Goal: Information Seeking & Learning: Learn about a topic

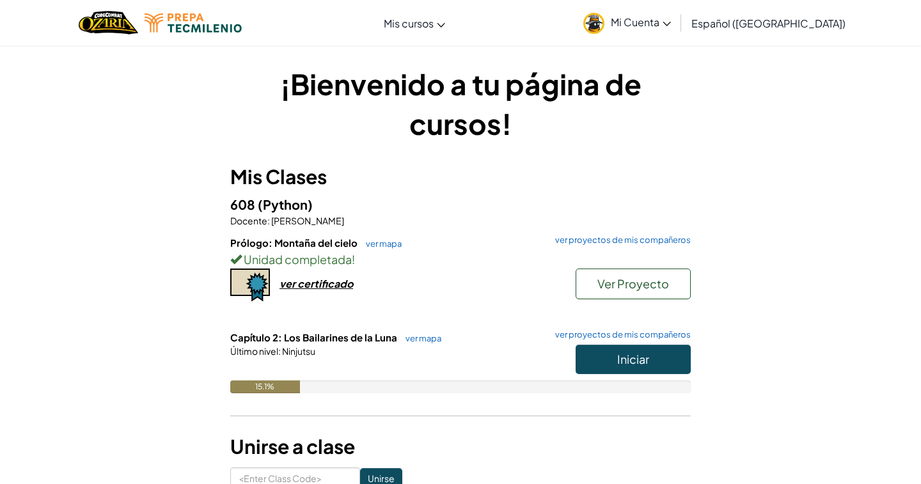
click at [656, 361] on button "Iniciar" at bounding box center [632, 359] width 115 height 29
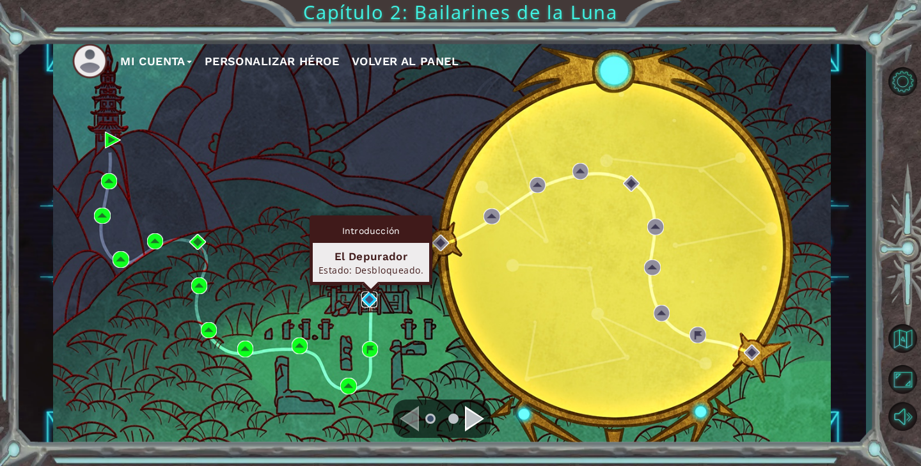
click at [369, 297] on img at bounding box center [369, 299] width 17 height 17
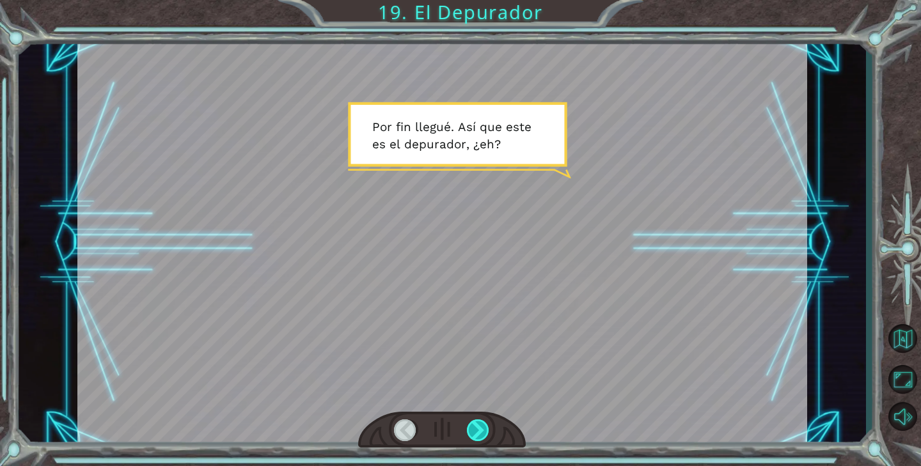
click at [478, 437] on div at bounding box center [478, 430] width 23 height 22
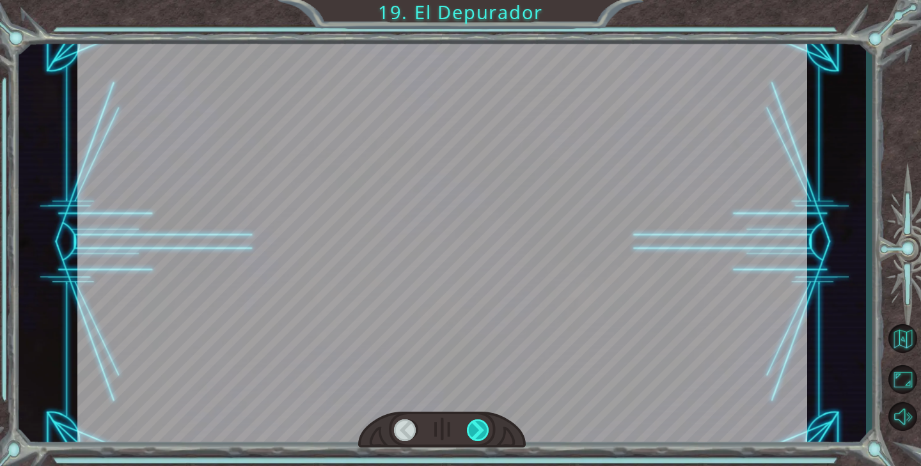
click at [478, 437] on div at bounding box center [478, 430] width 23 height 22
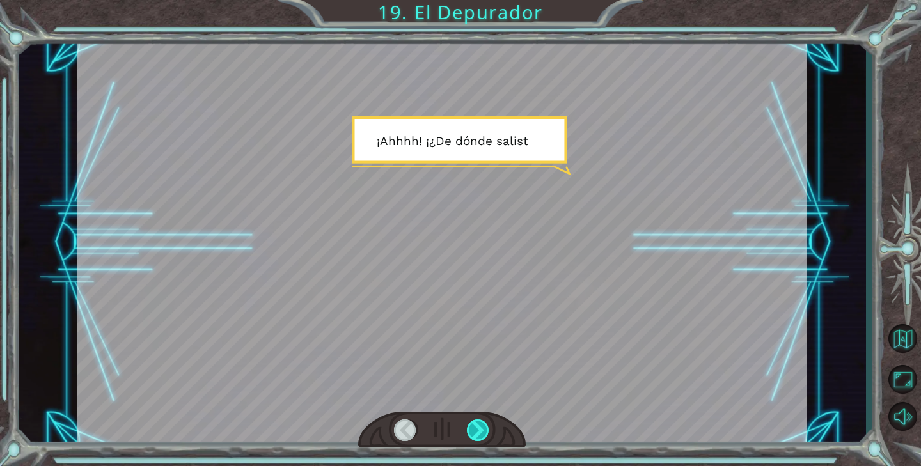
click at [478, 437] on div at bounding box center [478, 430] width 23 height 22
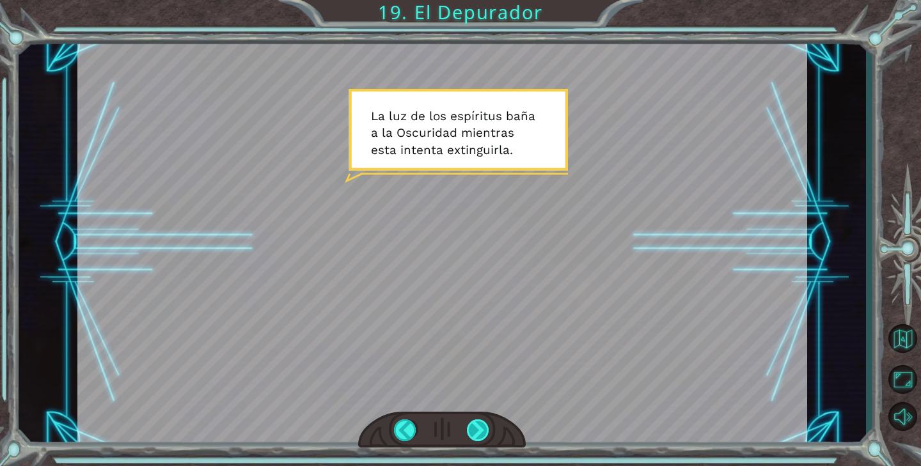
click at [480, 432] on div at bounding box center [478, 430] width 23 height 22
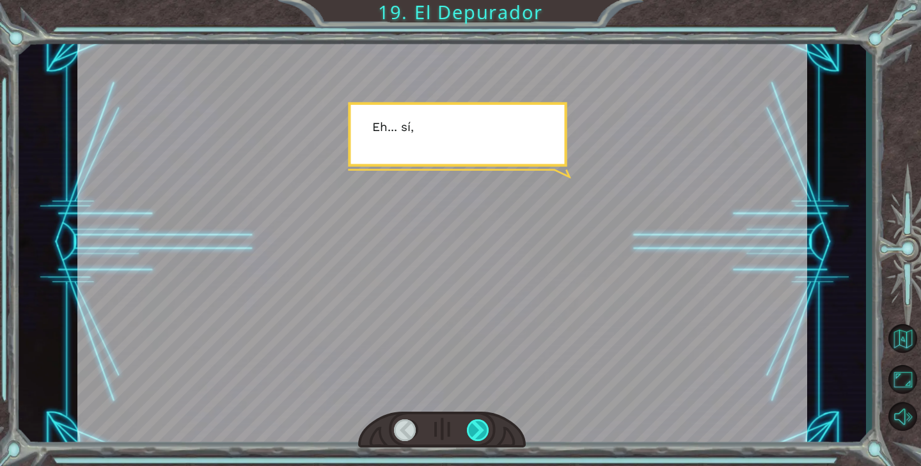
click at [480, 432] on div at bounding box center [478, 430] width 23 height 22
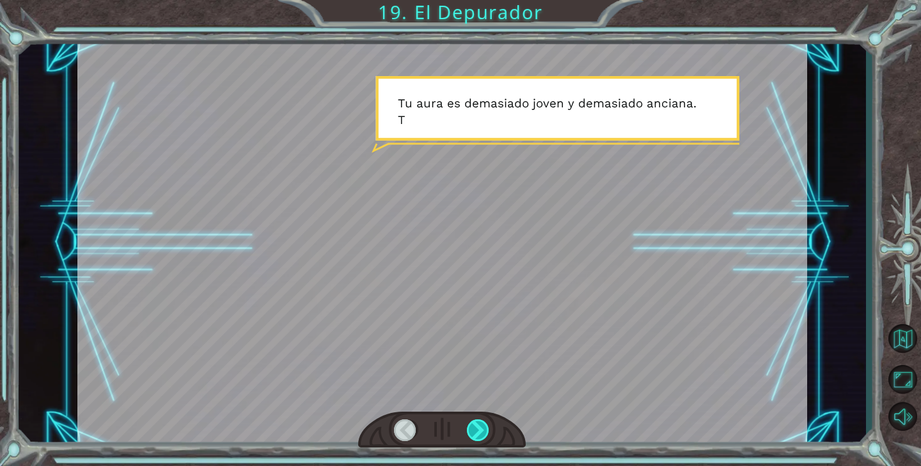
click at [480, 432] on div at bounding box center [478, 430] width 23 height 22
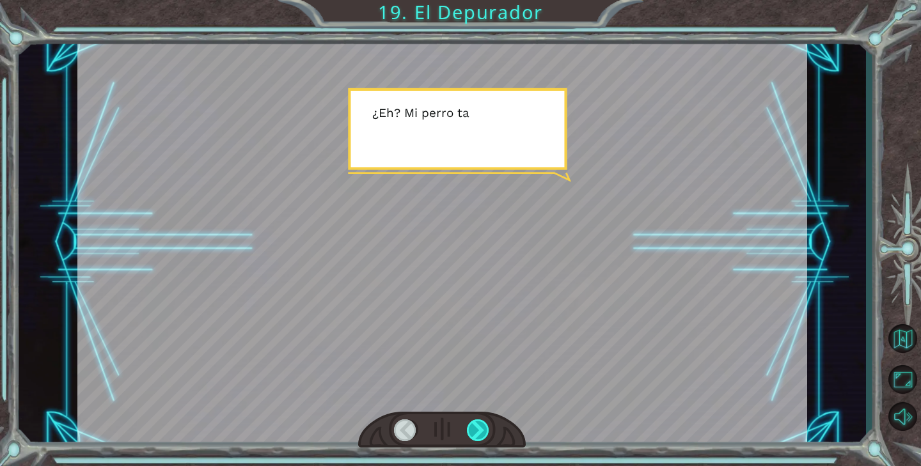
click at [480, 432] on div at bounding box center [478, 430] width 23 height 22
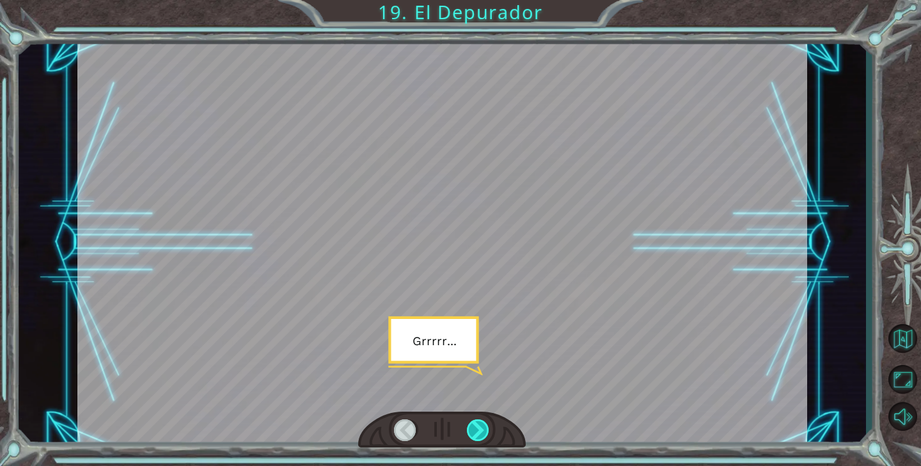
click at [480, 432] on div at bounding box center [478, 430] width 23 height 22
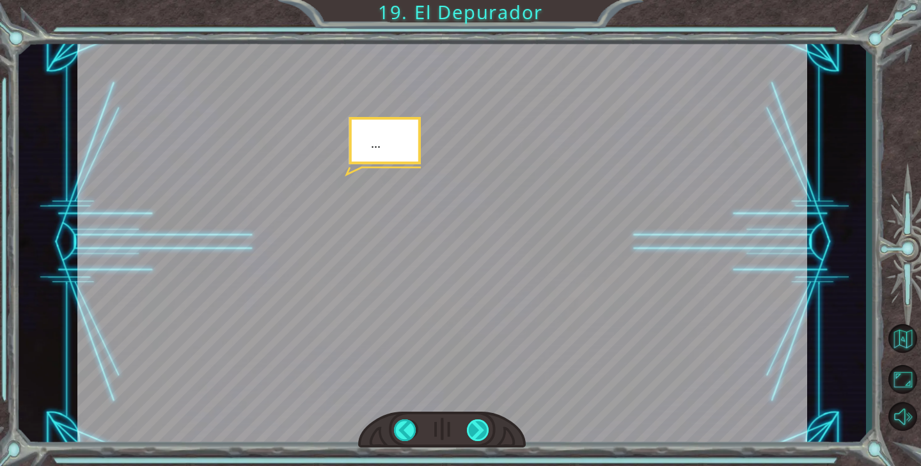
click at [480, 432] on div at bounding box center [478, 430] width 23 height 22
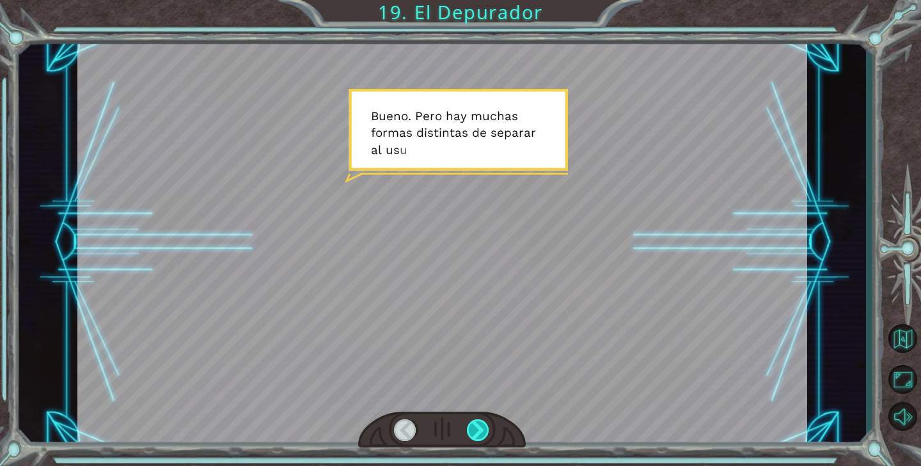
click at [480, 432] on div at bounding box center [478, 430] width 23 height 22
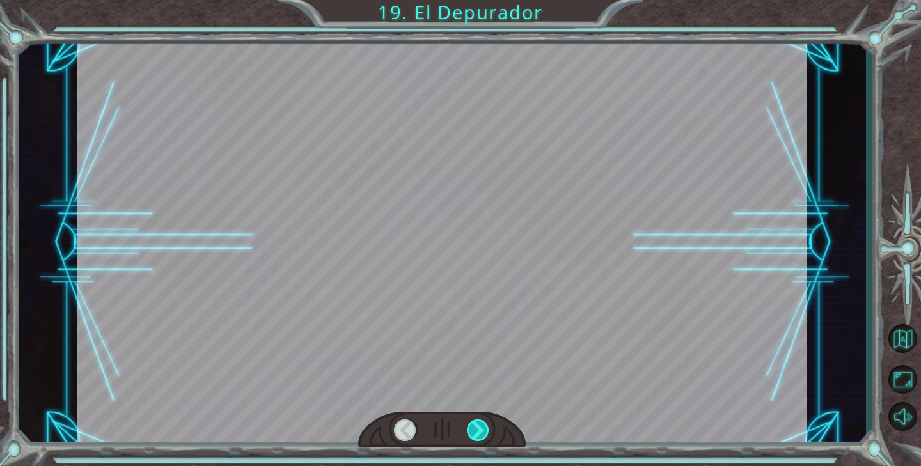
click at [480, 432] on div at bounding box center [478, 430] width 23 height 22
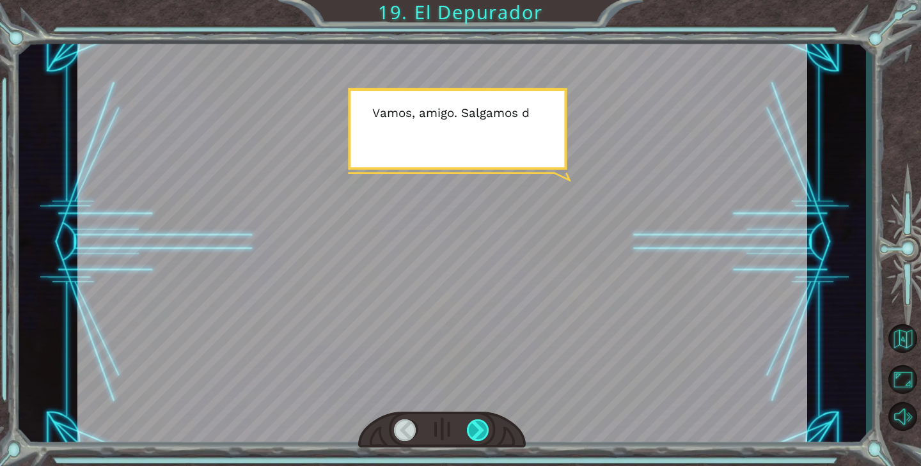
click at [480, 432] on div at bounding box center [478, 430] width 23 height 22
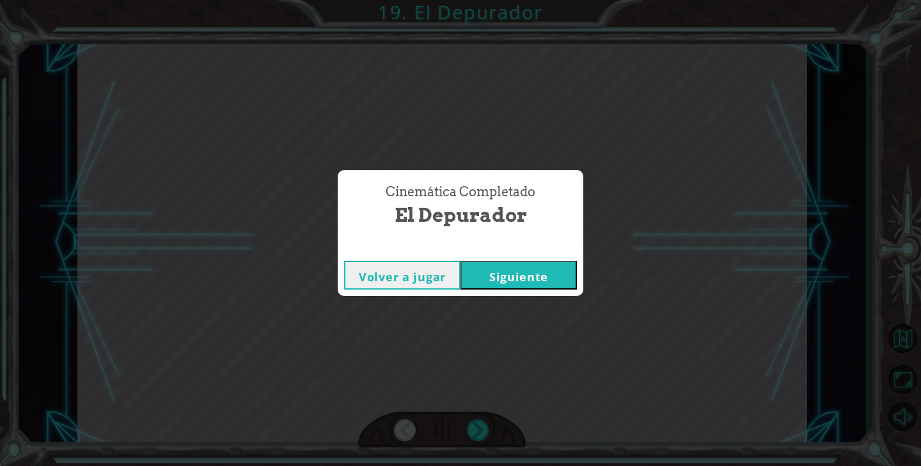
click at [528, 279] on button "Siguiente" at bounding box center [518, 275] width 116 height 29
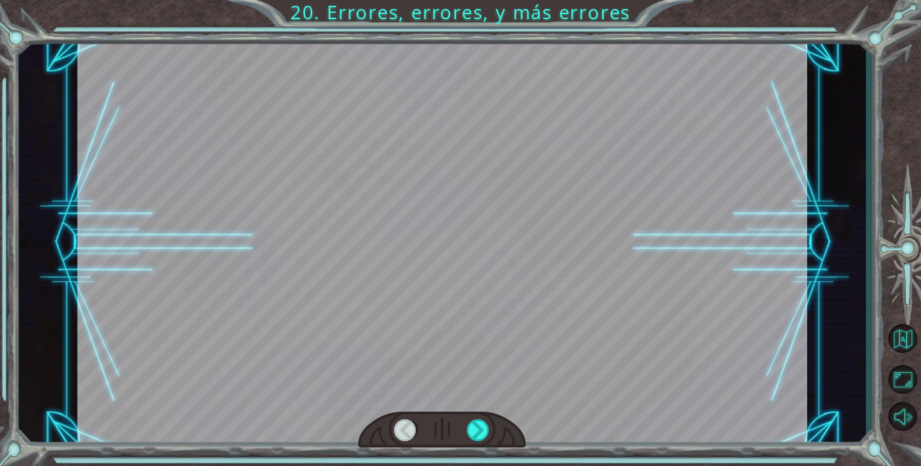
click at [461, 439] on div at bounding box center [441, 430] width 167 height 37
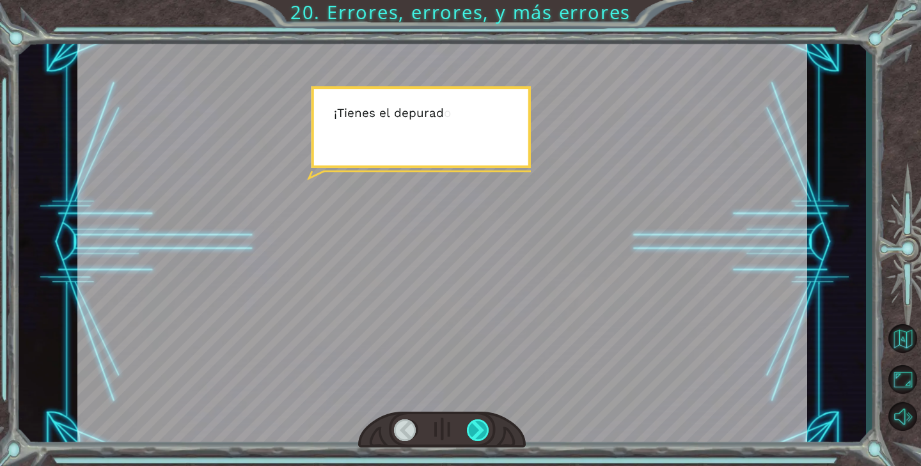
click at [484, 429] on div at bounding box center [478, 430] width 23 height 22
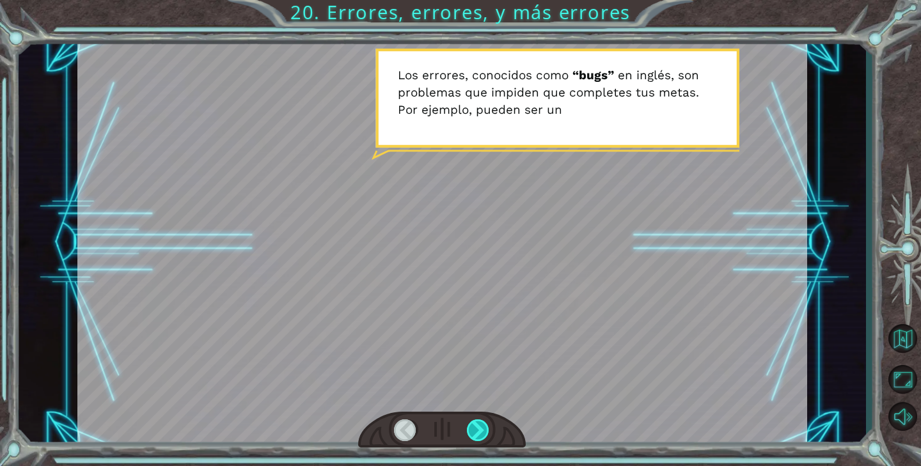
click at [483, 428] on div at bounding box center [478, 430] width 23 height 22
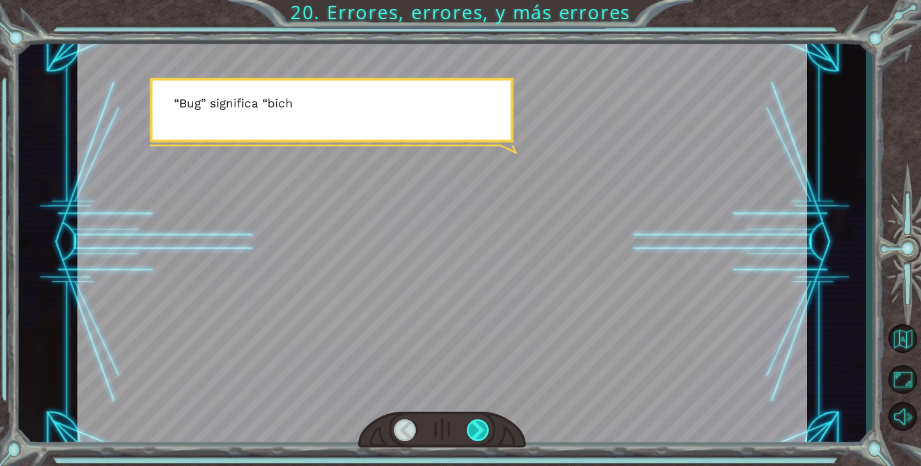
click at [482, 428] on div at bounding box center [478, 430] width 23 height 22
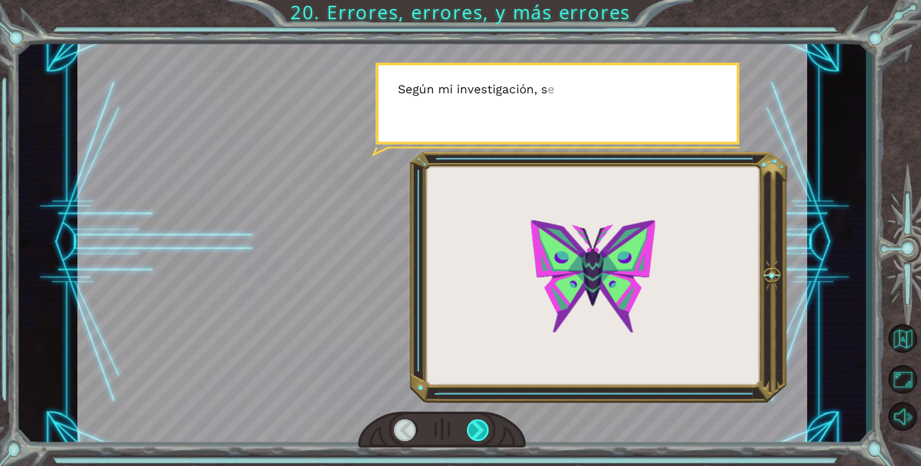
click at [482, 428] on div at bounding box center [478, 430] width 23 height 22
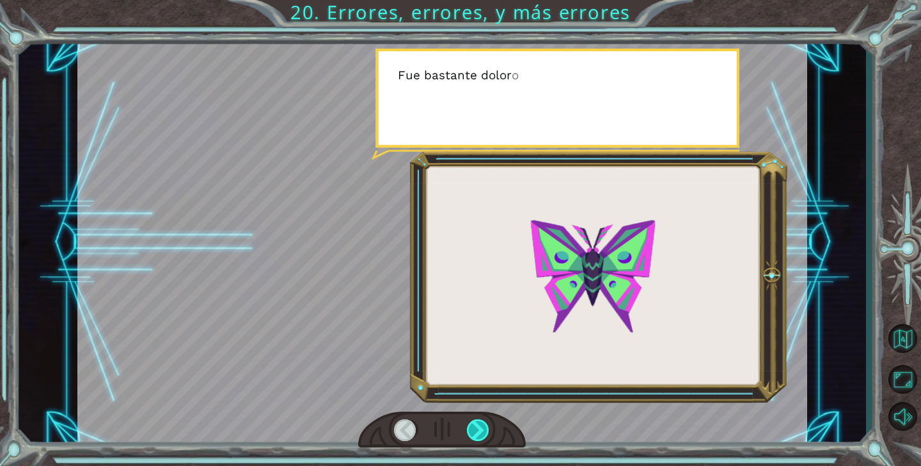
click at [482, 428] on div at bounding box center [478, 430] width 23 height 22
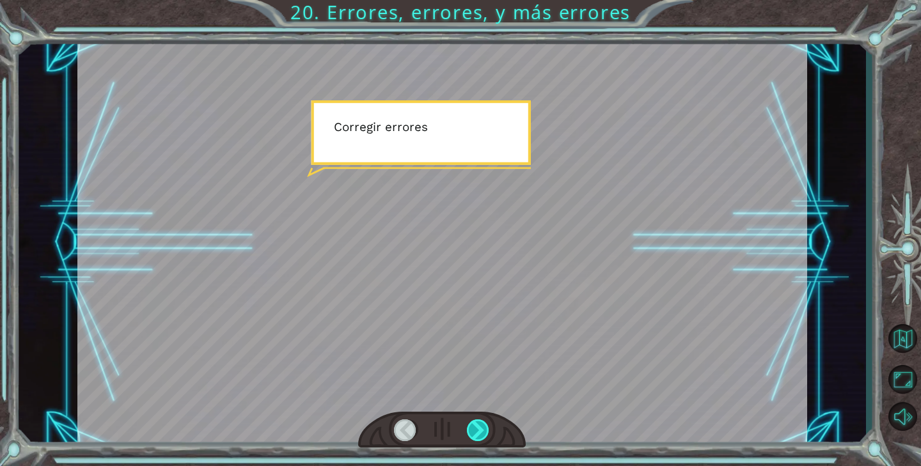
click at [482, 428] on div at bounding box center [478, 430] width 23 height 22
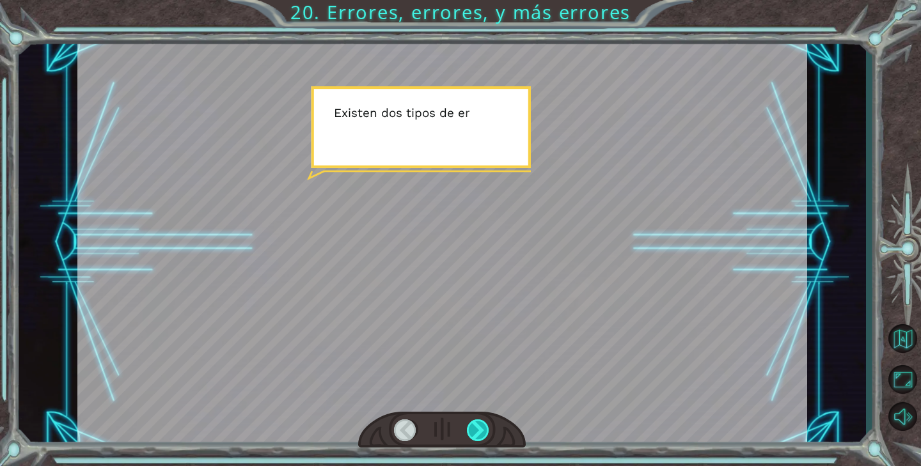
click at [482, 428] on div at bounding box center [478, 430] width 23 height 22
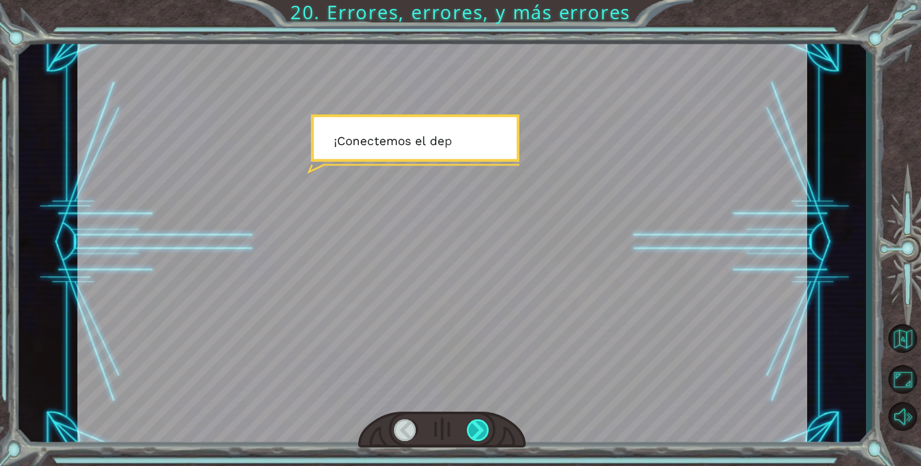
click at [482, 428] on div at bounding box center [478, 430] width 23 height 22
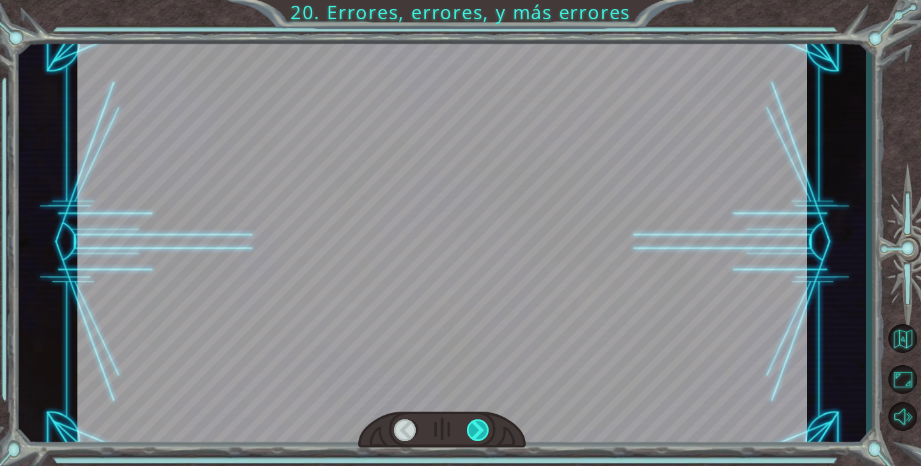
click at [482, 428] on div at bounding box center [478, 430] width 23 height 22
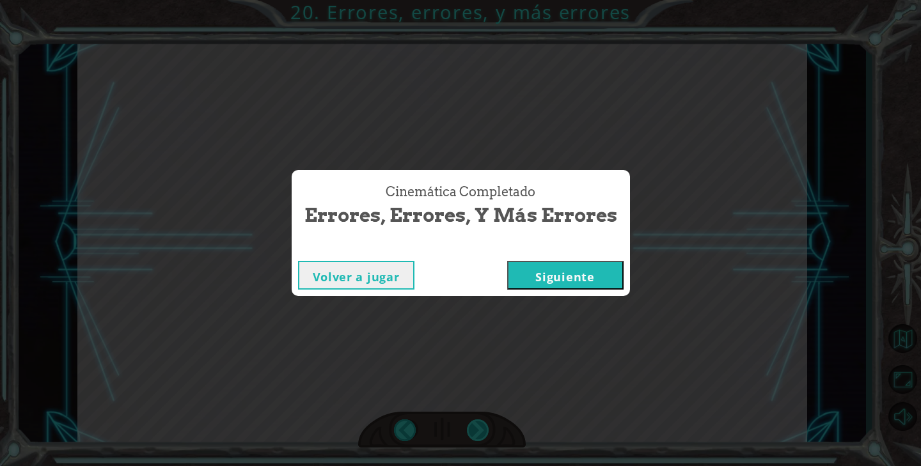
click at [482, 428] on div "Cinemática Completado Errores, errores, y más errores Volver a jugar [GEOGRAPHI…" at bounding box center [460, 233] width 921 height 466
click at [558, 274] on button "Siguiente" at bounding box center [565, 275] width 116 height 29
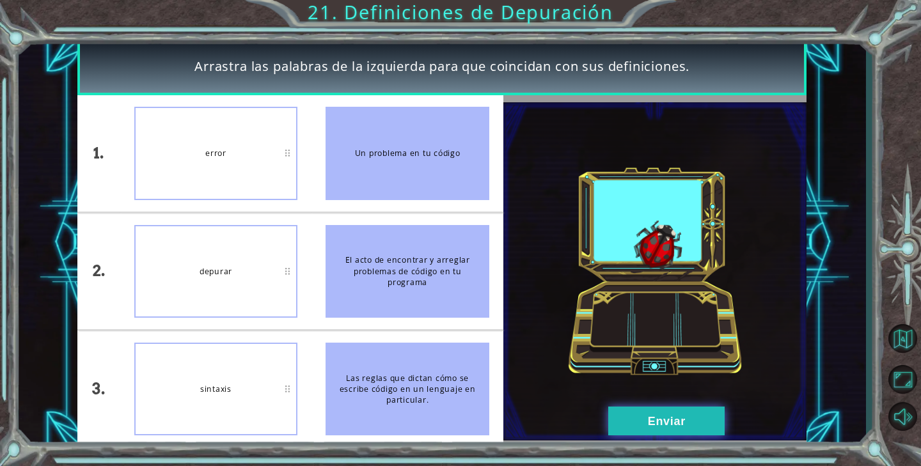
click at [651, 430] on button "Enviar" at bounding box center [666, 421] width 116 height 29
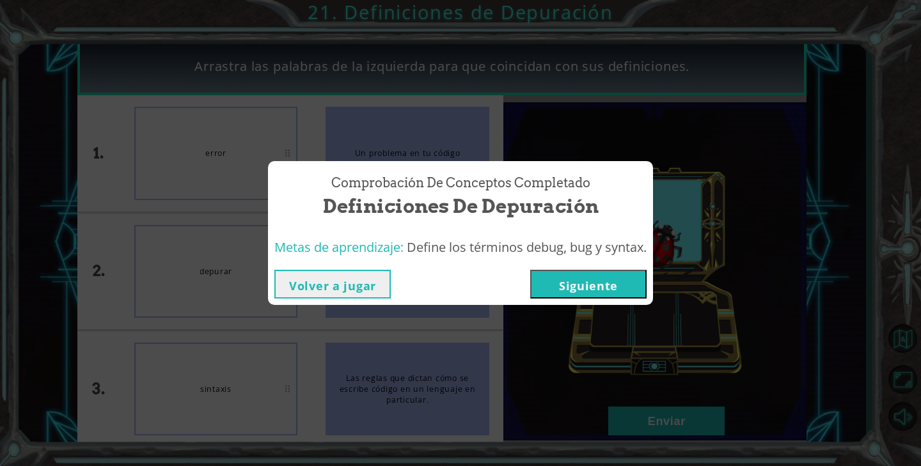
click at [629, 282] on button "Siguiente" at bounding box center [588, 284] width 116 height 29
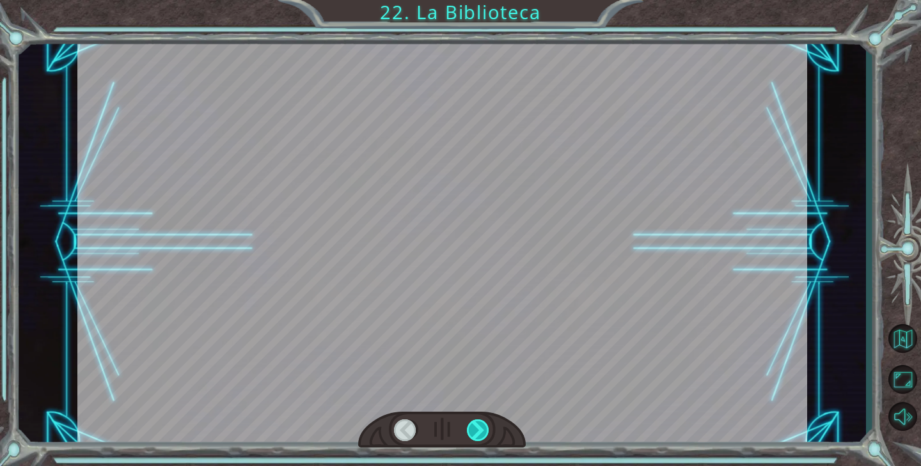
click at [477, 424] on div at bounding box center [478, 430] width 23 height 22
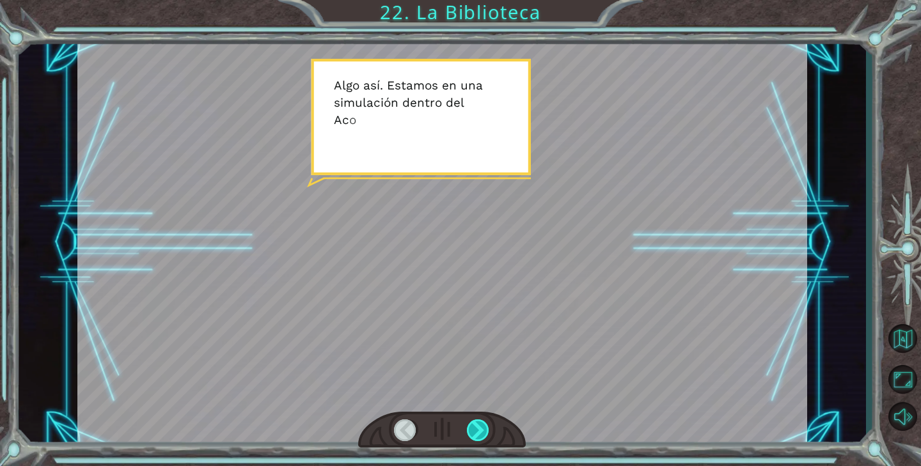
click at [477, 424] on div at bounding box center [478, 430] width 23 height 22
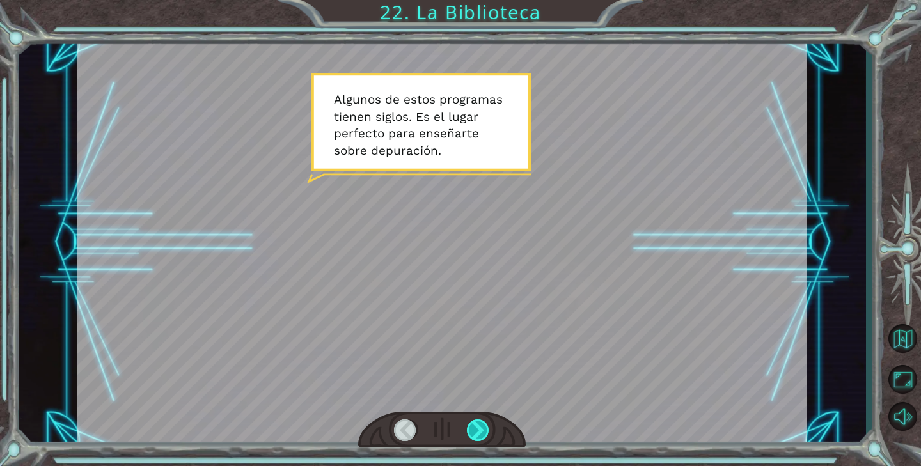
click at [477, 424] on div at bounding box center [478, 430] width 23 height 22
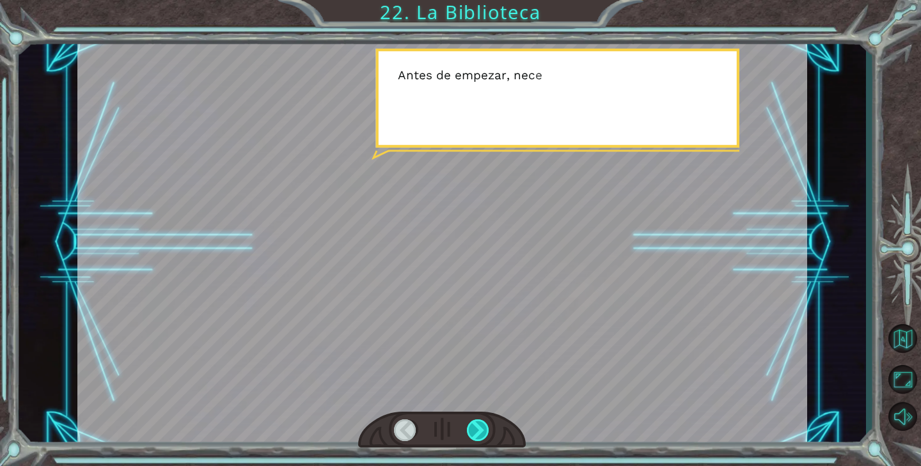
click at [478, 431] on div at bounding box center [478, 430] width 23 height 22
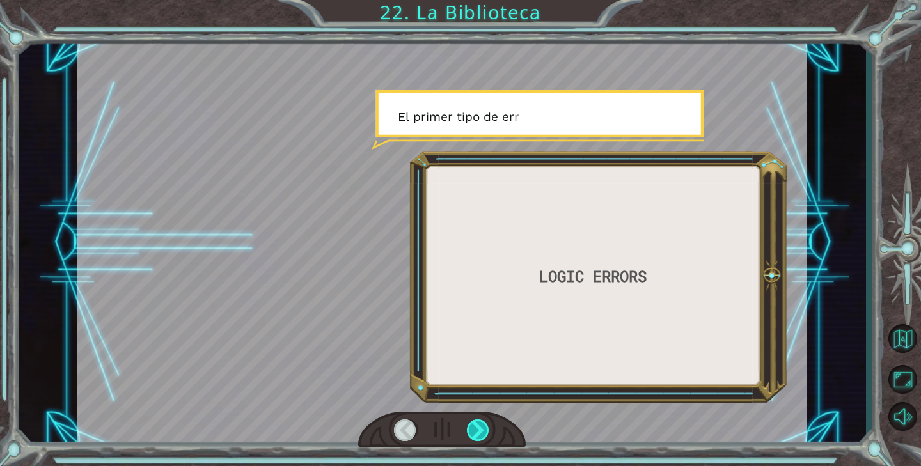
click at [478, 431] on div at bounding box center [478, 430] width 23 height 22
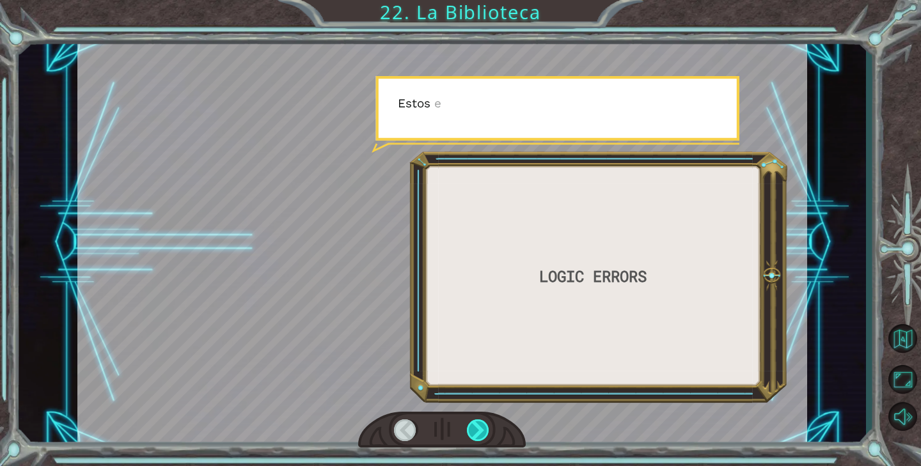
click at [478, 431] on div at bounding box center [478, 430] width 23 height 22
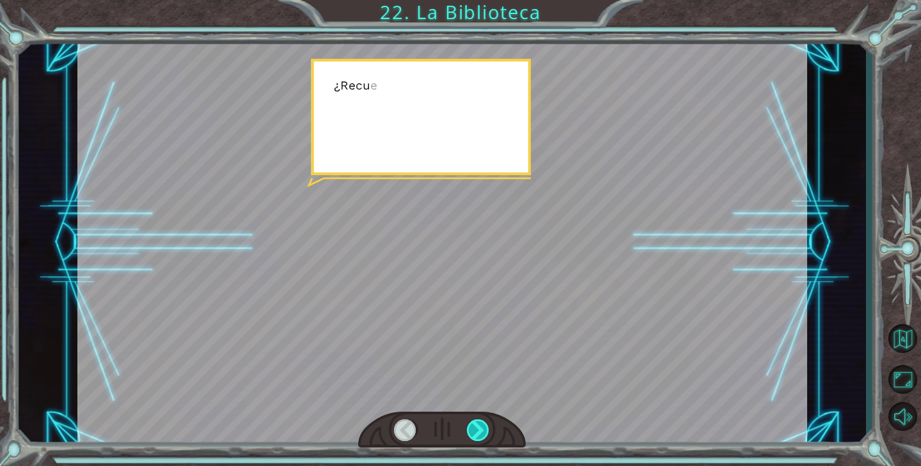
click at [478, 431] on div at bounding box center [478, 430] width 23 height 22
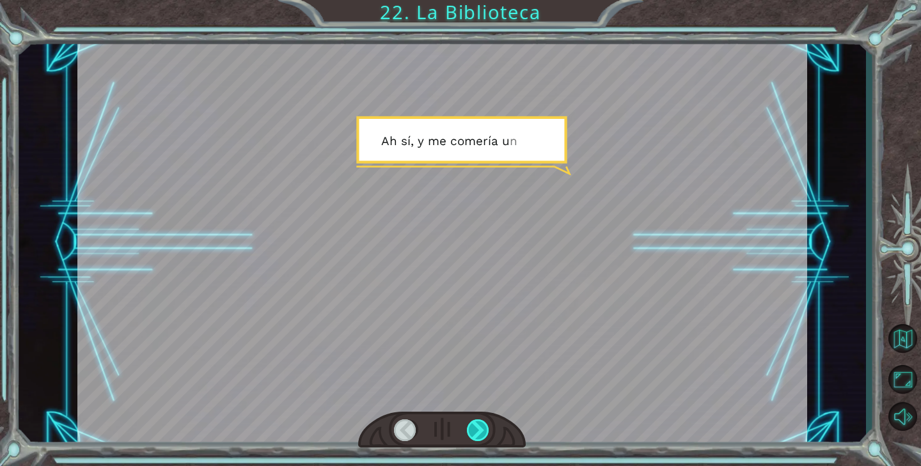
click at [478, 431] on div at bounding box center [478, 430] width 23 height 22
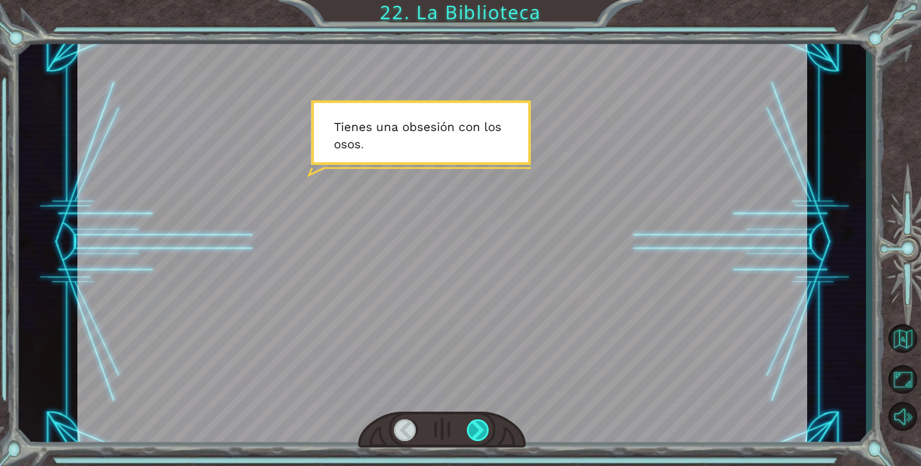
click at [478, 431] on div at bounding box center [478, 430] width 23 height 22
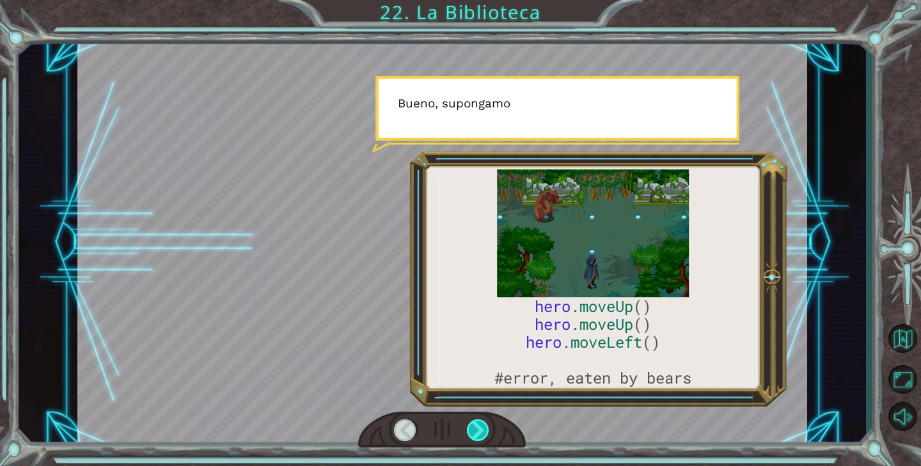
click at [478, 431] on div at bounding box center [478, 430] width 23 height 22
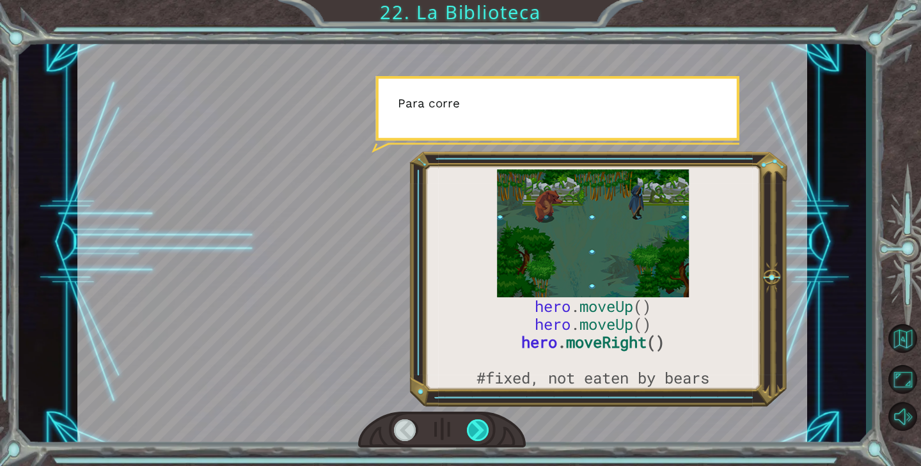
click at [478, 431] on div at bounding box center [478, 430] width 23 height 22
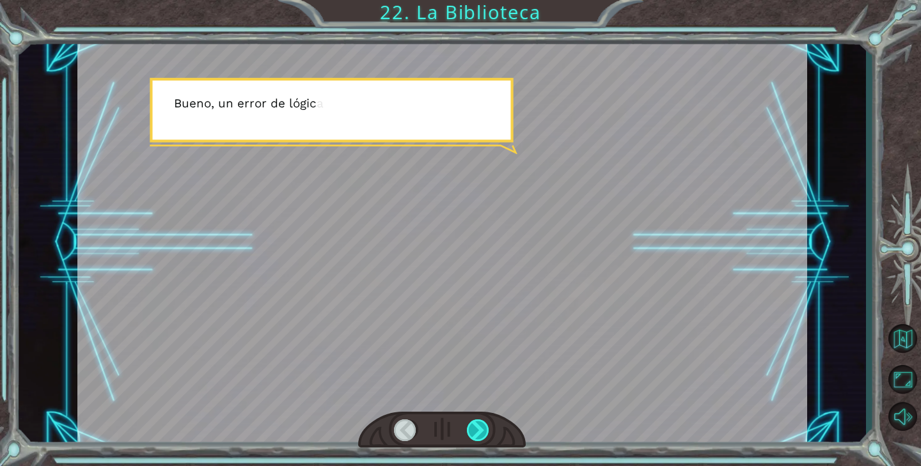
click at [478, 431] on div at bounding box center [478, 430] width 23 height 22
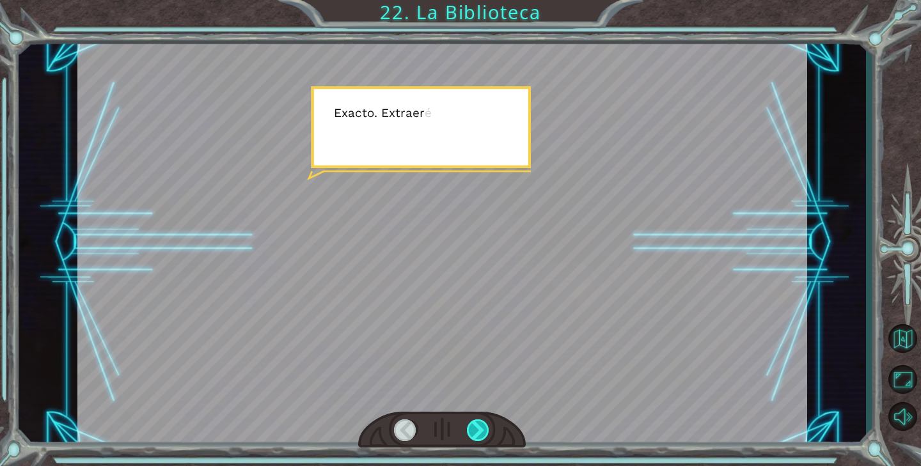
click at [478, 431] on div at bounding box center [478, 430] width 23 height 22
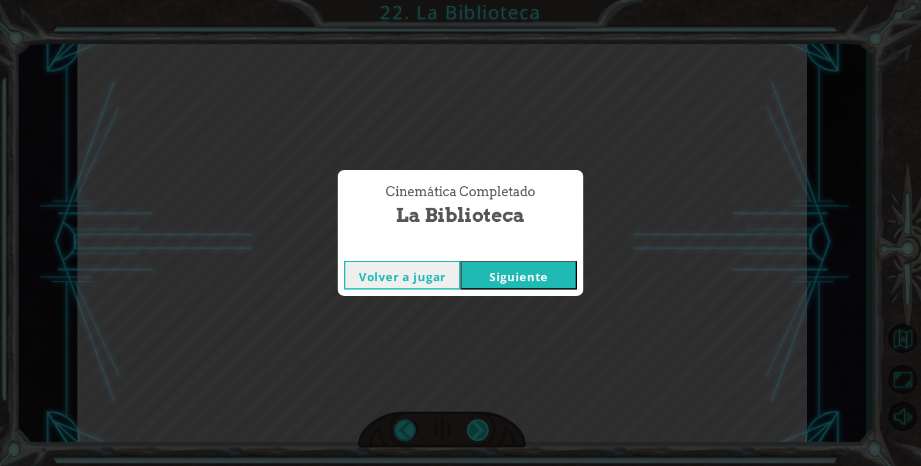
click at [478, 431] on div "Cinemática Completado La Biblioteca Volver a jugar [GEOGRAPHIC_DATA]" at bounding box center [460, 233] width 921 height 466
click at [534, 277] on button "Siguiente" at bounding box center [518, 275] width 116 height 29
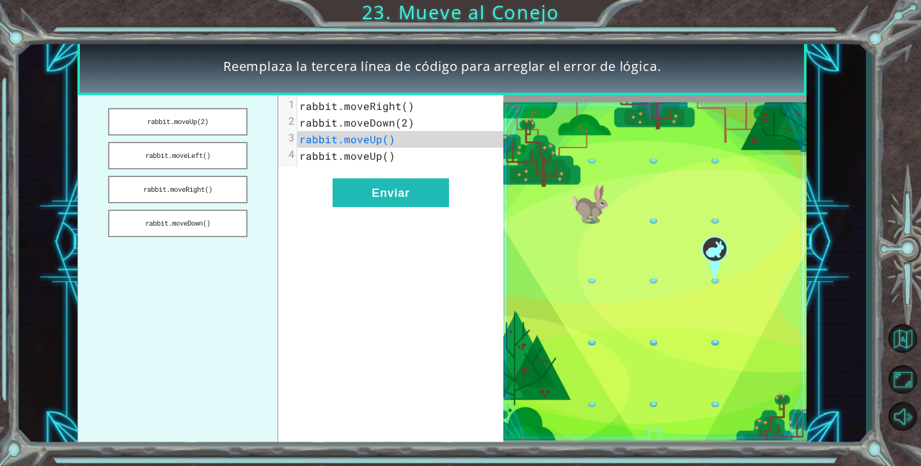
click at [395, 140] on pre "rabbit.moveUp()" at bounding box center [400, 139] width 206 height 17
click at [219, 187] on button "rabbit.moveRight()" at bounding box center [177, 189] width 139 height 27
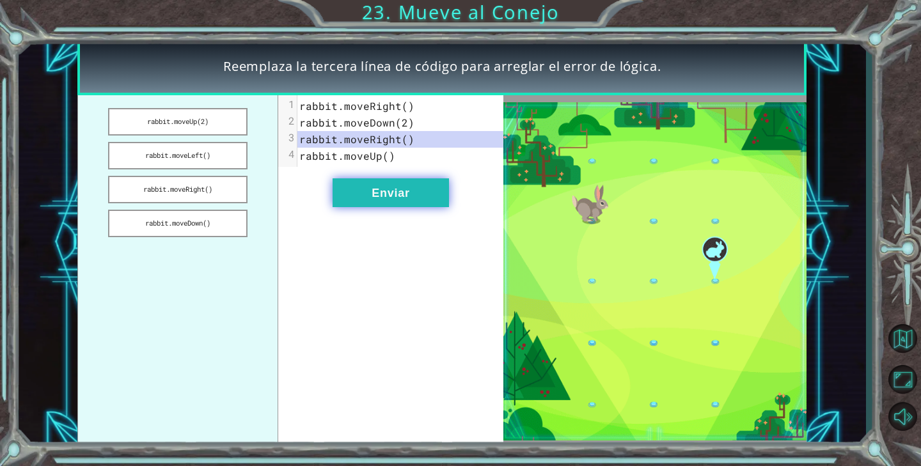
click at [400, 201] on button "Enviar" at bounding box center [390, 192] width 116 height 29
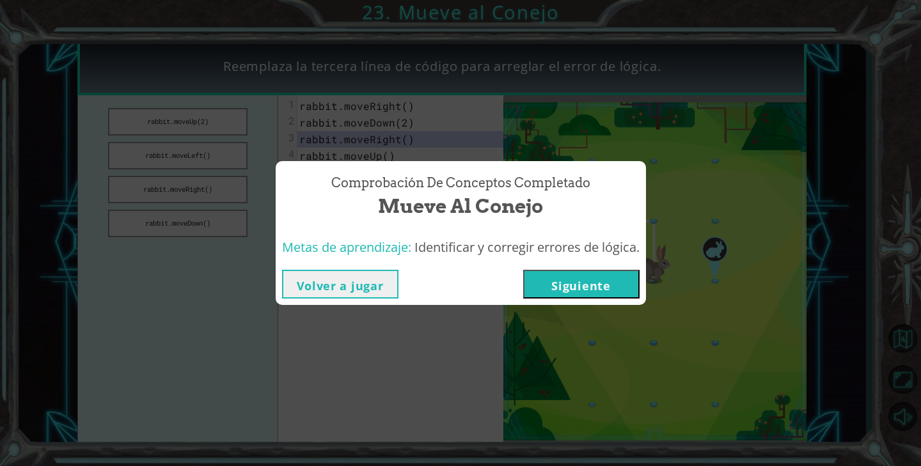
click at [591, 293] on button "Siguiente" at bounding box center [581, 284] width 116 height 29
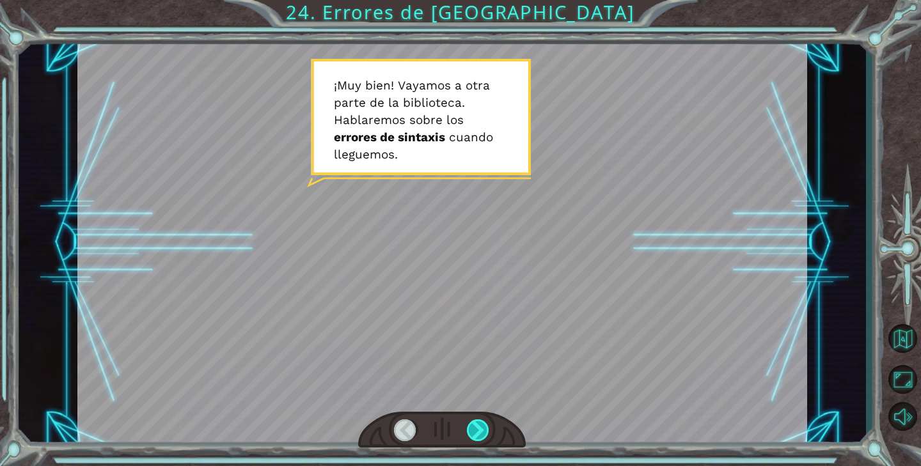
click at [477, 425] on div at bounding box center [478, 430] width 23 height 22
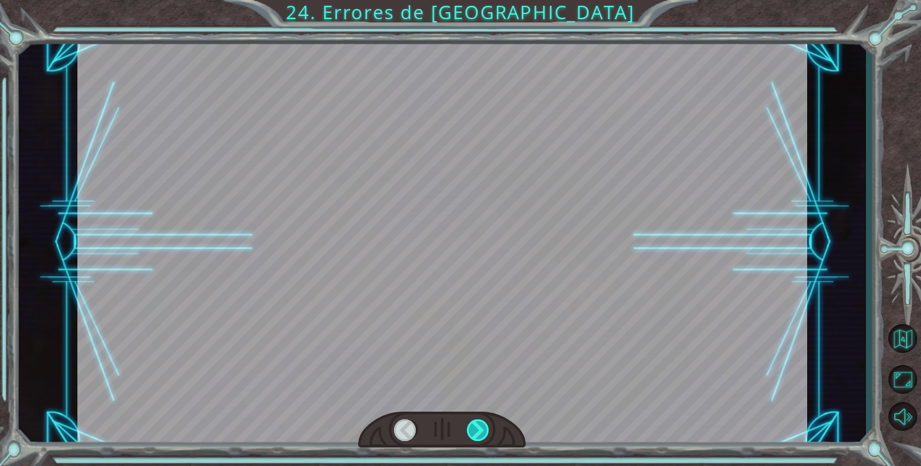
click at [477, 425] on div at bounding box center [478, 430] width 23 height 22
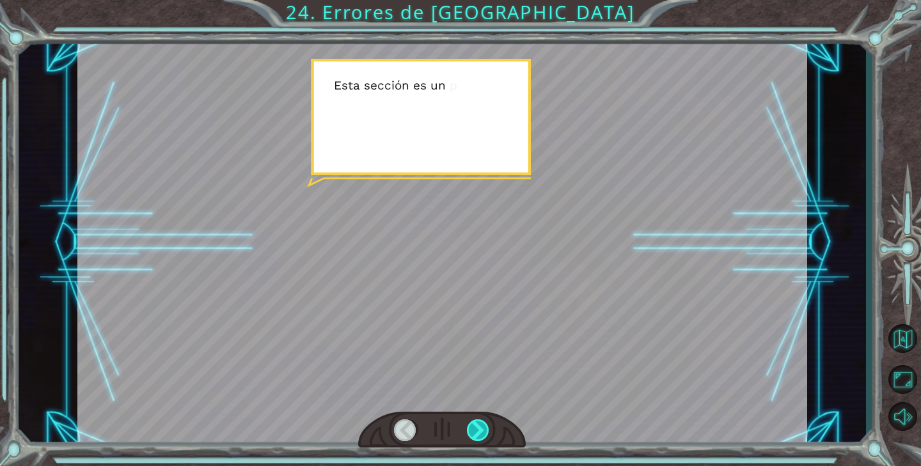
click at [477, 425] on div at bounding box center [478, 430] width 23 height 22
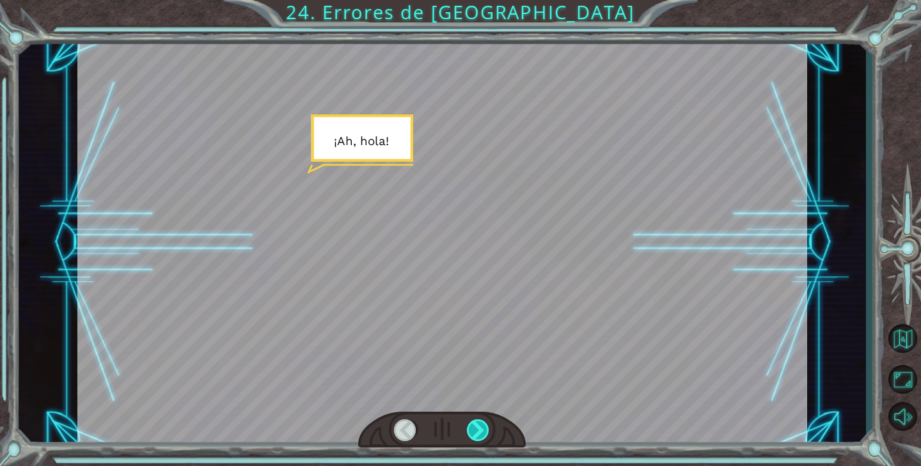
click at [477, 425] on div at bounding box center [478, 430] width 23 height 22
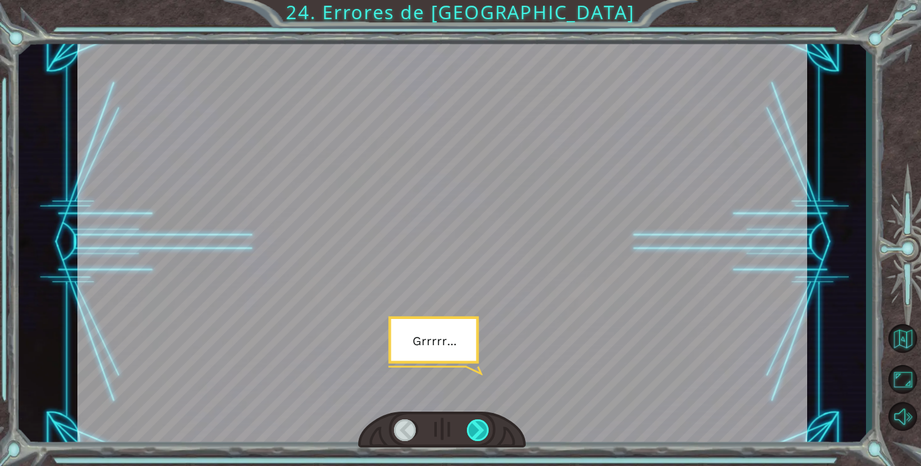
click at [477, 425] on div at bounding box center [478, 430] width 23 height 22
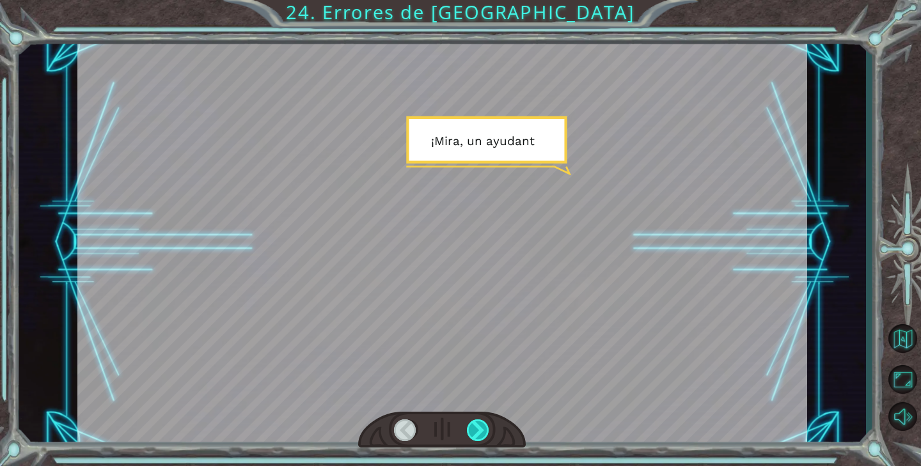
click at [477, 425] on div at bounding box center [478, 430] width 23 height 22
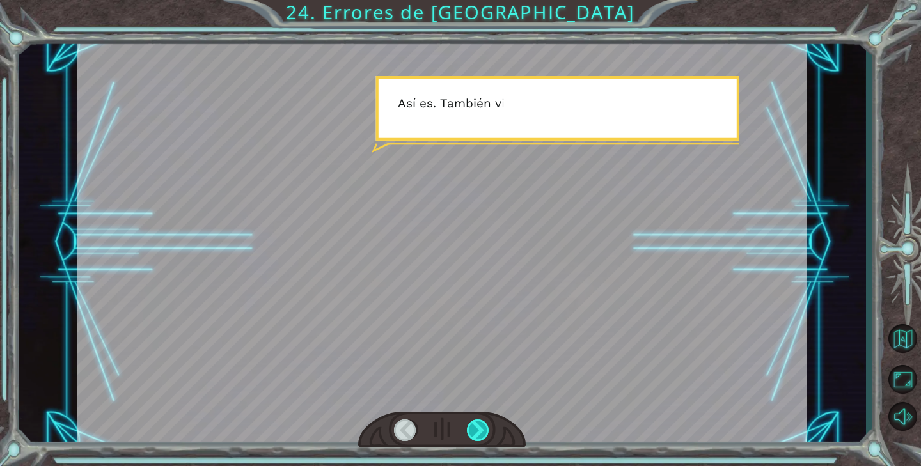
click at [477, 425] on div at bounding box center [478, 430] width 23 height 22
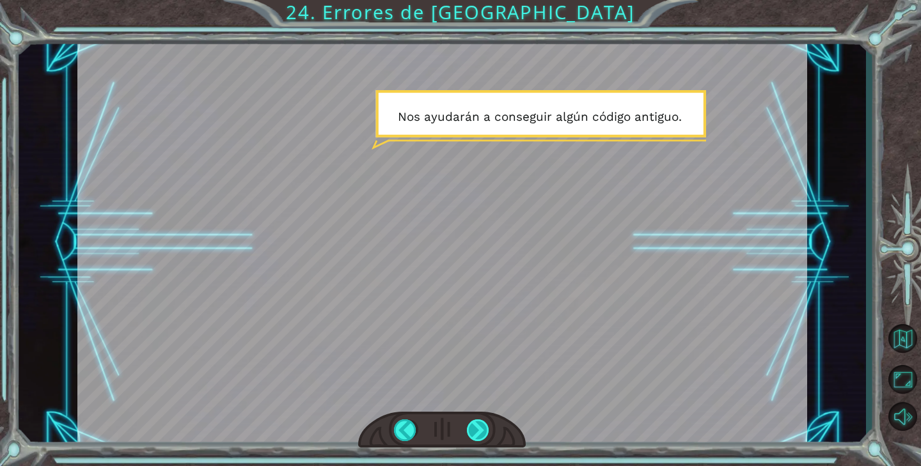
click at [477, 425] on div at bounding box center [478, 430] width 23 height 22
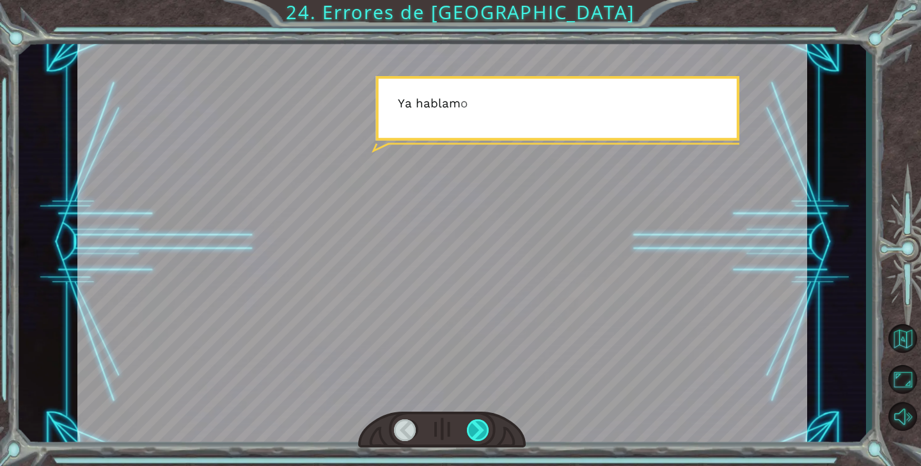
click at [477, 425] on div at bounding box center [478, 430] width 23 height 22
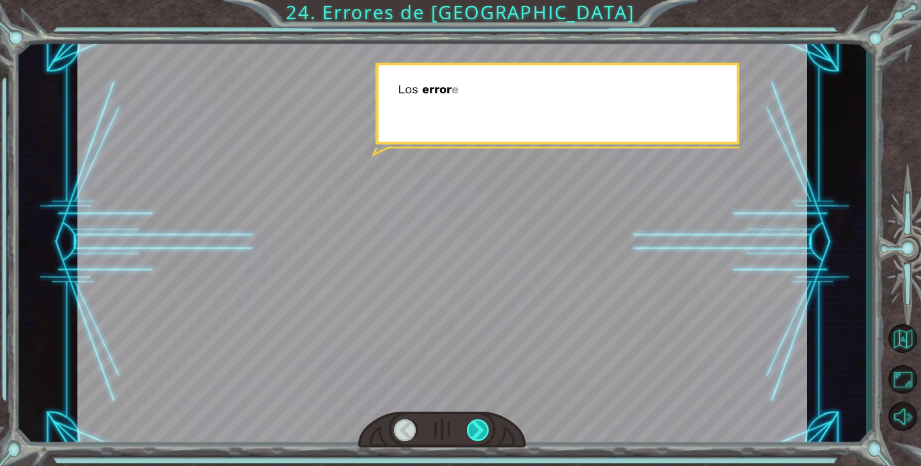
click at [477, 425] on div at bounding box center [478, 430] width 23 height 22
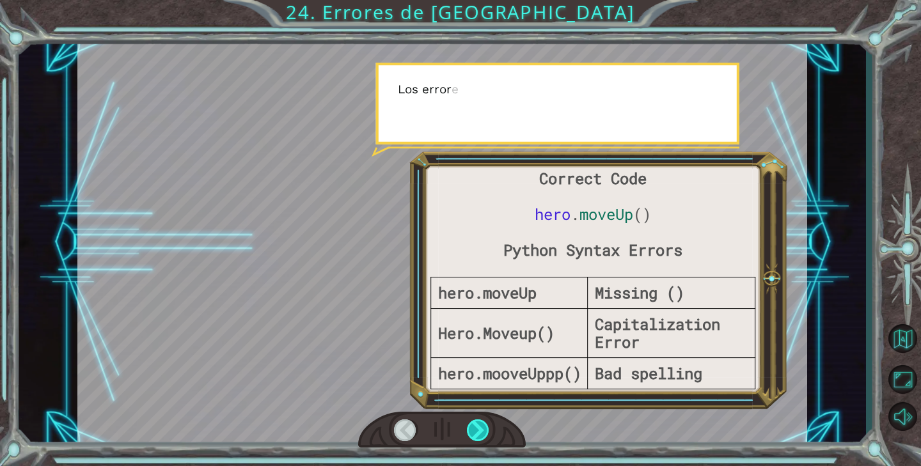
click at [477, 425] on div at bounding box center [478, 430] width 23 height 22
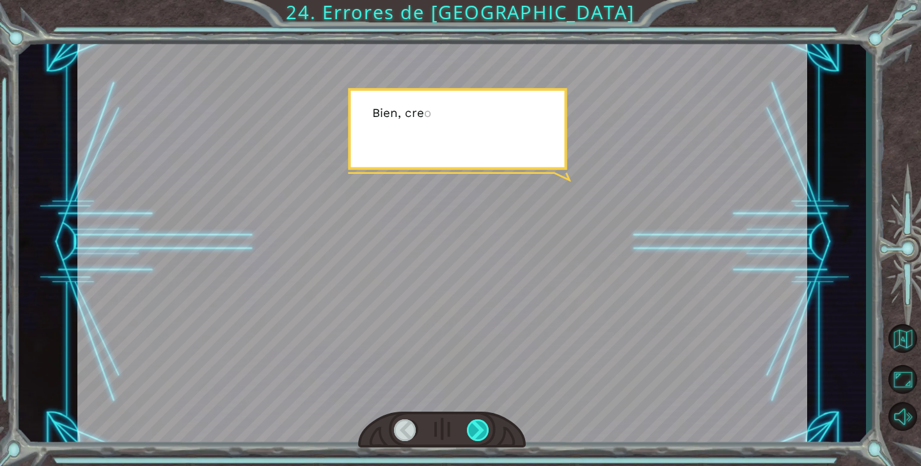
click at [477, 425] on div at bounding box center [478, 430] width 23 height 22
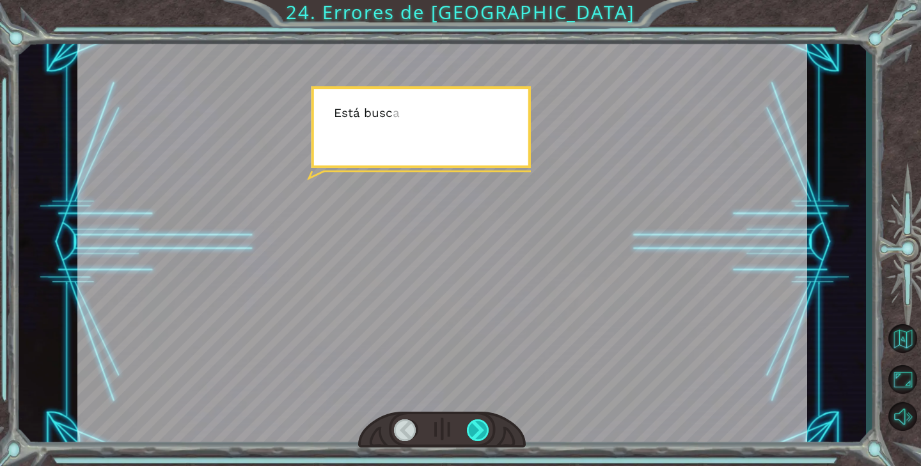
click at [477, 425] on div at bounding box center [478, 430] width 23 height 22
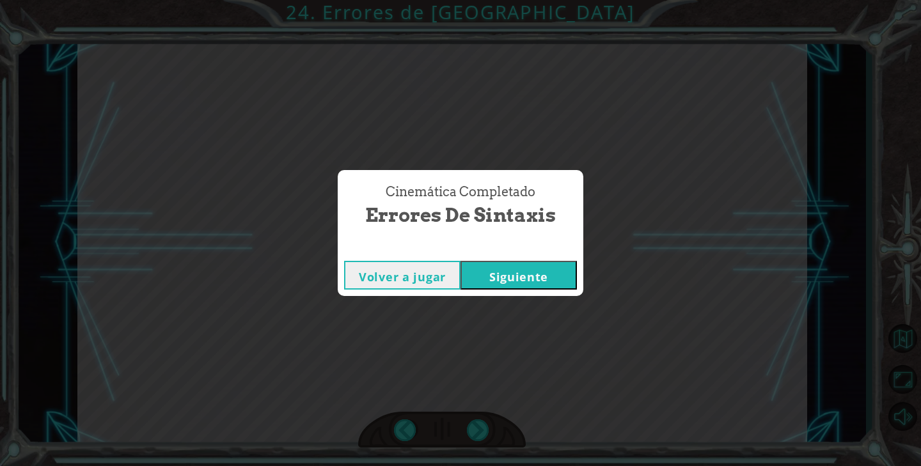
click at [516, 282] on button "Siguiente" at bounding box center [518, 275] width 116 height 29
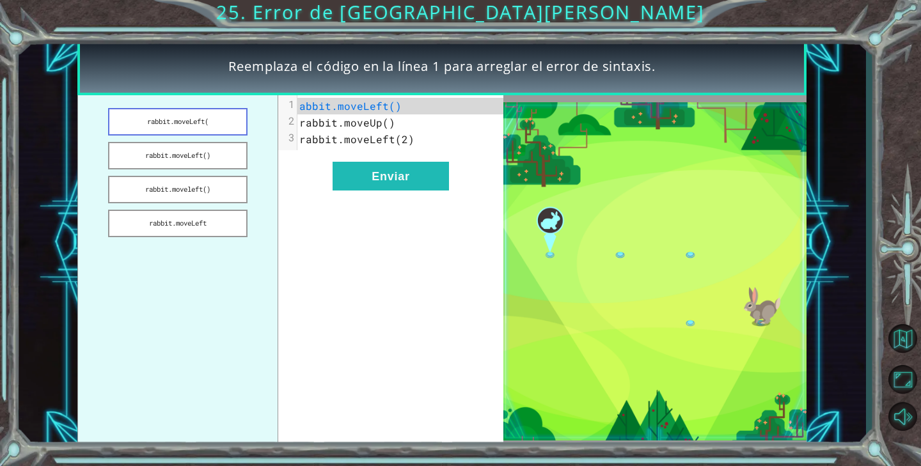
click at [219, 123] on button "rabbit.moveLeft(" at bounding box center [177, 121] width 139 height 27
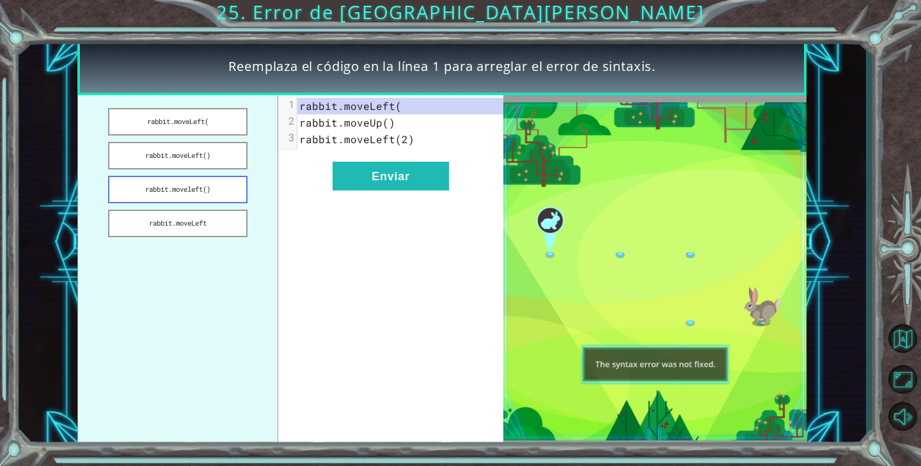
click at [226, 186] on button "rabbit.moveleft()" at bounding box center [177, 189] width 139 height 27
click at [423, 181] on button "Enviar" at bounding box center [390, 176] width 116 height 29
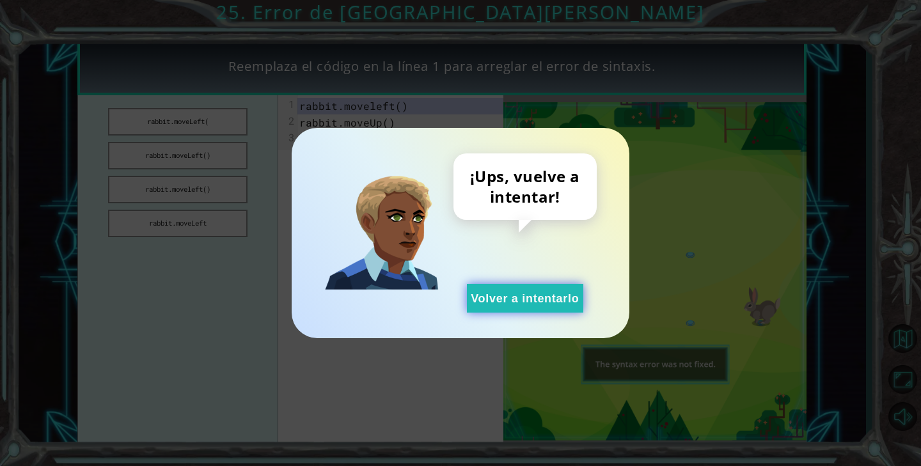
click at [534, 303] on button "Volver a intentarlo" at bounding box center [525, 298] width 116 height 29
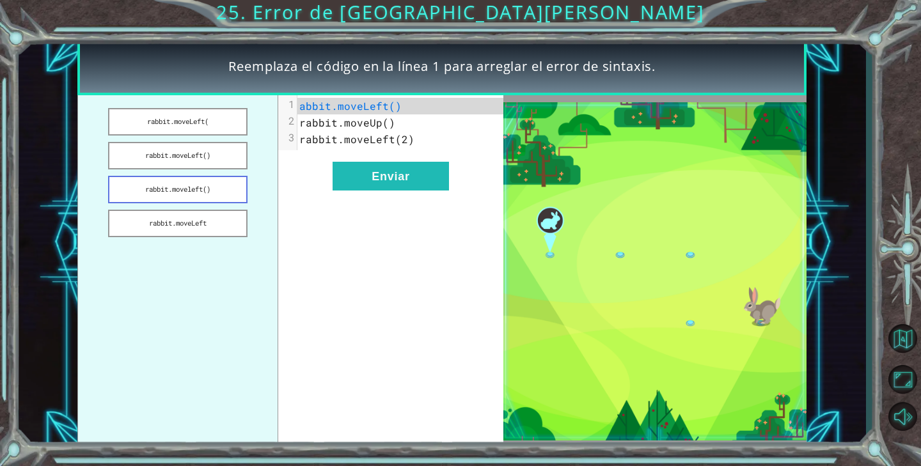
click at [214, 194] on button "rabbit.moveleft()" at bounding box center [177, 189] width 139 height 27
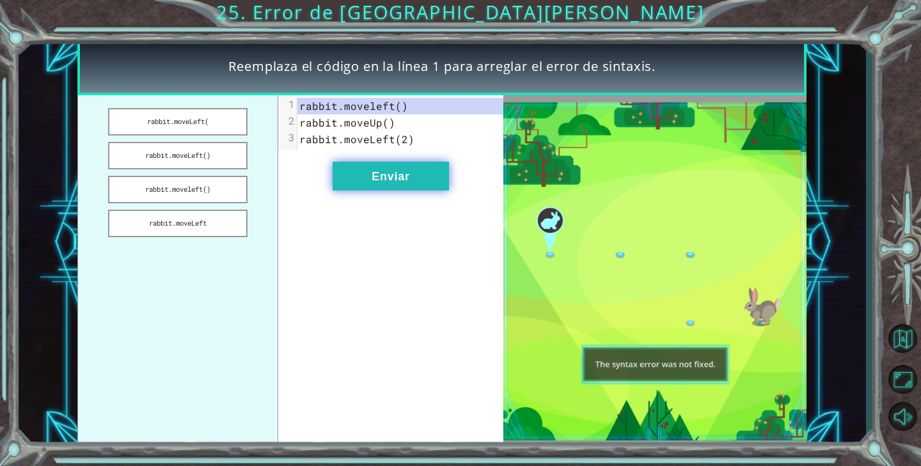
click at [417, 174] on button "Enviar" at bounding box center [390, 176] width 116 height 29
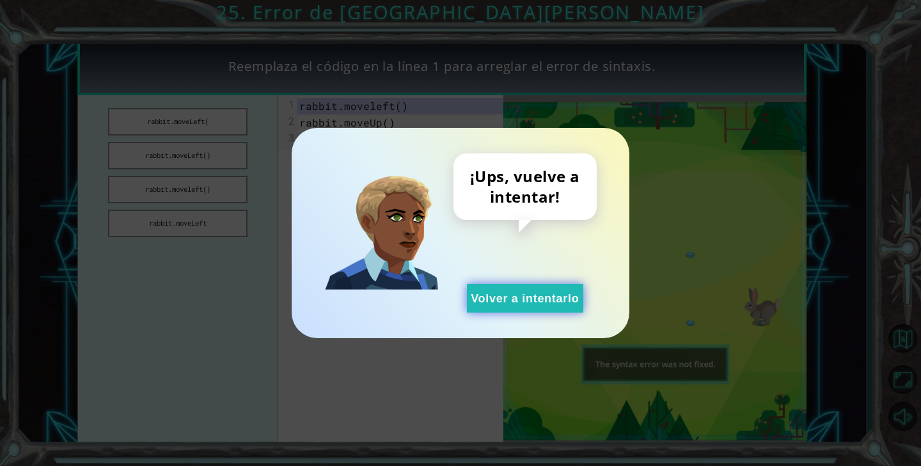
click at [550, 300] on button "Volver a intentarlo" at bounding box center [525, 298] width 116 height 29
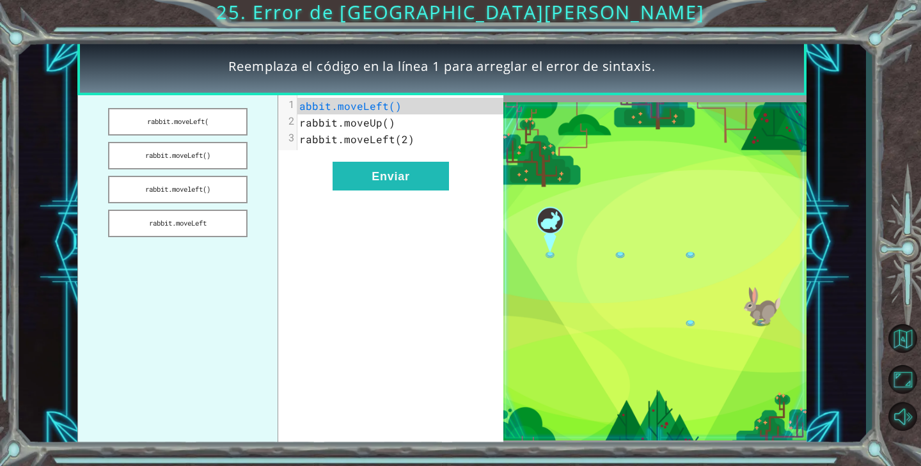
click at [309, 105] on span "abbit.moveLeft()" at bounding box center [350, 105] width 102 height 13
click at [222, 221] on button "rabbit.moveLeft" at bounding box center [177, 223] width 139 height 27
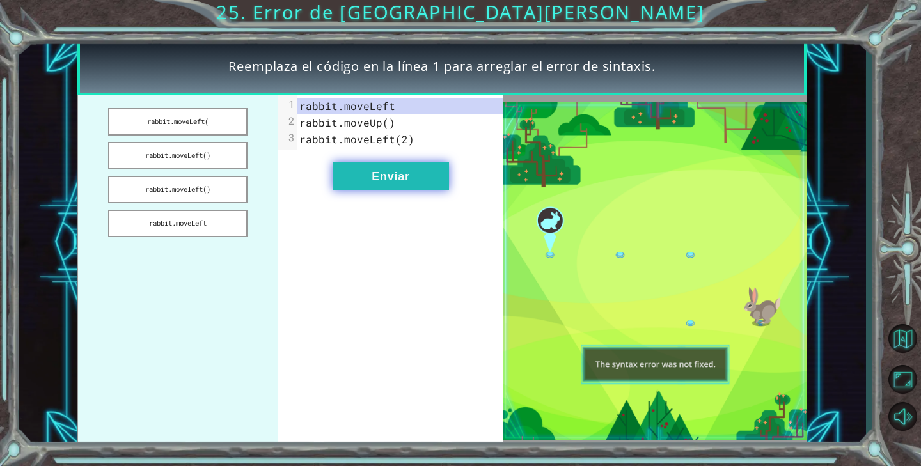
click at [401, 173] on button "Enviar" at bounding box center [390, 176] width 116 height 29
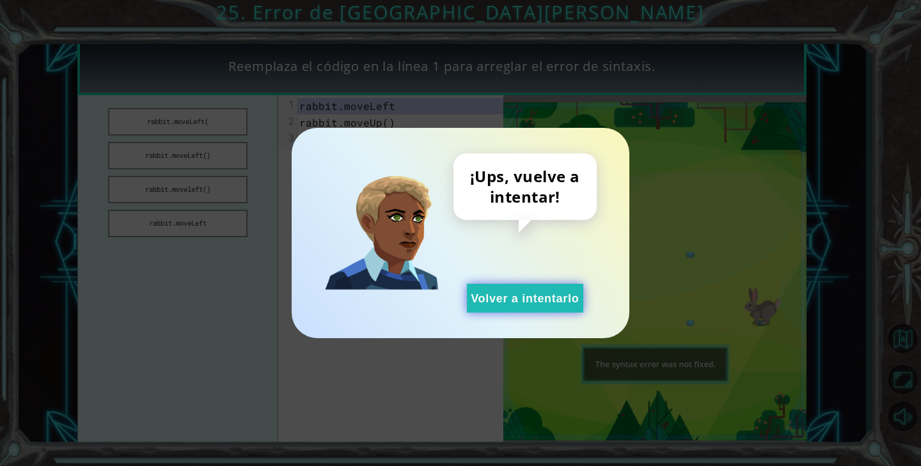
click at [548, 298] on button "Volver a intentarlo" at bounding box center [525, 298] width 116 height 29
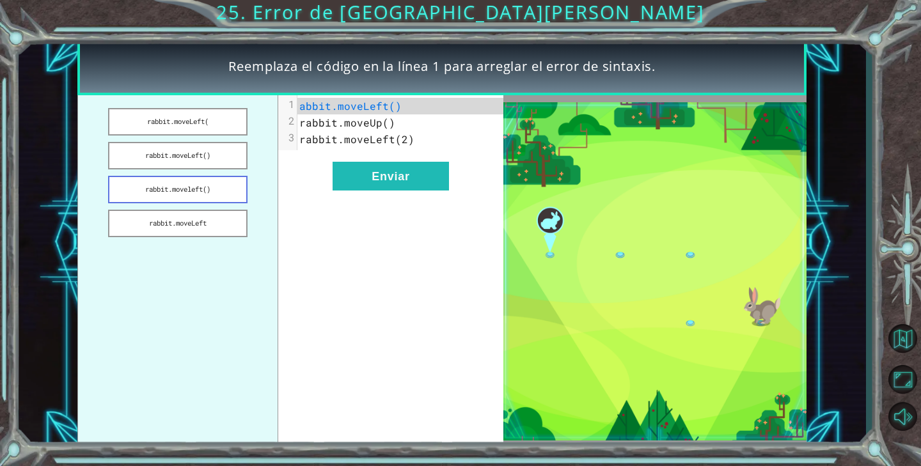
click at [166, 185] on button "rabbit.moveleft()" at bounding box center [177, 189] width 139 height 27
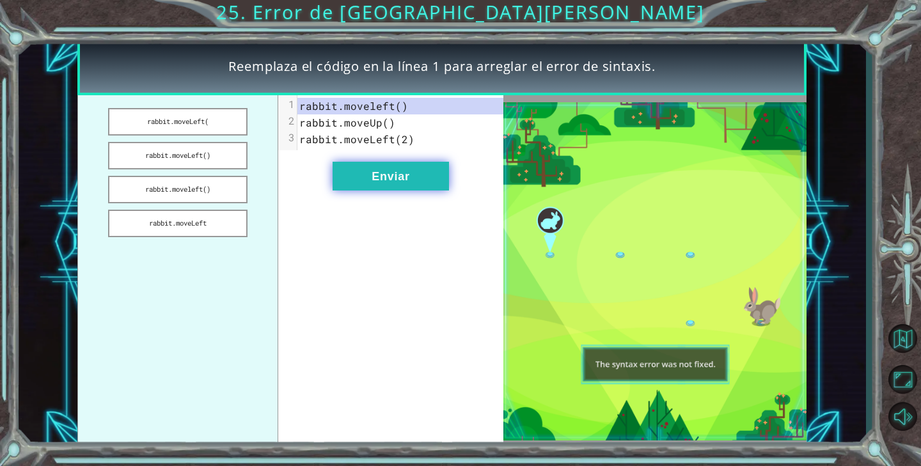
click at [433, 178] on button "Enviar" at bounding box center [390, 176] width 116 height 29
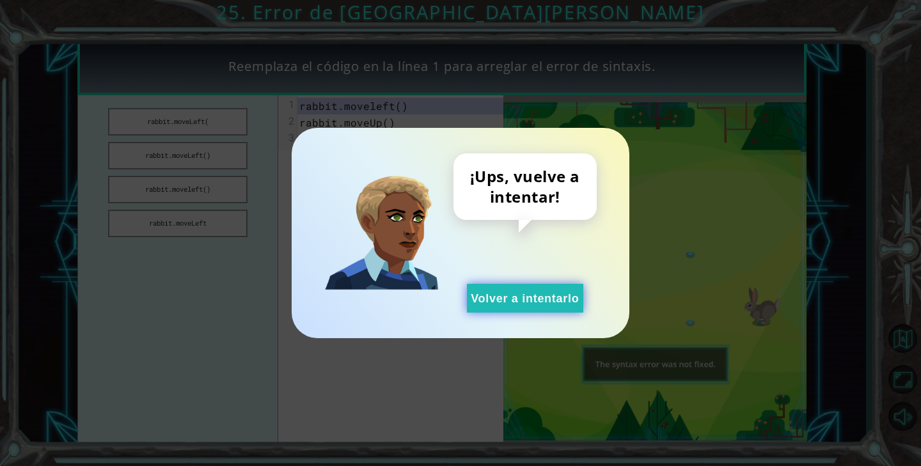
click at [547, 301] on button "Volver a intentarlo" at bounding box center [525, 298] width 116 height 29
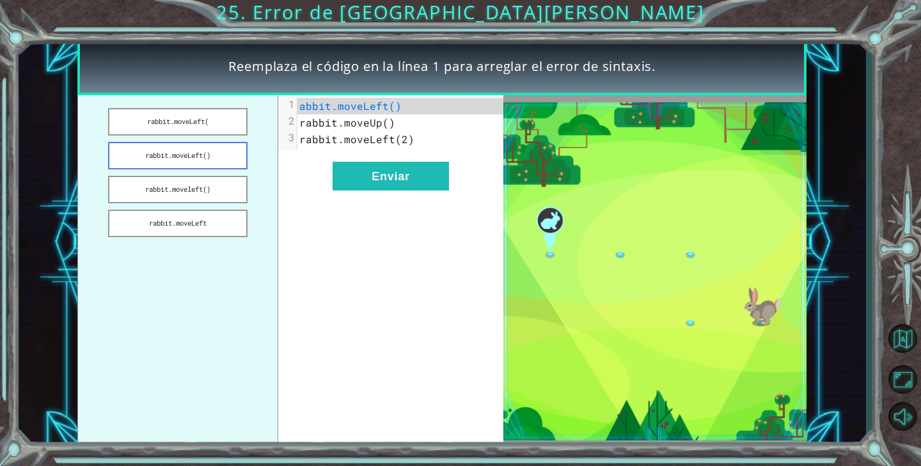
click at [196, 152] on button "rabbit.moveLeft()" at bounding box center [177, 155] width 139 height 27
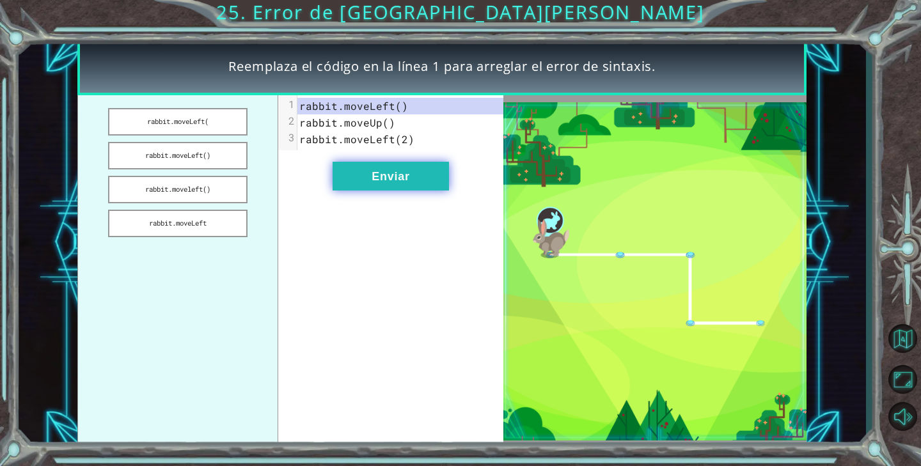
click at [431, 182] on button "Enviar" at bounding box center [390, 176] width 116 height 29
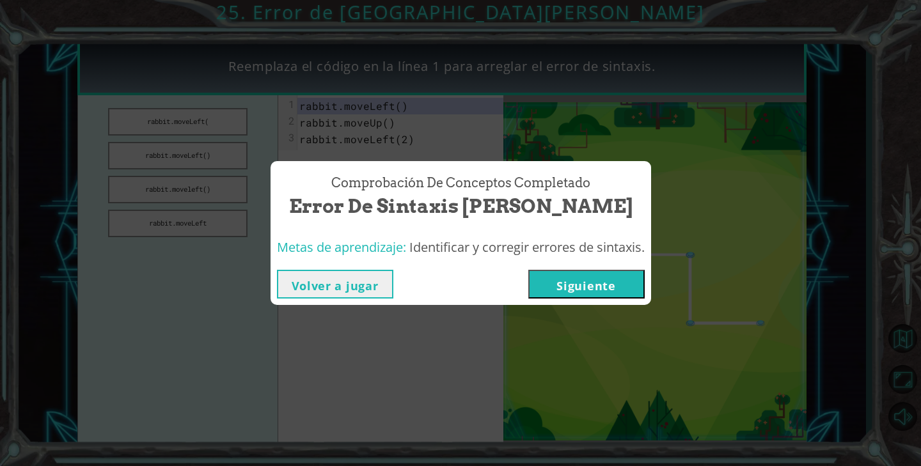
click at [594, 276] on button "Siguiente" at bounding box center [586, 284] width 116 height 29
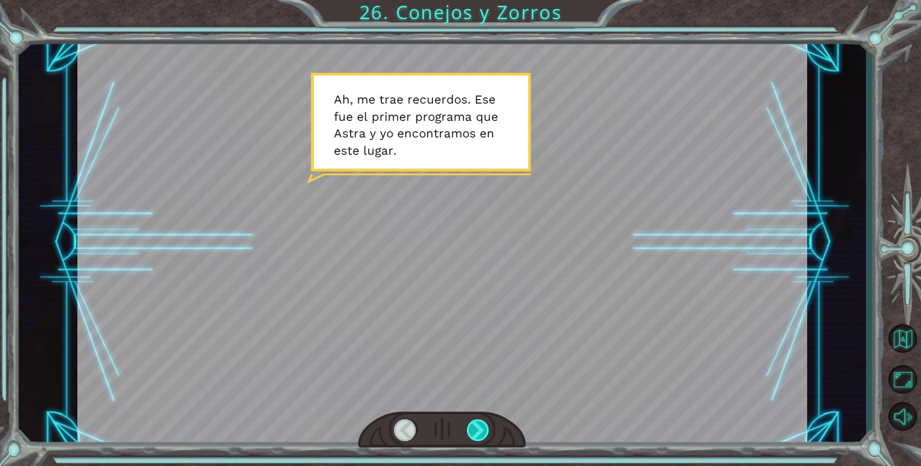
click at [478, 423] on div at bounding box center [478, 430] width 23 height 22
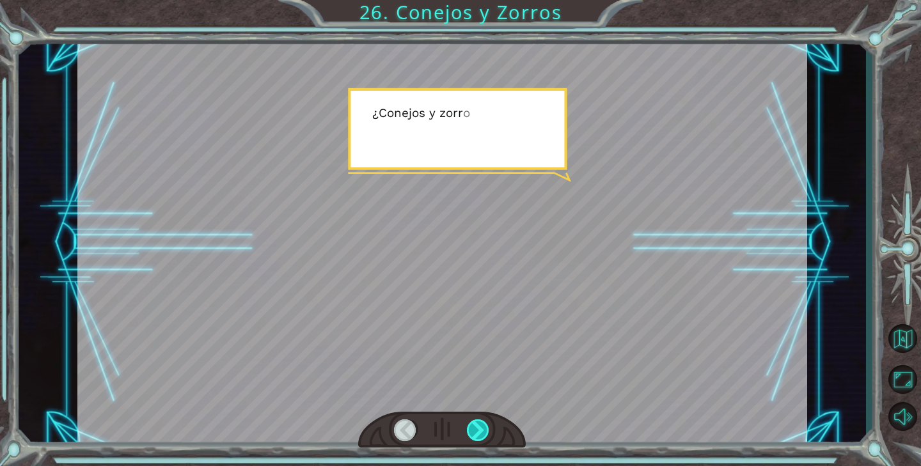
click at [478, 423] on div at bounding box center [478, 430] width 23 height 22
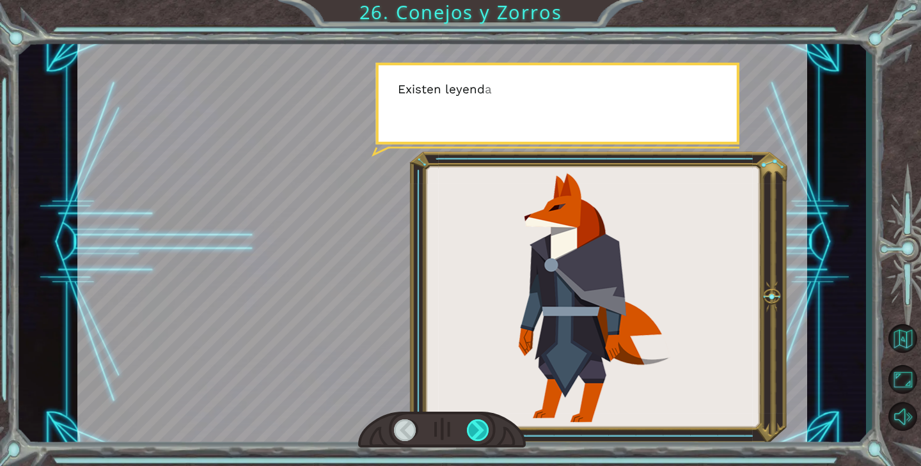
click at [478, 423] on div at bounding box center [478, 430] width 23 height 22
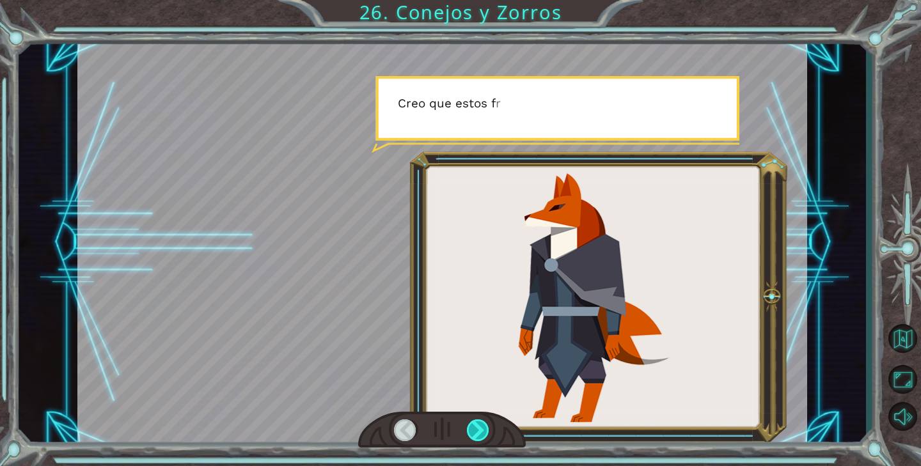
click at [478, 423] on div at bounding box center [478, 430] width 23 height 22
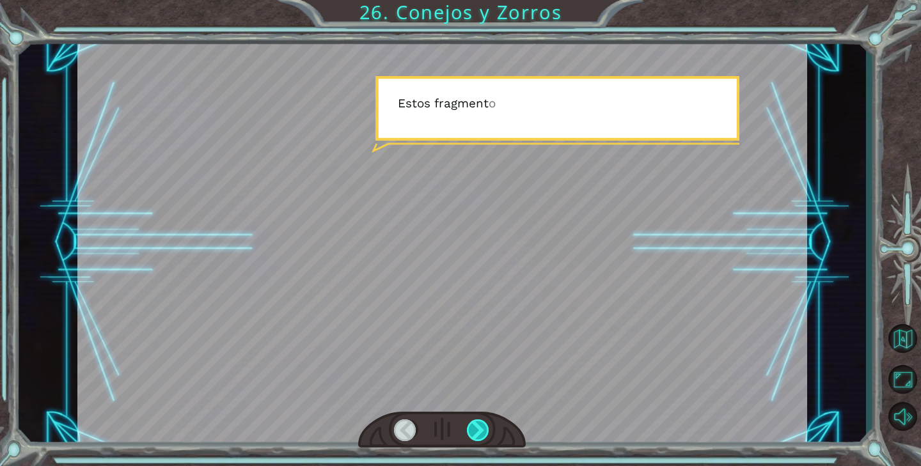
click at [478, 423] on div at bounding box center [478, 430] width 23 height 22
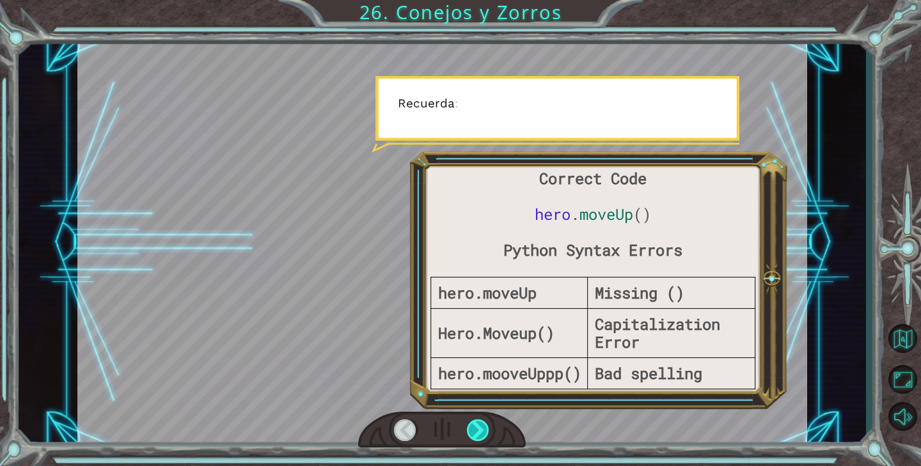
click at [478, 423] on div at bounding box center [478, 430] width 23 height 22
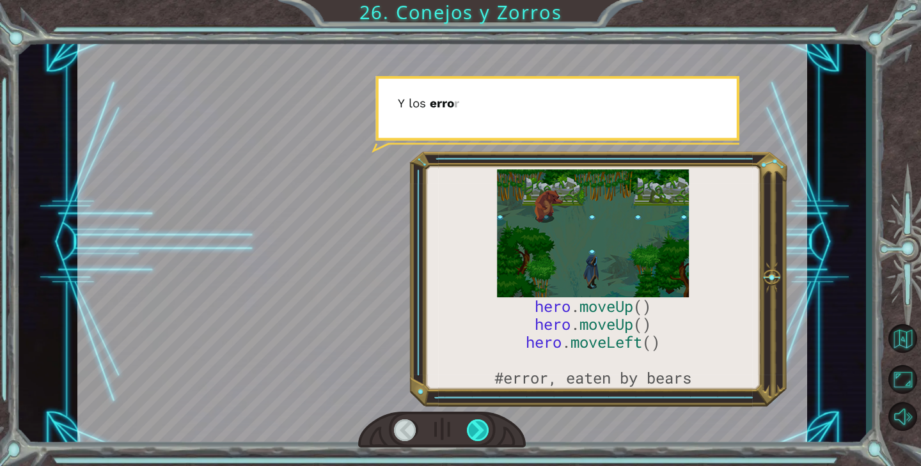
click at [478, 423] on div at bounding box center [478, 430] width 23 height 22
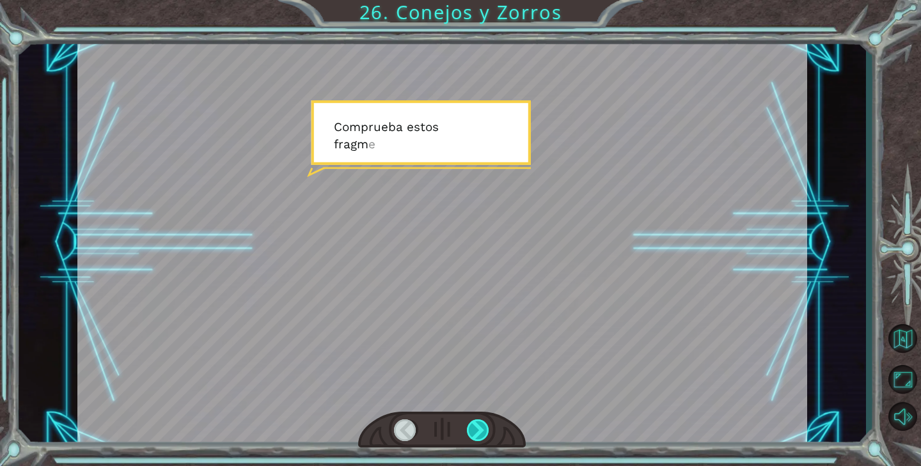
click at [478, 423] on div at bounding box center [478, 430] width 23 height 22
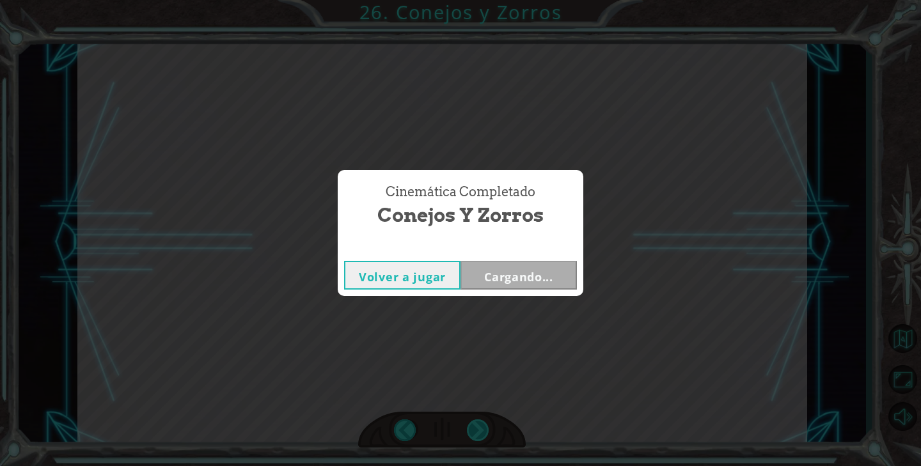
click at [478, 423] on div "Cinemática Completado Conejos y Zorros Volver a jugar Cargando..." at bounding box center [460, 233] width 921 height 466
click at [538, 279] on button "Siguiente" at bounding box center [518, 275] width 116 height 29
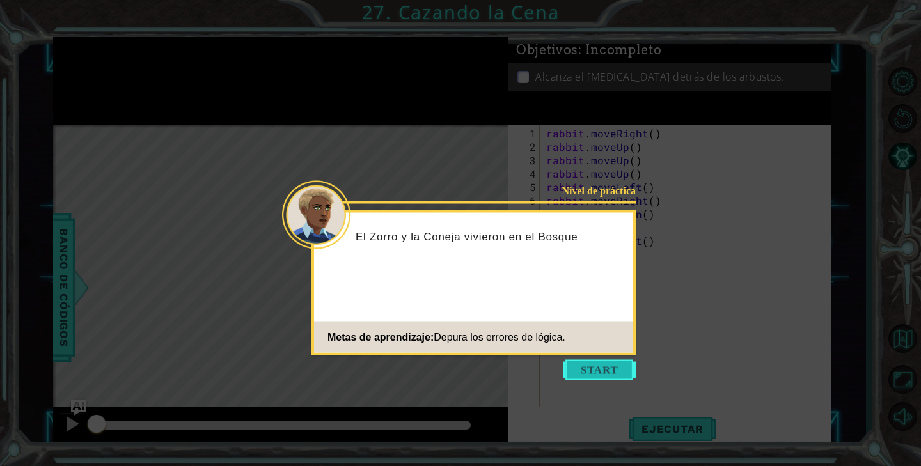
click at [611, 379] on button "Start" at bounding box center [599, 370] width 73 height 20
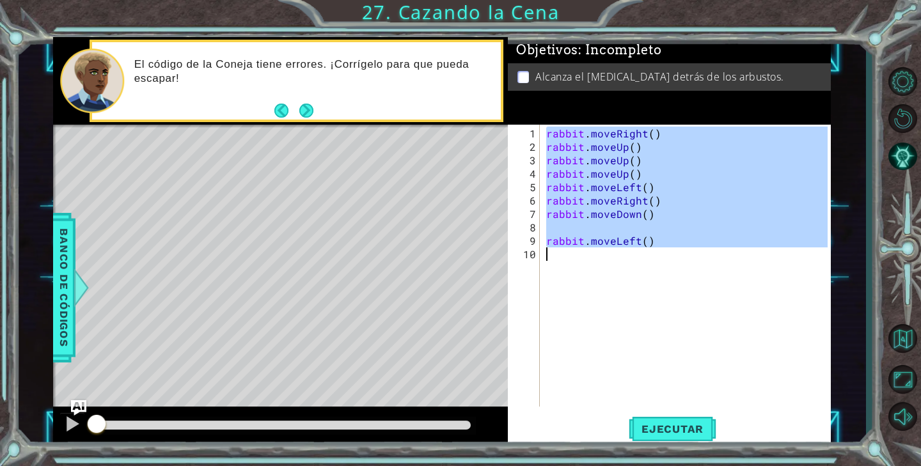
drag, startPoint x: 543, startPoint y: 132, endPoint x: 650, endPoint y: 311, distance: 208.2
click at [650, 311] on div "rabbit . moveRight ( ) rabbit . moveUp ( ) rabbit . moveUp ( ) rabbit . moveUp …" at bounding box center [685, 266] width 284 height 282
type textarea "rabbit.moveLeft()"
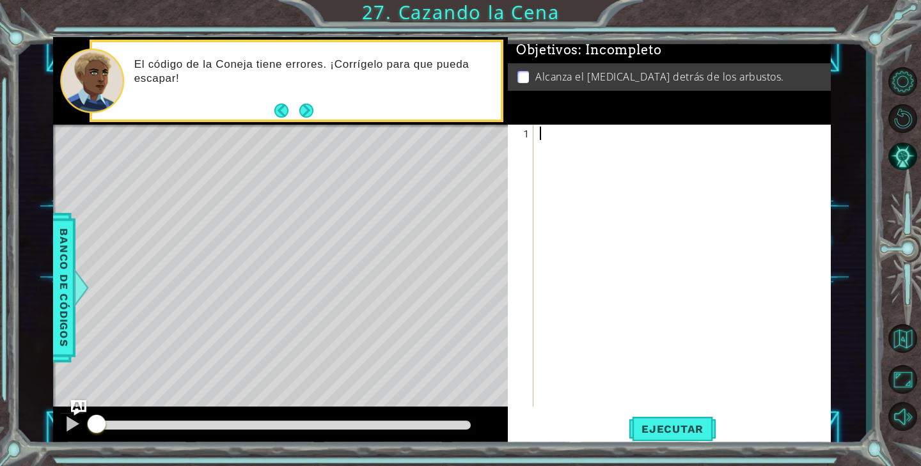
paste textarea "rabbit.moveLeft("
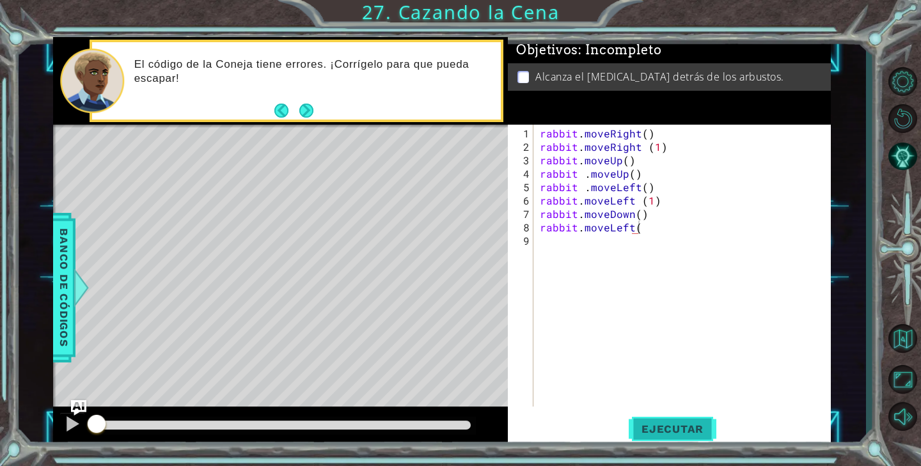
click at [669, 437] on button "Ejecutar" at bounding box center [672, 428] width 88 height 32
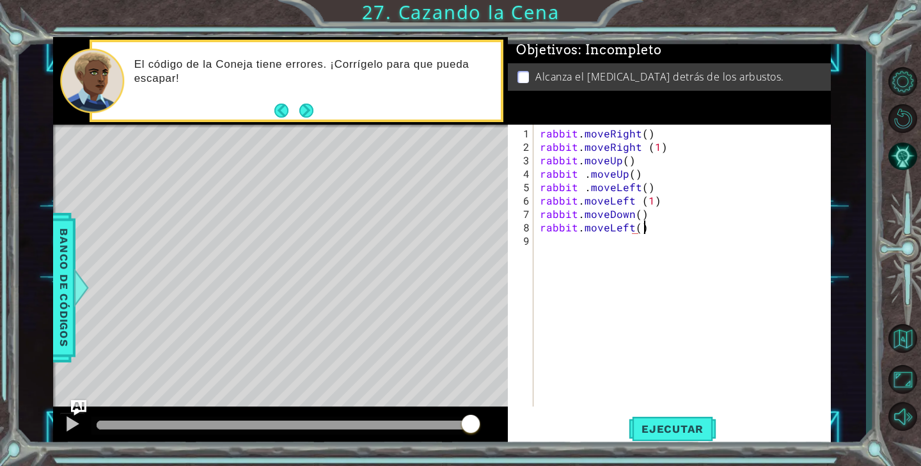
scroll to position [0, 6]
type textarea "rabbit.moveLeft()"
click at [682, 421] on button "Ejecutar" at bounding box center [672, 428] width 88 height 32
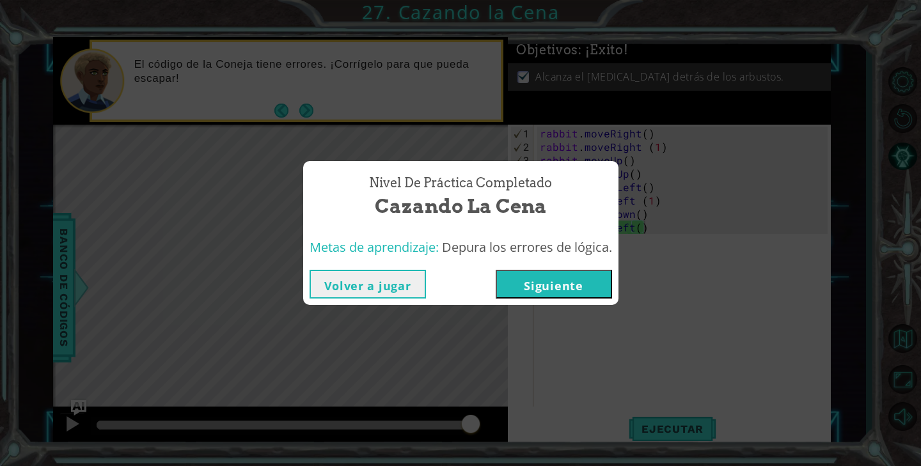
click at [574, 286] on button "Siguiente" at bounding box center [553, 284] width 116 height 29
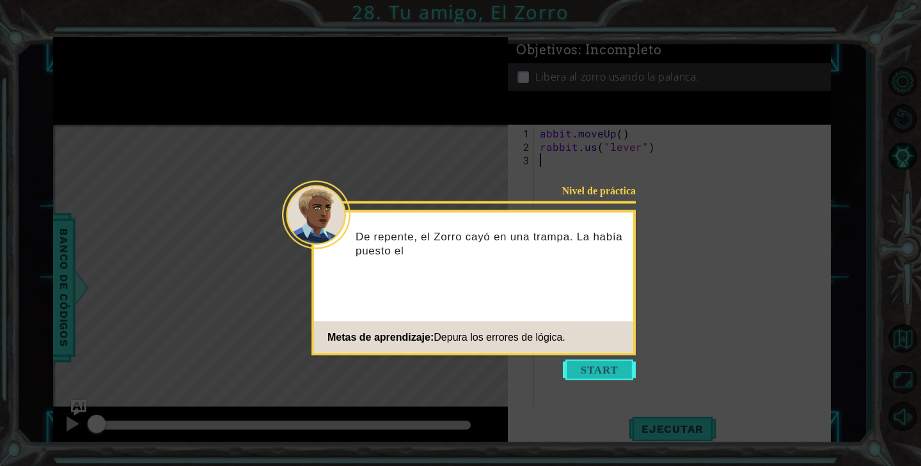
click at [607, 375] on button "Start" at bounding box center [599, 370] width 73 height 20
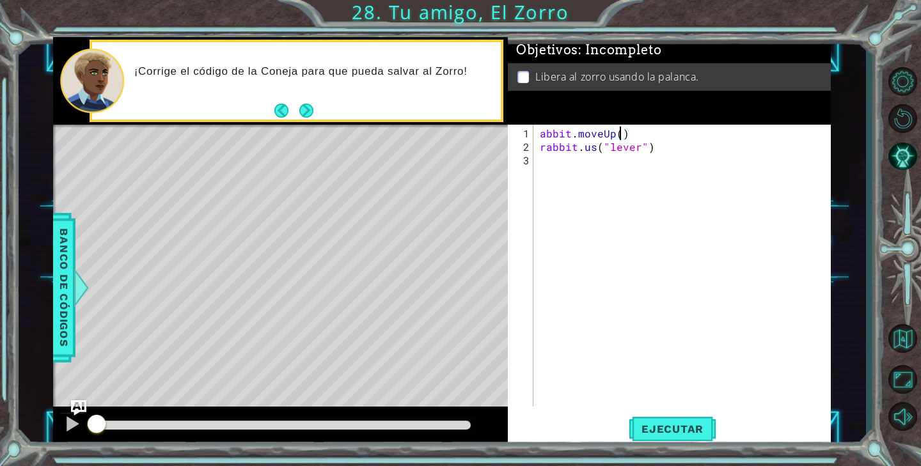
click at [619, 134] on div "abbit . moveUp ( ) rabbit . us ( "lever" )" at bounding box center [685, 281] width 297 height 309
click at [594, 148] on div "abbit . moveUp ( 1 ) rabbit . us ( "lever" )" at bounding box center [685, 281] width 297 height 309
click at [649, 423] on span "Ejecutar" at bounding box center [672, 429] width 88 height 13
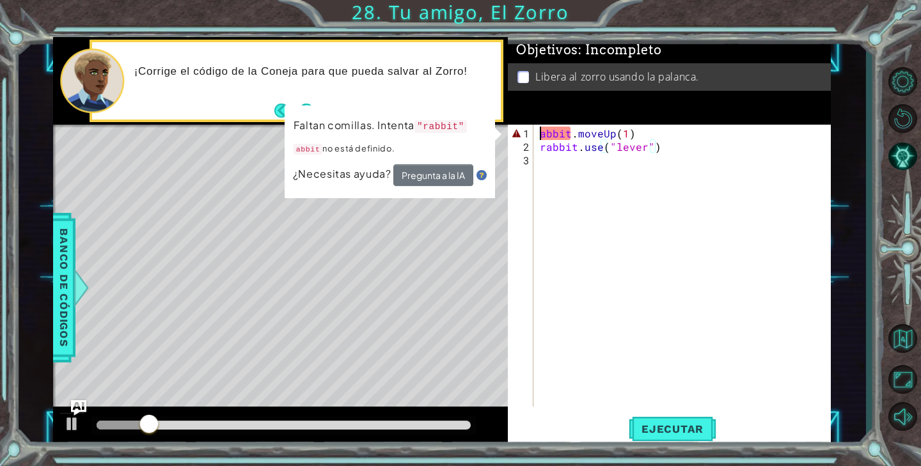
click at [540, 130] on div "abbit . moveUp ( 1 ) rabbit . use ( "lever" )" at bounding box center [685, 281] width 297 height 309
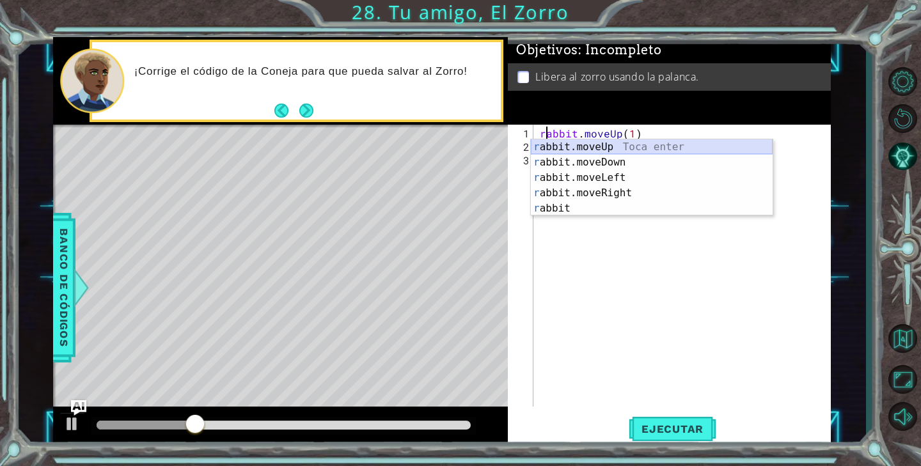
click at [625, 148] on div "r abbit.moveUp Toca enter r abbit.moveDown Toca enter r abbit.moveLeft Toca ent…" at bounding box center [652, 192] width 242 height 107
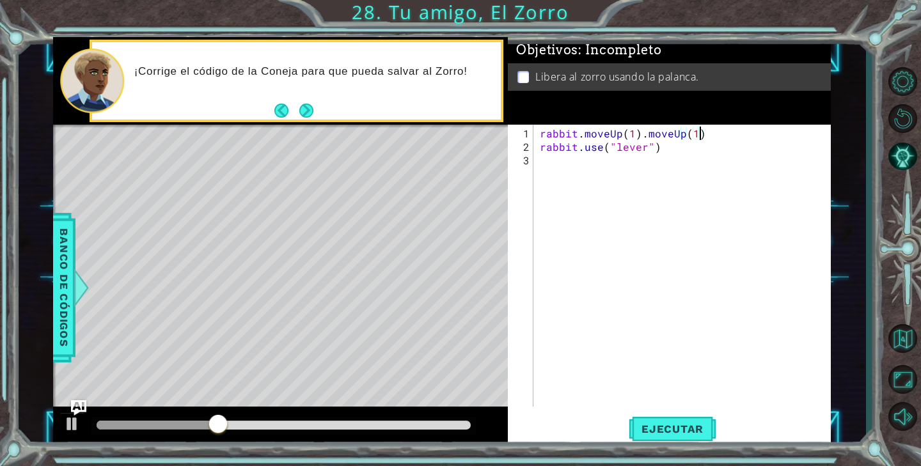
click at [709, 132] on div "rabbit . moveUp ( 1 ) . moveUp ( 1 ) rabbit . use ( "lever" )" at bounding box center [685, 281] width 297 height 309
type textarea "rabbit.moveUp(1)"
click at [669, 428] on span "Ejecutar" at bounding box center [672, 429] width 88 height 13
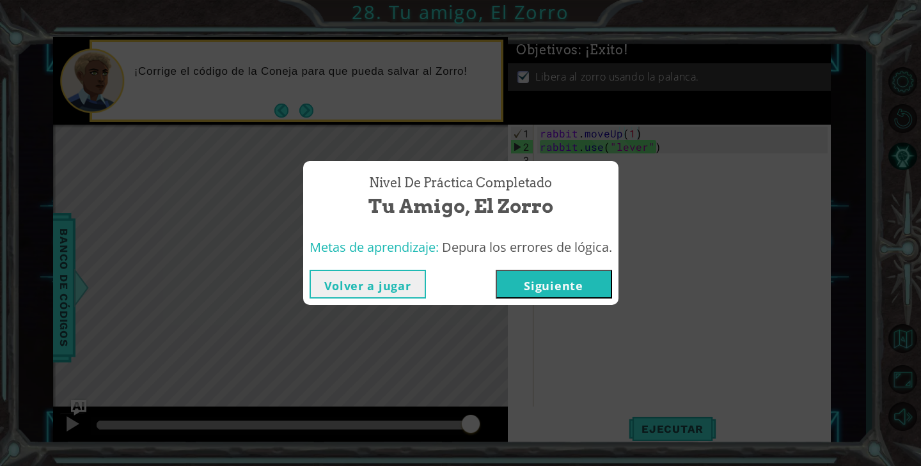
click at [575, 288] on button "Siguiente" at bounding box center [553, 284] width 116 height 29
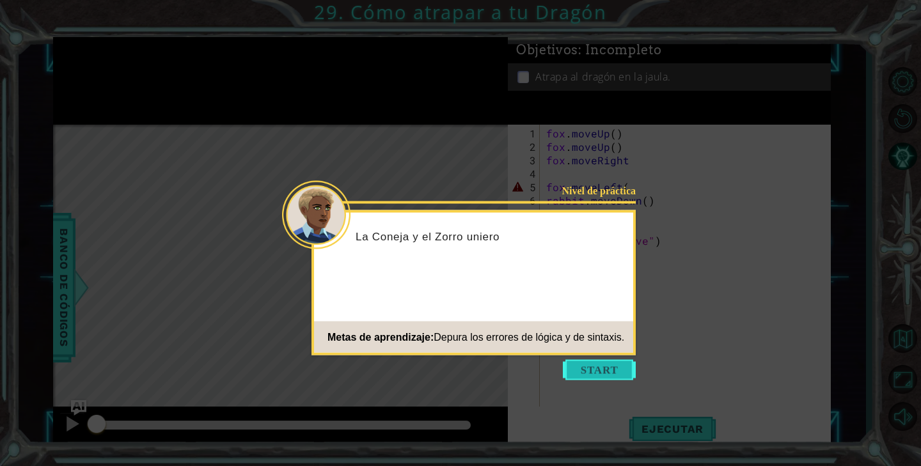
click at [610, 376] on button "Start" at bounding box center [599, 370] width 73 height 20
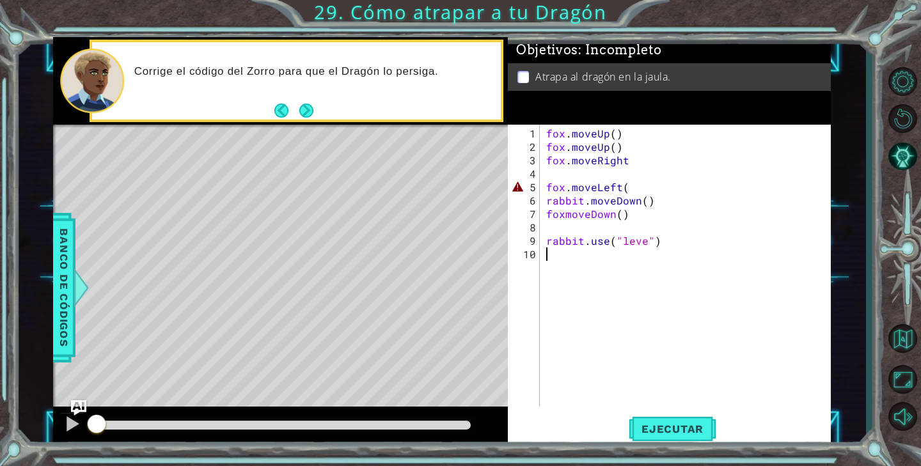
click at [634, 189] on div "fox . moveUp ( ) fox . moveUp ( ) fox . moveRight fox . moveLeft ( rabbit . mov…" at bounding box center [688, 281] width 290 height 309
click at [675, 426] on span "Ejecutar" at bounding box center [672, 429] width 88 height 13
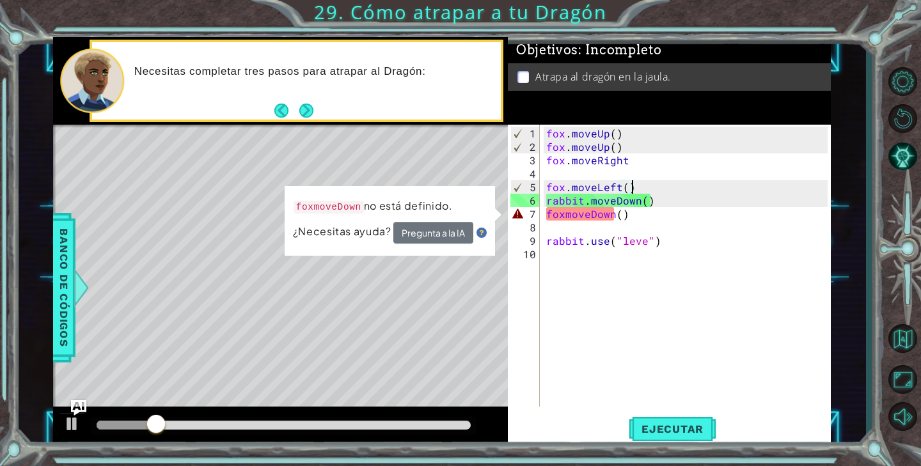
click at [564, 215] on div "fox . moveUp ( ) fox . moveUp ( ) fox . moveRight fox . moveLeft ( ) rabbit . m…" at bounding box center [688, 281] width 290 height 309
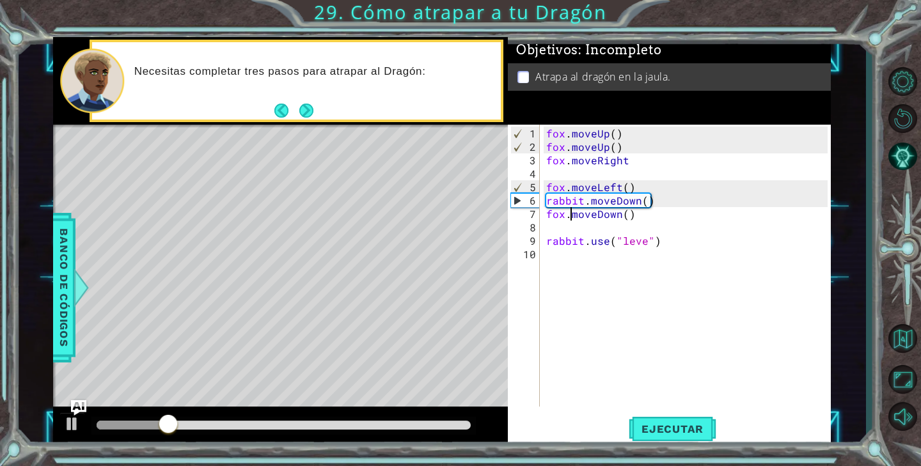
scroll to position [0, 2]
click at [676, 428] on span "Ejecutar" at bounding box center [672, 429] width 88 height 13
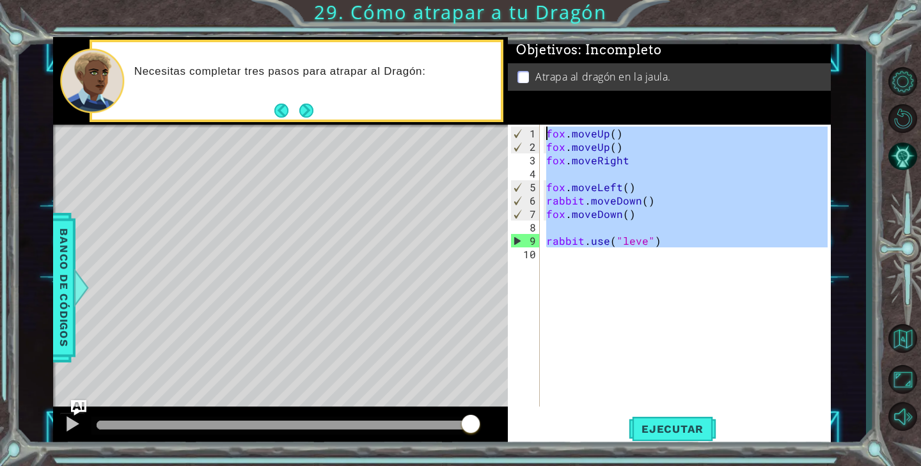
drag, startPoint x: 708, startPoint y: 273, endPoint x: 511, endPoint y: 105, distance: 258.5
click at [511, 104] on div "Objetivos : Incompleto Atrapa al dragón en la jaula. [PERSON_NAME].moveDown() 1…" at bounding box center [669, 242] width 323 height 410
type textarea "[PERSON_NAME].moveUp() [PERSON_NAME].moveUp()"
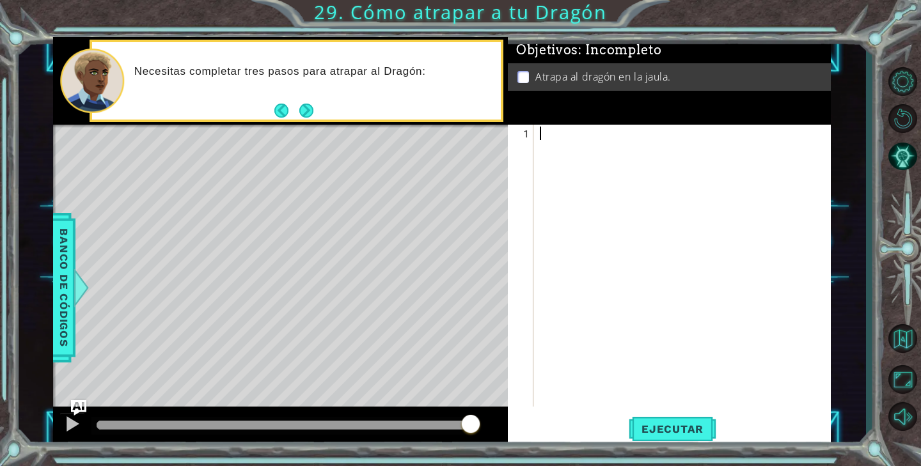
paste textarea "rabbit.use("lever")"
type textarea "rabbit.use("lever")"
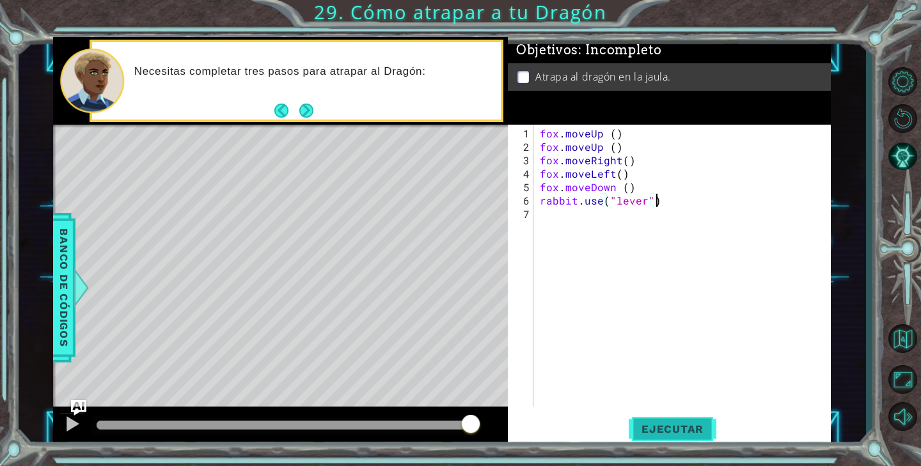
click at [700, 437] on button "Ejecutar" at bounding box center [672, 428] width 88 height 32
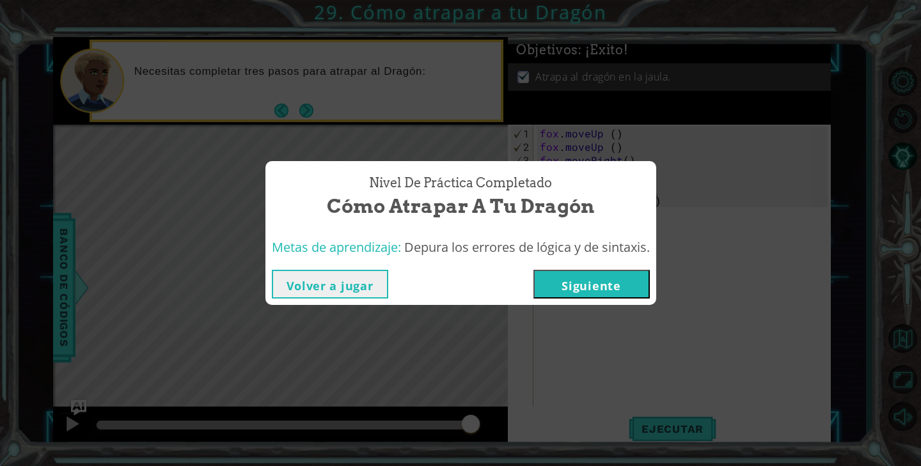
click at [604, 286] on button "Siguiente" at bounding box center [591, 284] width 116 height 29
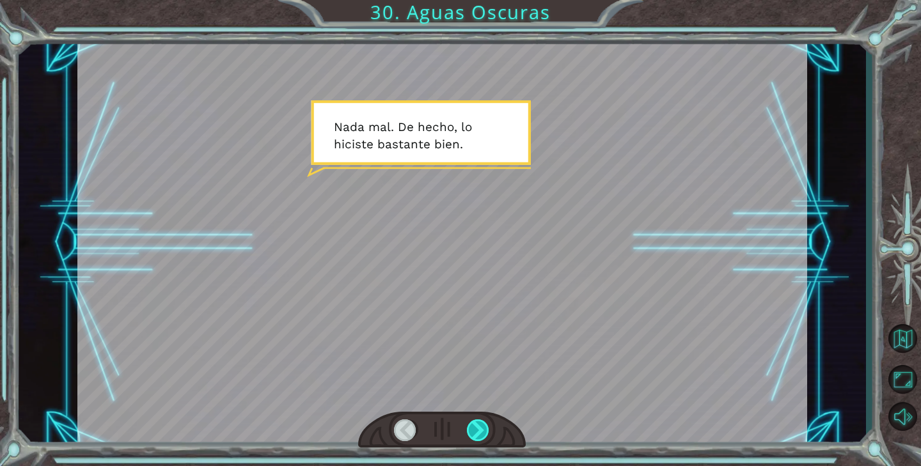
click at [482, 430] on div at bounding box center [478, 430] width 23 height 22
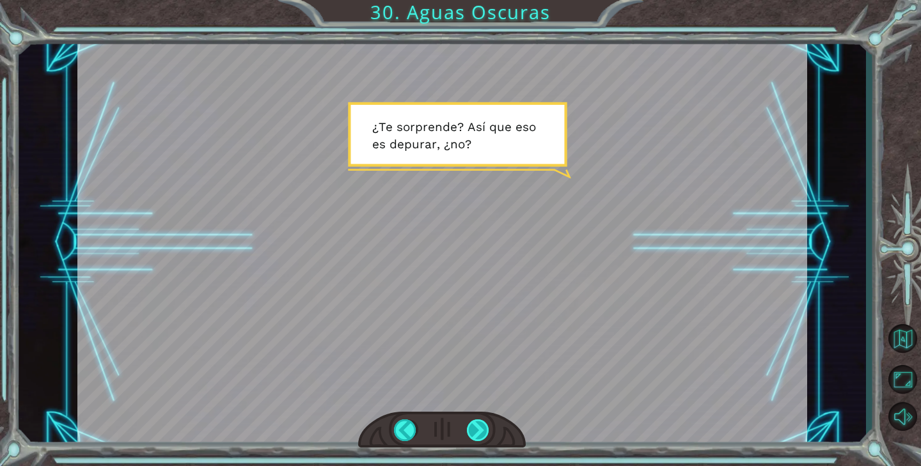
click at [482, 430] on div at bounding box center [478, 430] width 23 height 22
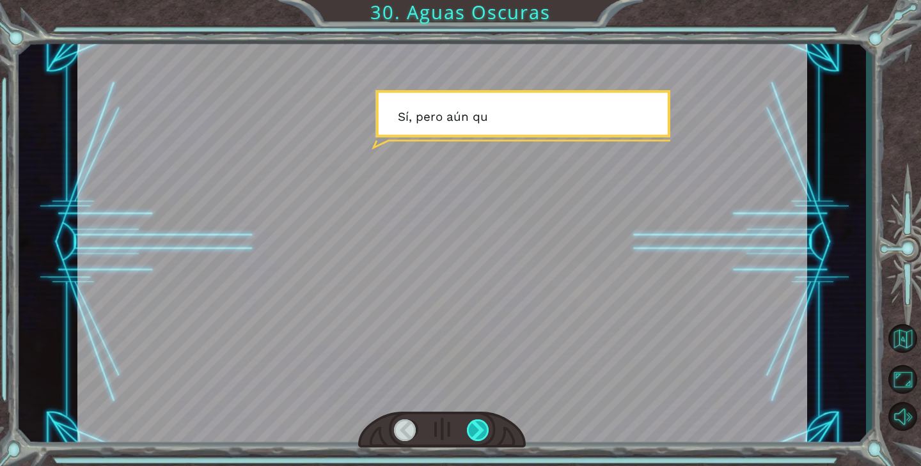
click at [482, 430] on div at bounding box center [478, 430] width 23 height 22
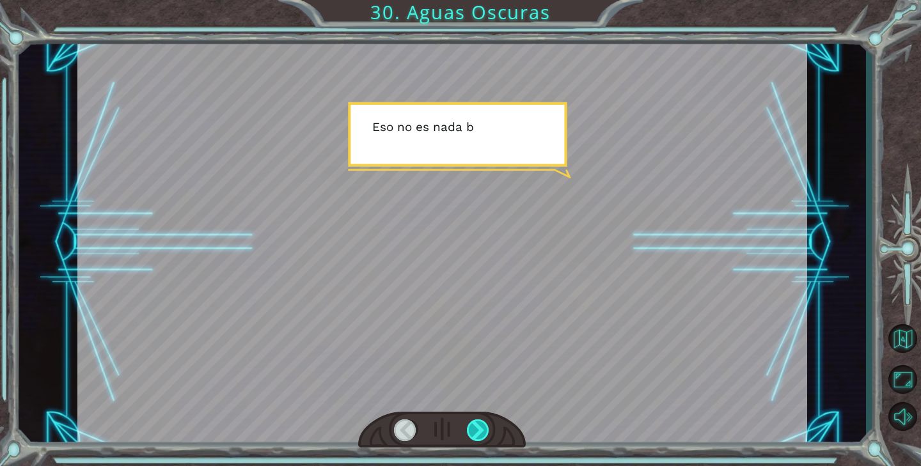
click at [482, 430] on div at bounding box center [478, 430] width 23 height 22
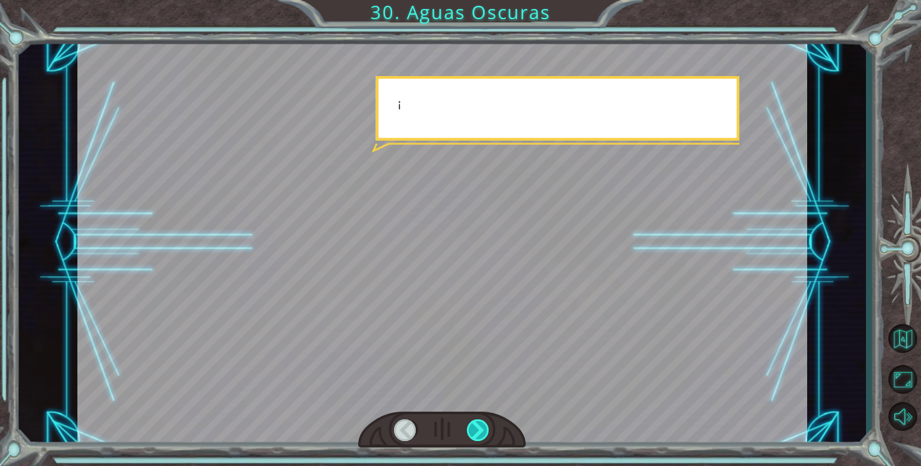
click at [482, 430] on div at bounding box center [478, 430] width 23 height 22
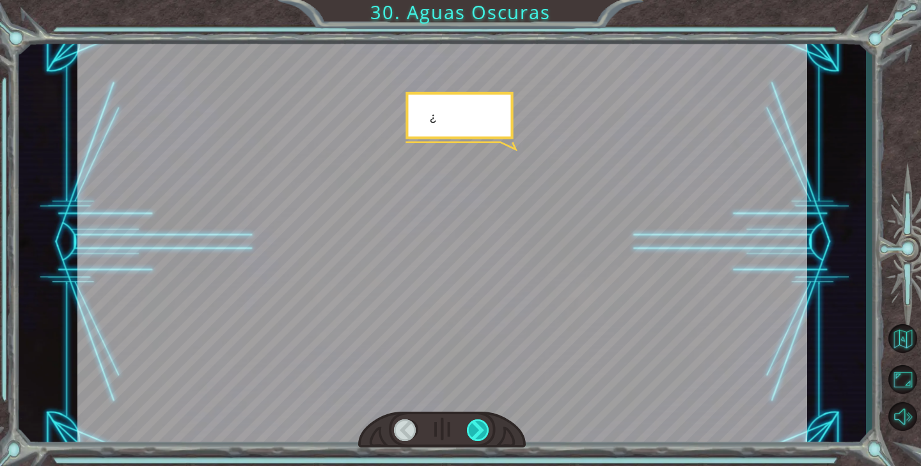
click at [482, 430] on div at bounding box center [478, 430] width 23 height 22
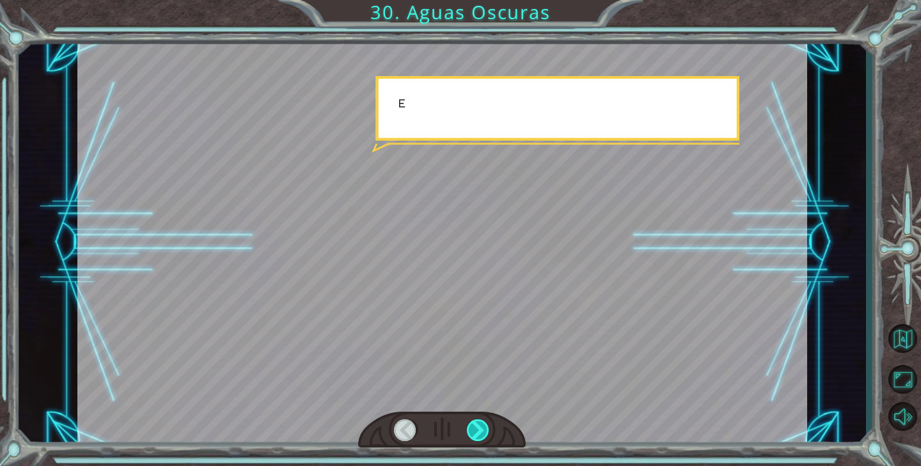
click at [482, 430] on div at bounding box center [478, 430] width 23 height 22
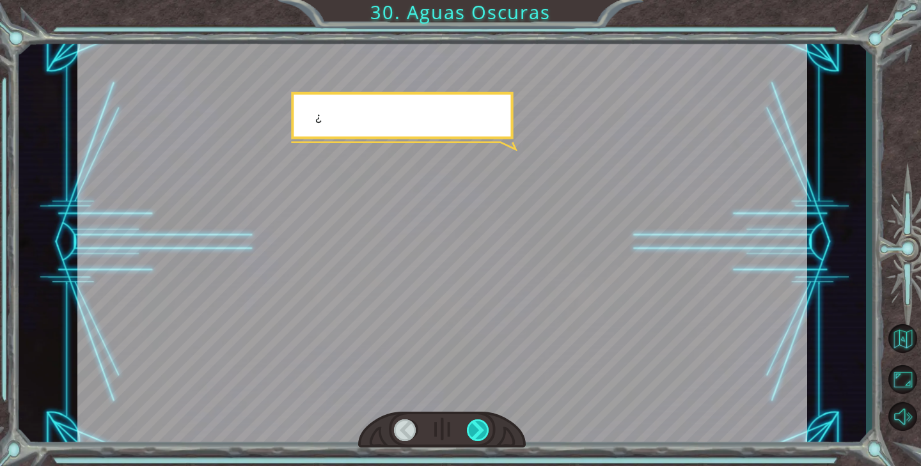
click at [482, 430] on div at bounding box center [478, 430] width 23 height 22
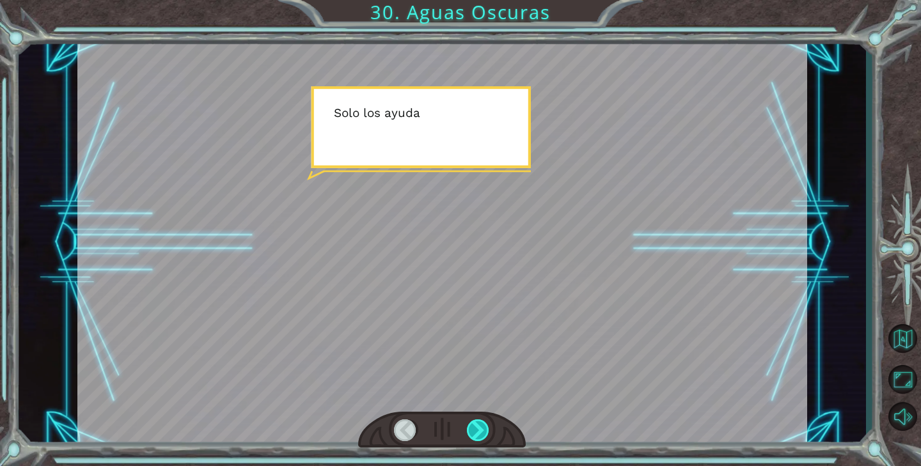
click at [482, 430] on div at bounding box center [478, 430] width 23 height 22
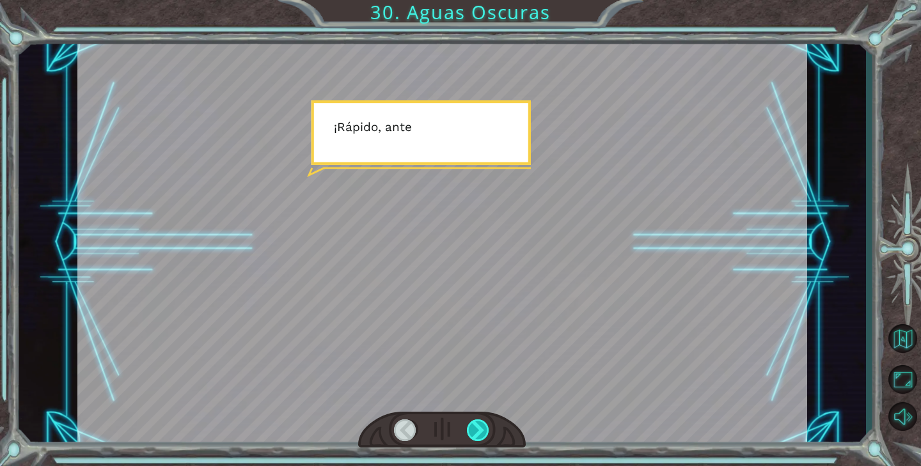
click at [482, 430] on div at bounding box center [478, 430] width 23 height 22
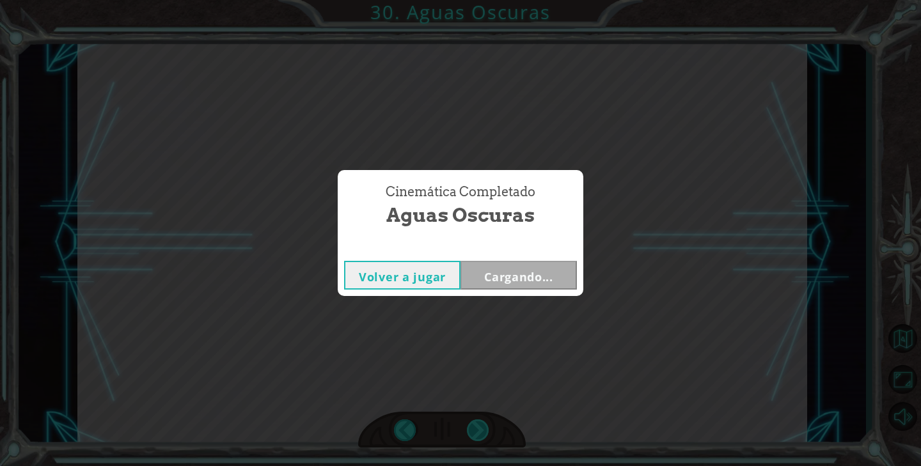
click at [482, 430] on div "Cinemática Completado Aguas Oscuras Volver a jugar Cargando..." at bounding box center [460, 233] width 921 height 466
click at [510, 272] on button "Siguiente" at bounding box center [518, 275] width 116 height 29
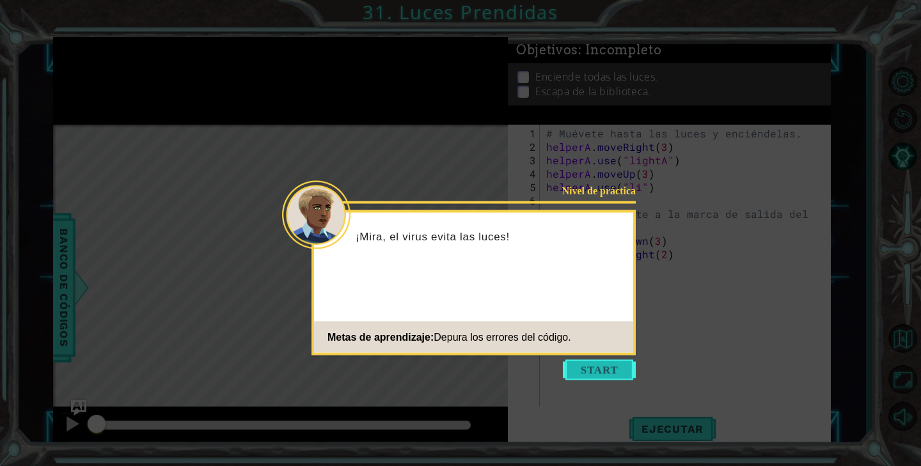
click at [595, 364] on button "Start" at bounding box center [599, 370] width 73 height 20
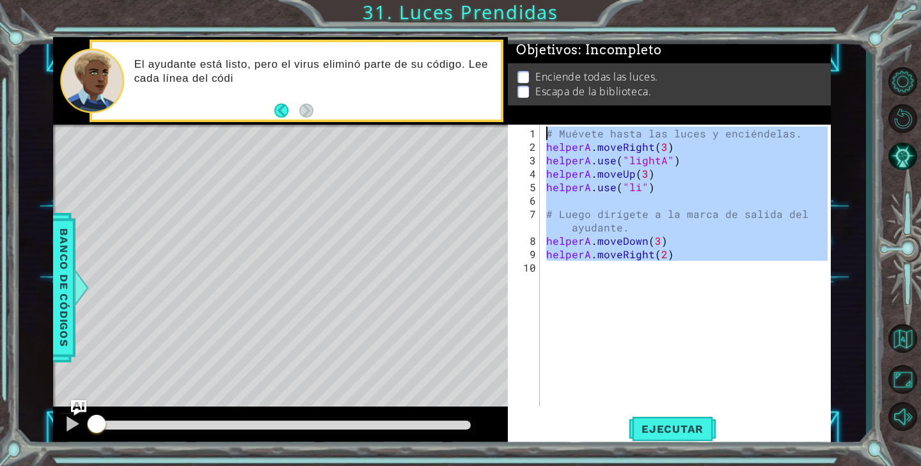
drag, startPoint x: 683, startPoint y: 267, endPoint x: 538, endPoint y: 116, distance: 209.3
click at [540, 114] on div "Objetivos : Incompleto Enciende todas las luces. Escapa de la biblioteca. 1 2 3…" at bounding box center [669, 242] width 323 height 410
type textarea "# Muévete hasta las luces y enciéndelas. helperA.moveRight(3)"
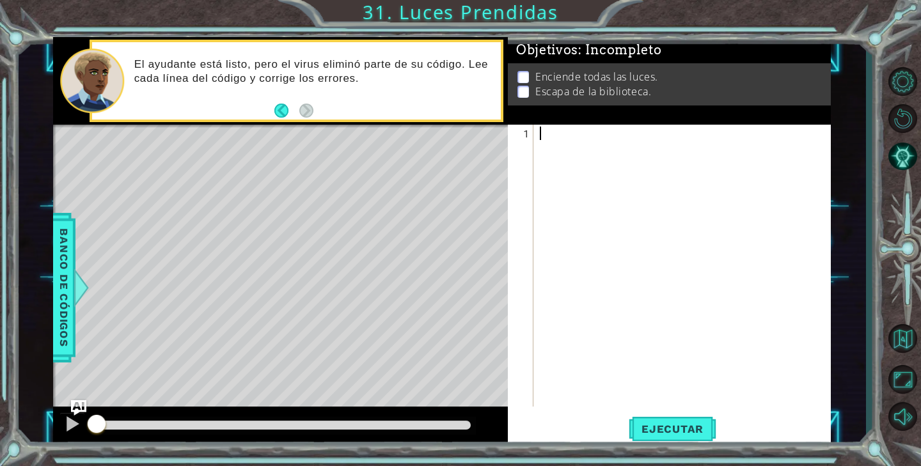
paste textarea "helperA.moveRight (2)"
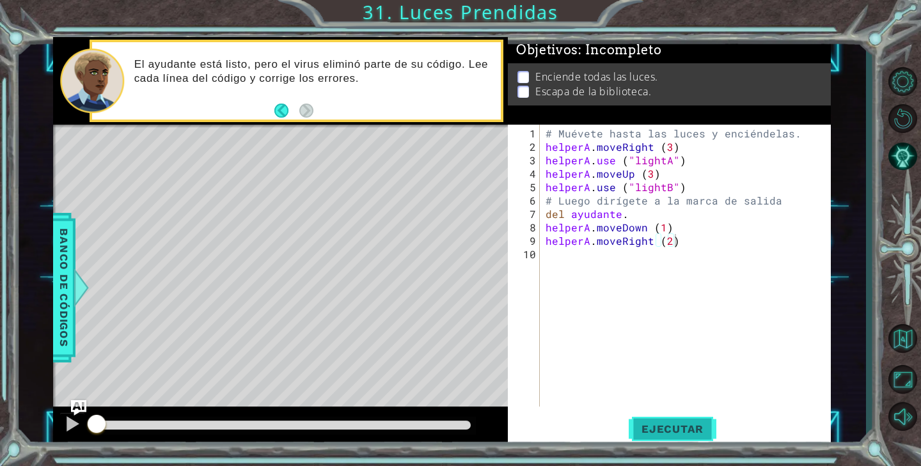
click at [683, 437] on button "Ejecutar" at bounding box center [672, 428] width 88 height 32
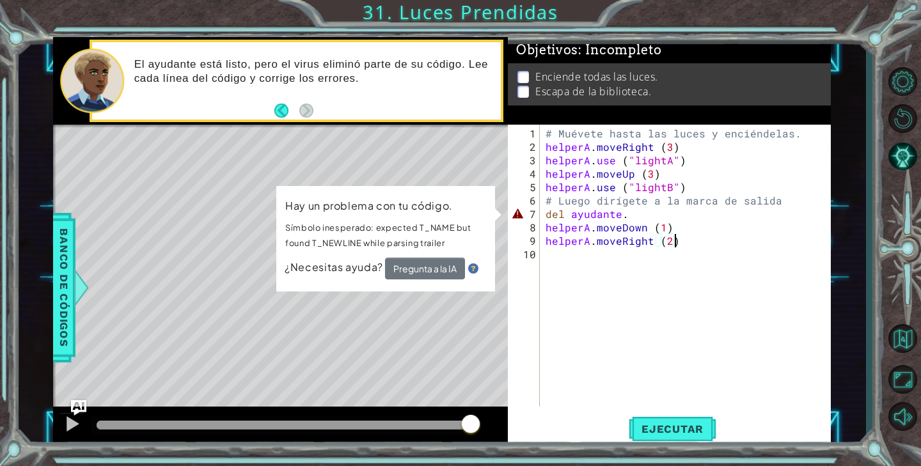
click at [627, 219] on div "# Muévete hasta las luces y enciéndelas. helperA . moveRight ( 3 ) helperA . us…" at bounding box center [688, 281] width 291 height 309
click at [623, 211] on div "# Muévete hasta las luces y enciéndelas. helperA . moveRight ( 3 ) helperA . us…" at bounding box center [688, 281] width 291 height 309
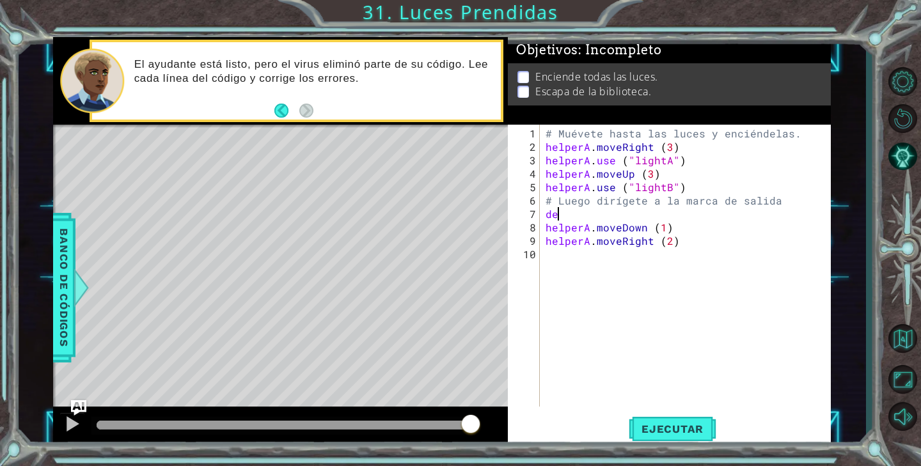
type textarea "d"
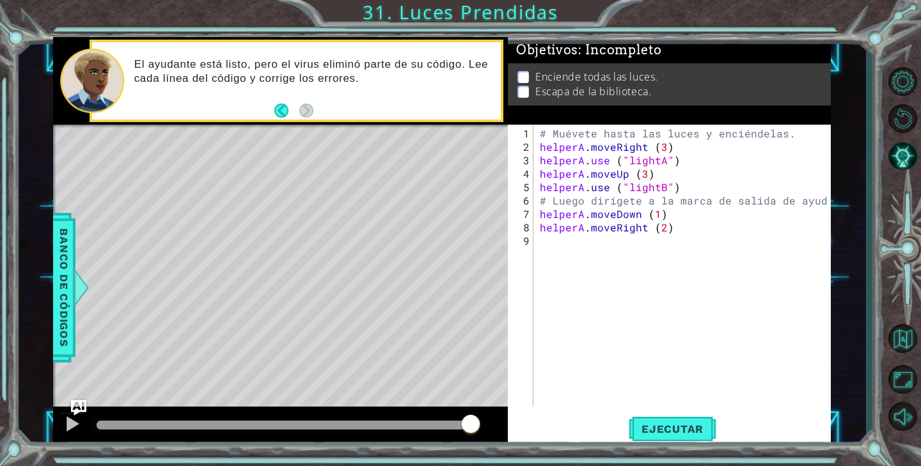
scroll to position [0, 18]
type textarea "# Luego dirígete a la marca de salida de ayudante"
click at [690, 423] on span "Ejecutar" at bounding box center [672, 429] width 88 height 13
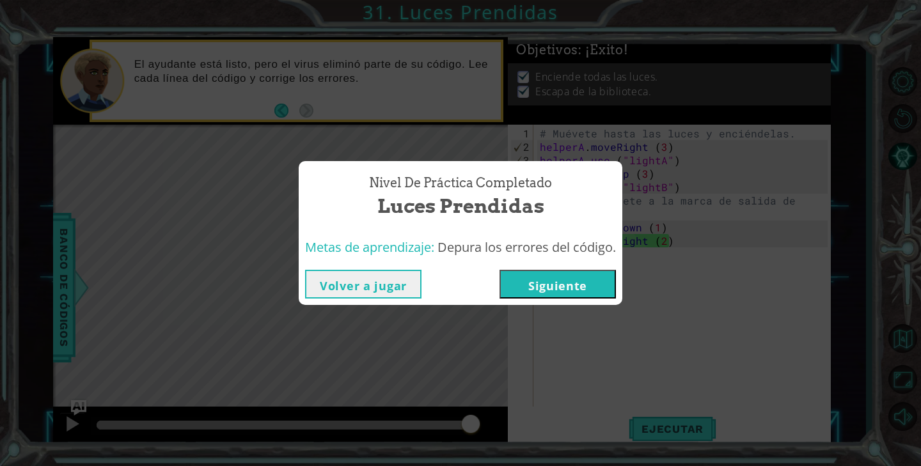
click at [592, 283] on button "Siguiente" at bounding box center [557, 284] width 116 height 29
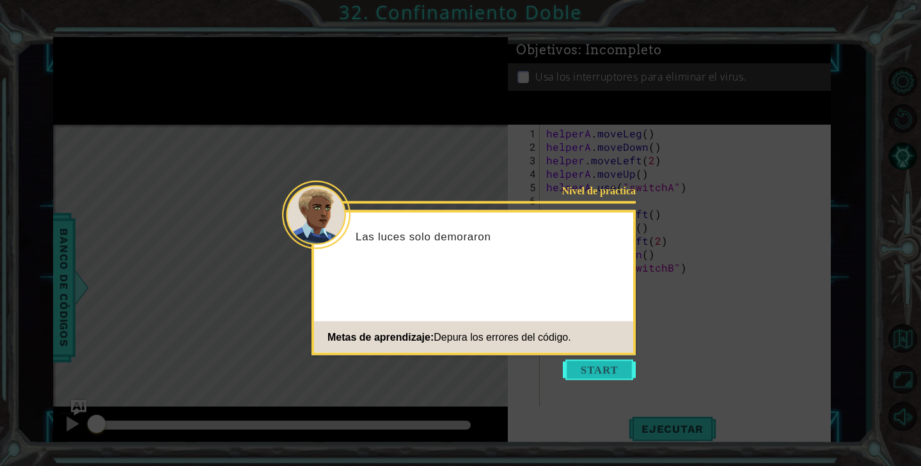
click at [613, 373] on button "Start" at bounding box center [599, 370] width 73 height 20
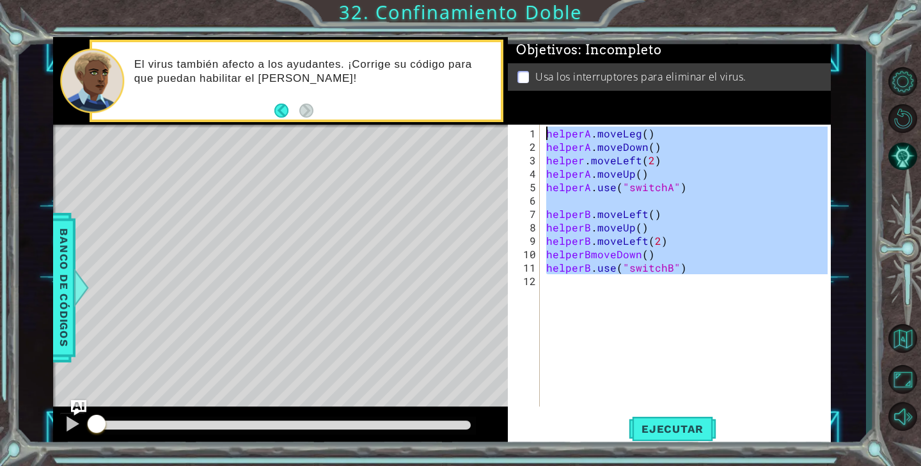
drag, startPoint x: 706, startPoint y: 288, endPoint x: 522, endPoint y: 132, distance: 241.3
click at [522, 130] on div "1 2 3 4 5 6 7 8 9 10 11 12 helperA . moveLeg ( ) helperA . moveDown ( ) helper …" at bounding box center [668, 266] width 320 height 282
type textarea "helperA.moveLeg() helperA.moveDown()"
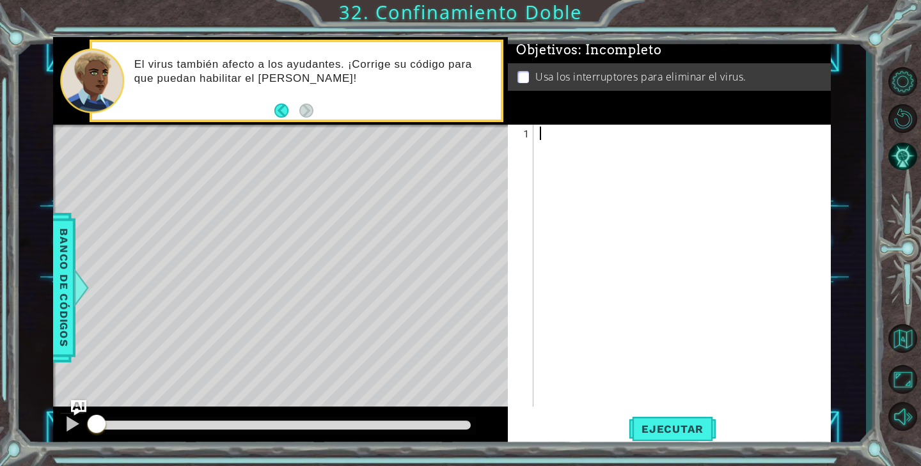
click at [563, 132] on div at bounding box center [685, 281] width 297 height 309
paste textarea "helperB.use("switchB")"
type textarea "helperB.use("switchB")"
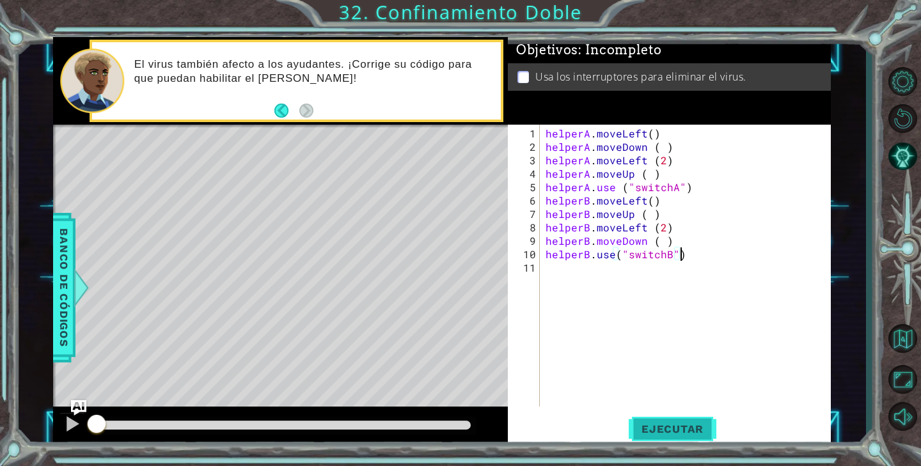
click at [672, 433] on span "Ejecutar" at bounding box center [672, 429] width 88 height 13
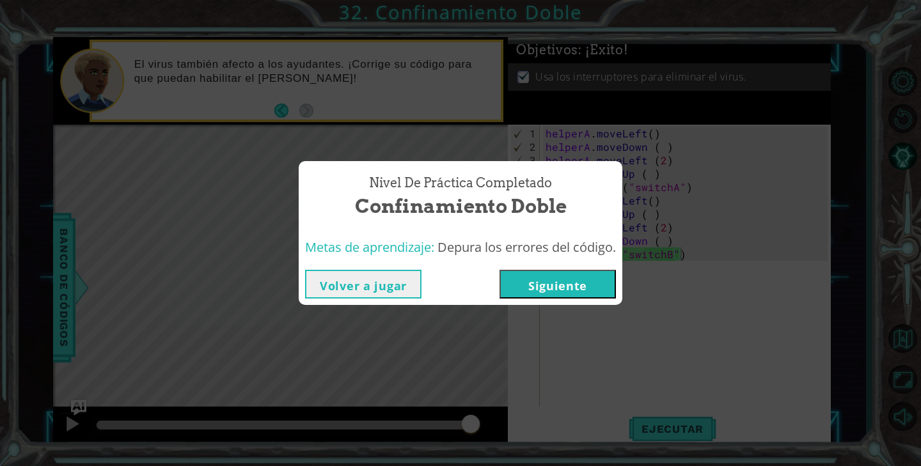
click at [573, 286] on button "Siguiente" at bounding box center [557, 284] width 116 height 29
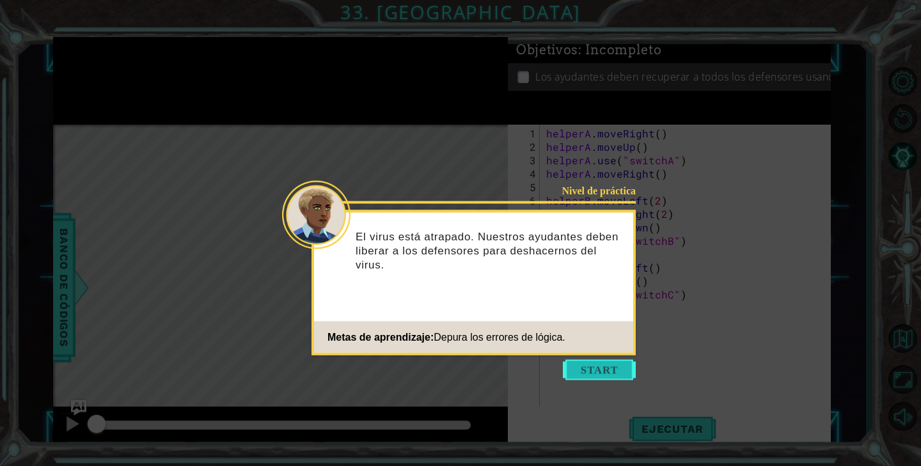
click at [618, 373] on button "Start" at bounding box center [599, 370] width 73 height 20
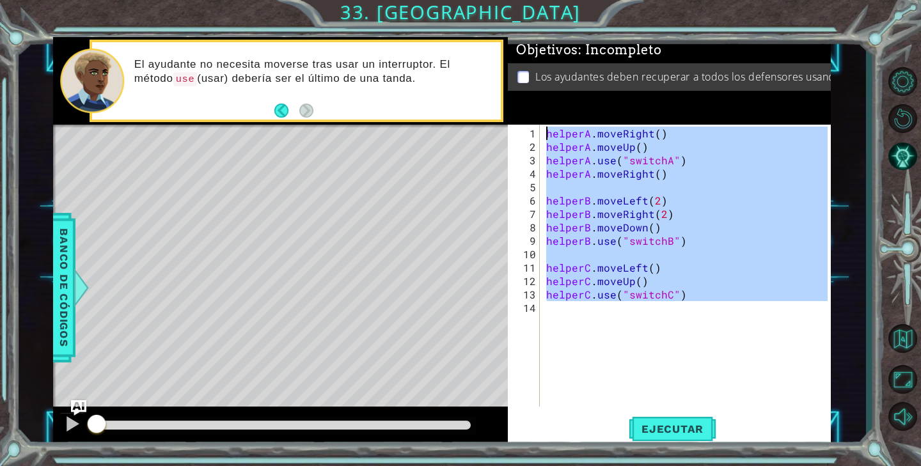
drag, startPoint x: 687, startPoint y: 311, endPoint x: 525, endPoint y: 119, distance: 250.9
click at [525, 118] on div "Objetivos : Incompleto Los ayudantes deben recuperar a todos los defensores usa…" at bounding box center [669, 242] width 323 height 410
type textarea "helperA.moveRight() helperA.moveUp()"
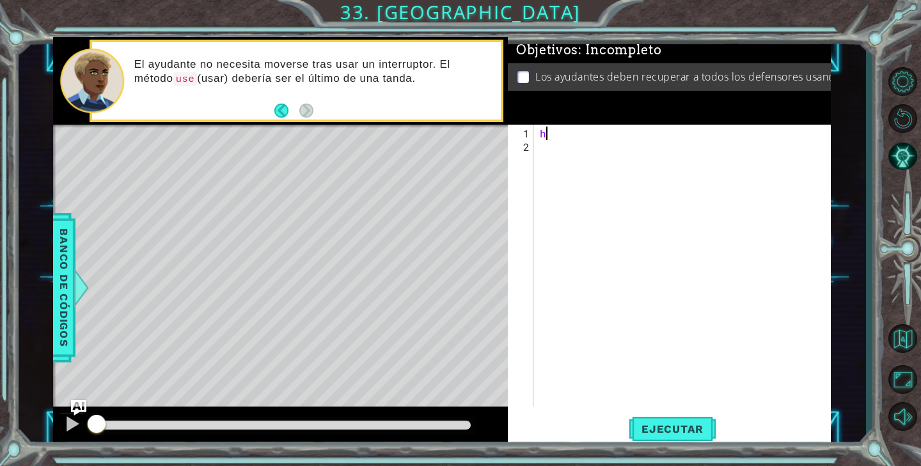
paste textarea "elperC.use ("switchC")"
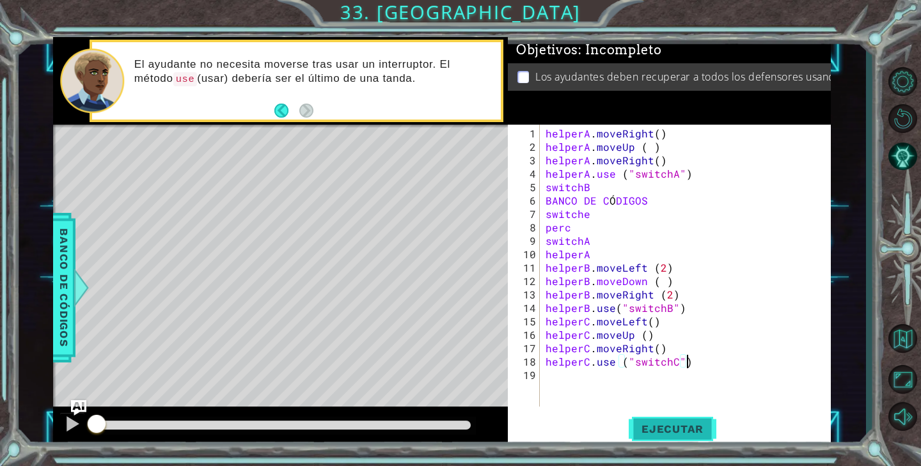
click at [690, 433] on span "Ejecutar" at bounding box center [672, 429] width 88 height 13
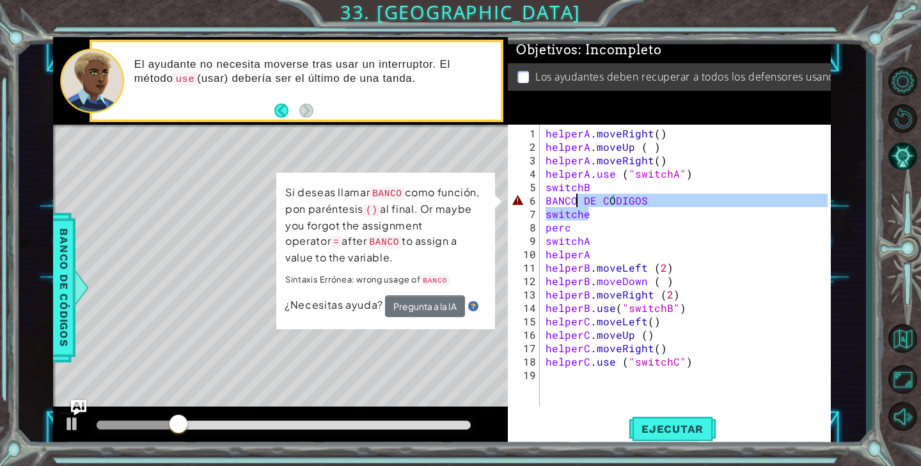
drag, startPoint x: 670, startPoint y: 206, endPoint x: 582, endPoint y: 205, distance: 87.6
click at [576, 202] on div "helperA . moveRight ( ) helperA . moveUp ( ) helperA . moveRight ( ) helperA . …" at bounding box center [688, 281] width 291 height 309
click at [646, 196] on div "helperA . moveRight ( ) helperA . moveUp ( ) helperA . moveRight ( ) helperA . …" at bounding box center [688, 281] width 291 height 309
type textarea "BANCO DE CÓDIGOS"
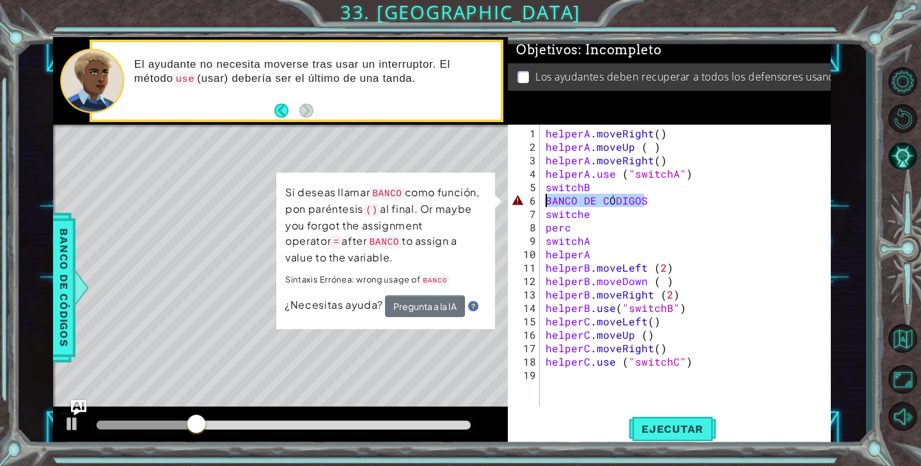
drag, startPoint x: 651, startPoint y: 203, endPoint x: 523, endPoint y: 197, distance: 128.0
click at [522, 197] on div "BANCO DE CÓDIGOS 1 2 3 4 5 6 7 8 9 10 11 12 13 14 15 16 17 18 19 helperA . move…" at bounding box center [668, 266] width 320 height 282
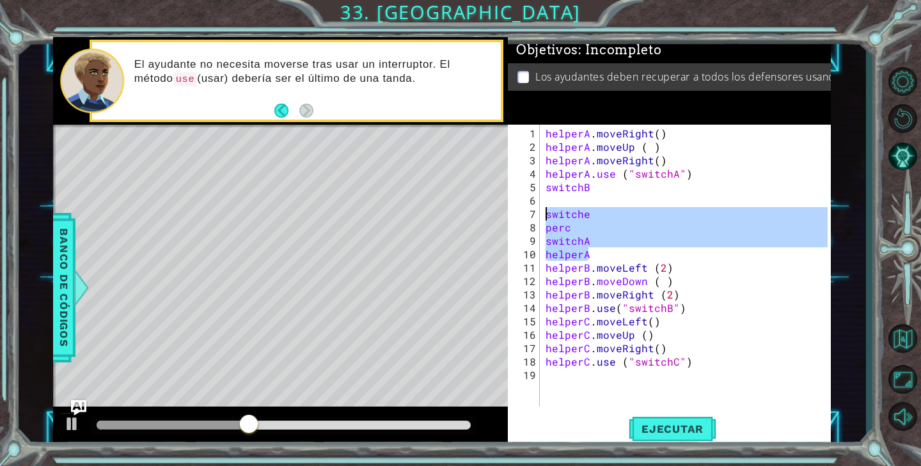
drag, startPoint x: 599, startPoint y: 258, endPoint x: 534, endPoint y: 208, distance: 82.1
click at [534, 208] on div "1 2 3 4 5 6 7 8 9 10 11 12 13 14 15 16 17 18 19 helperA . moveRight ( ) helperA…" at bounding box center [668, 266] width 320 height 282
type textarea "switche perc"
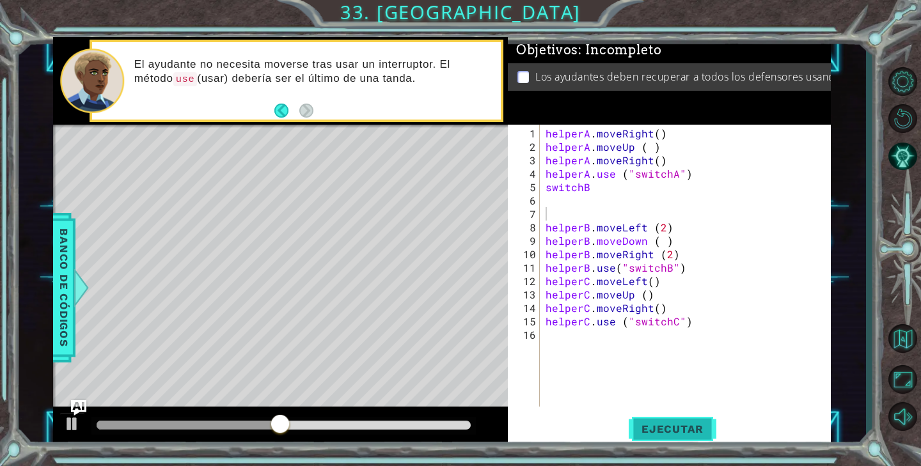
click at [697, 433] on span "Ejecutar" at bounding box center [672, 429] width 88 height 13
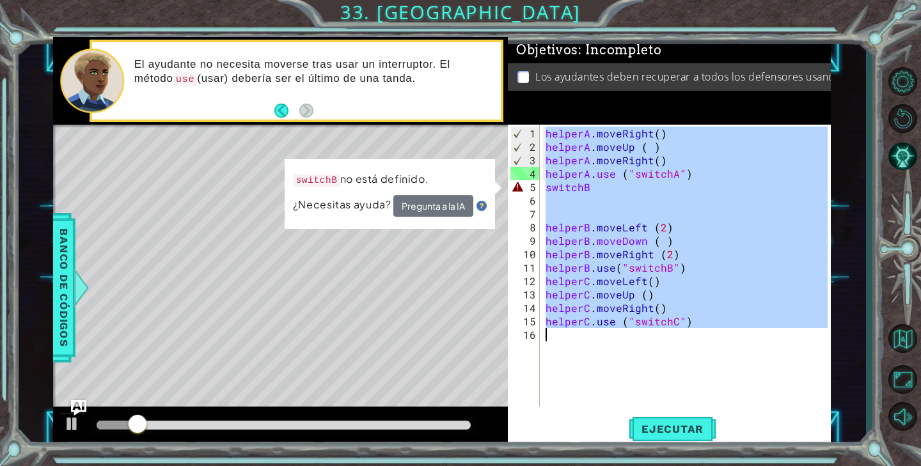
drag, startPoint x: 544, startPoint y: 132, endPoint x: 676, endPoint y: 332, distance: 240.4
click at [677, 333] on div "helperA . moveRight ( ) helperA . moveUp ( ) helperA . moveRight ( ) helperA . …" at bounding box center [688, 281] width 291 height 309
type textarea "helperC.use ("switchC")"
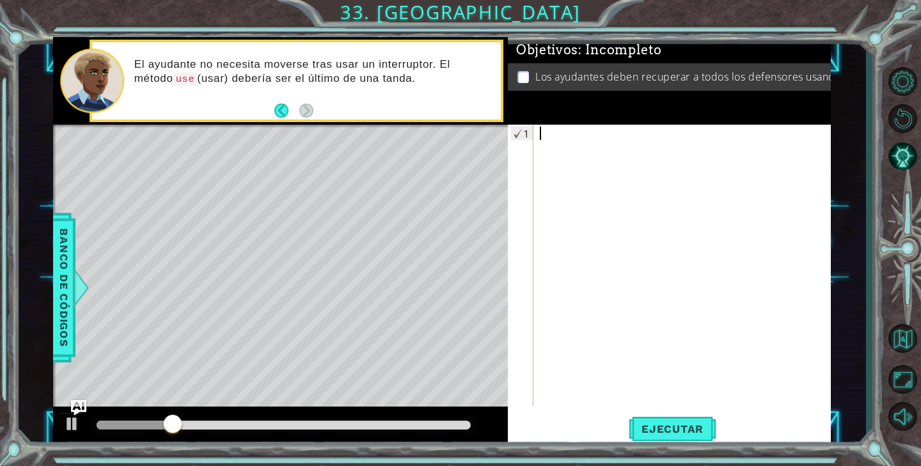
paste textarea "helperC.use ("switchC")"
type textarea "helperC.use ("switchC")"
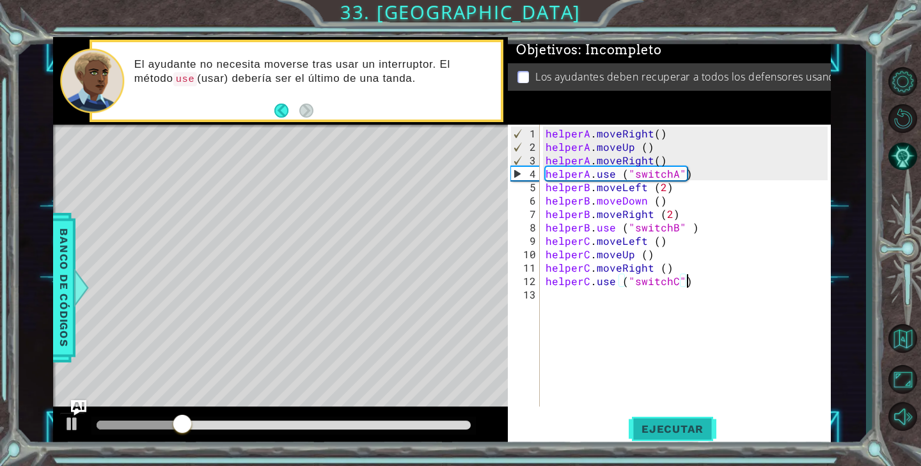
click at [683, 423] on span "Ejecutar" at bounding box center [672, 429] width 88 height 13
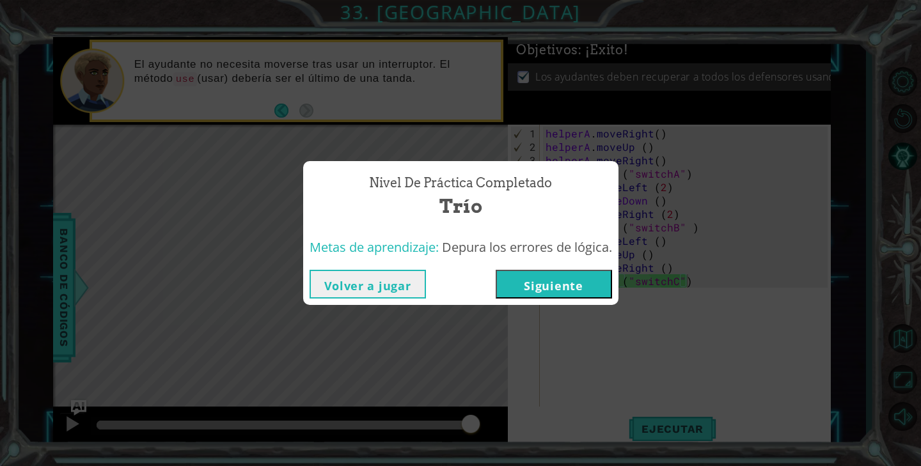
click at [588, 275] on button "Siguiente" at bounding box center [553, 284] width 116 height 29
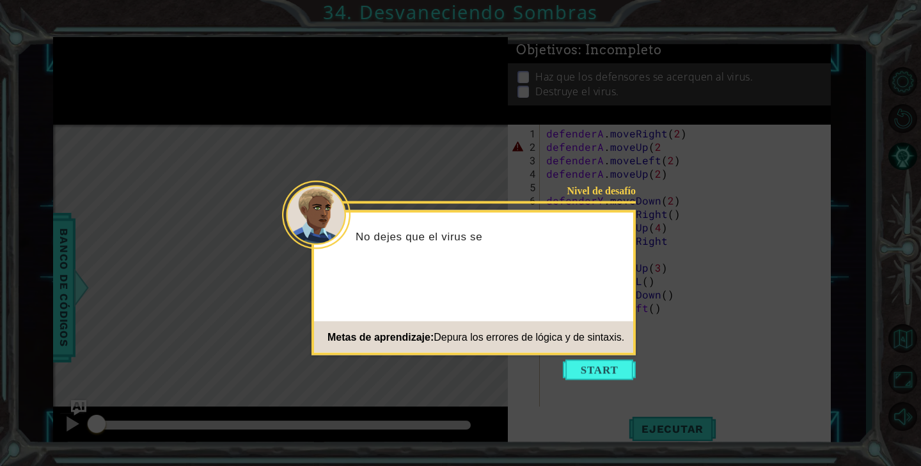
click at [601, 358] on icon at bounding box center [460, 233] width 921 height 466
click at [605, 371] on button "Start" at bounding box center [599, 370] width 73 height 20
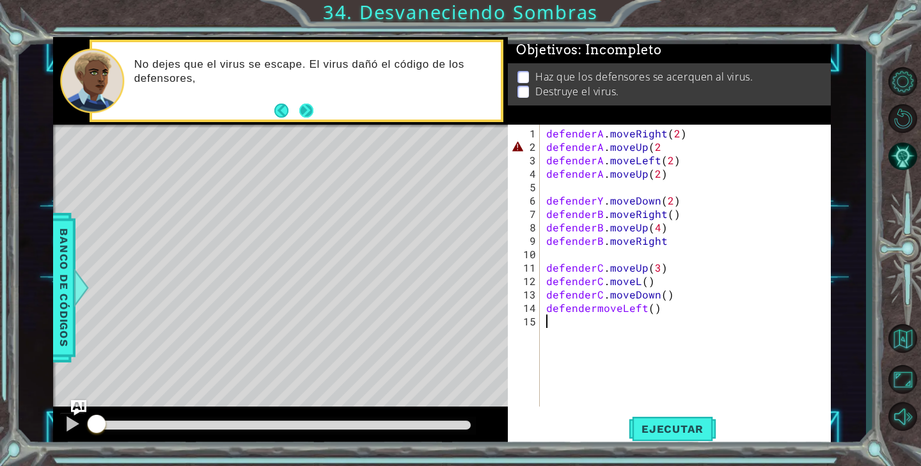
click at [307, 108] on button "Next" at bounding box center [305, 110] width 15 height 15
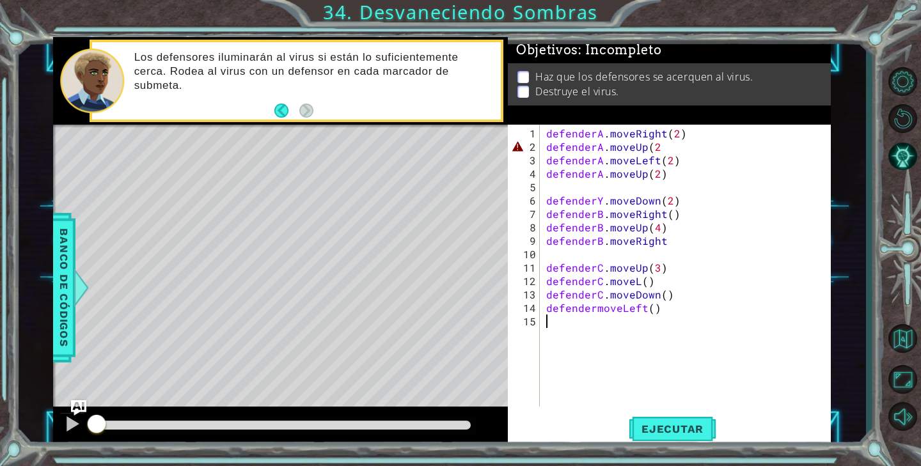
click at [659, 147] on div "defenderA . moveRight ( 2 ) defenderA . moveUp ( 2 defenderA . moveLeft ( 2 ) d…" at bounding box center [688, 281] width 290 height 309
click at [685, 437] on button "Ejecutar" at bounding box center [672, 428] width 88 height 32
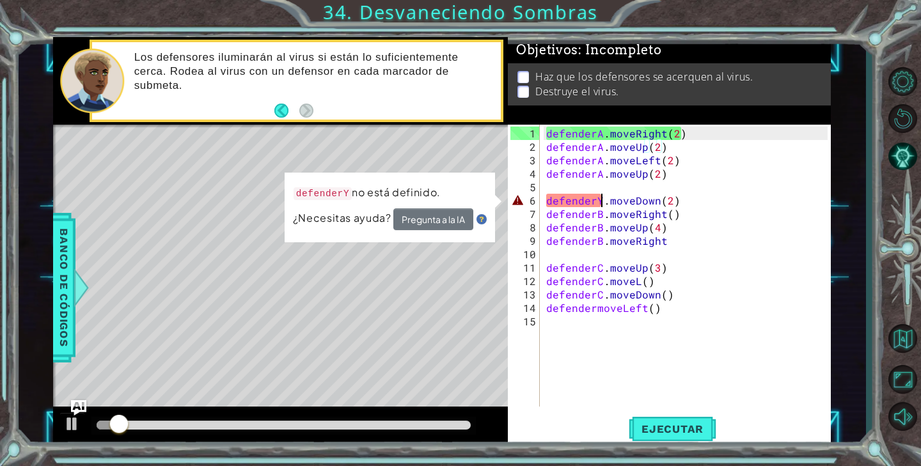
click at [602, 202] on div "defenderA . moveRight ( 2 ) defenderA . moveUp ( 2 ) defenderA . moveLeft ( 2 )…" at bounding box center [688, 281] width 290 height 309
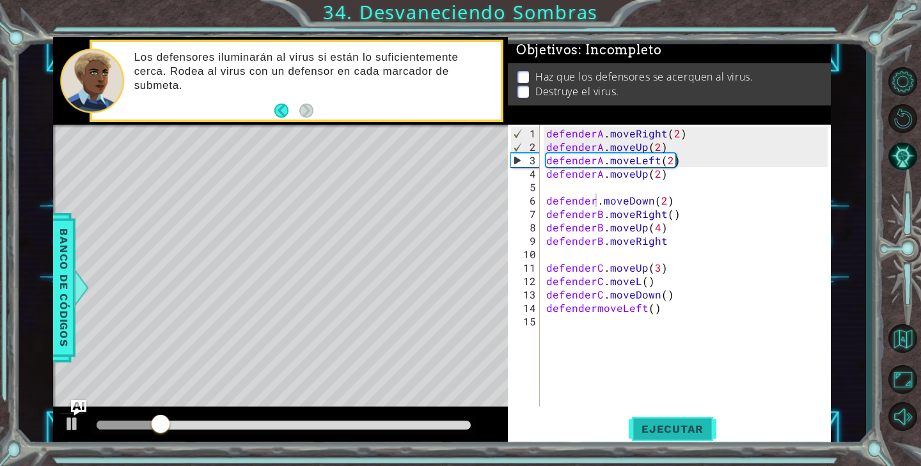
click at [696, 427] on span "Ejecutar" at bounding box center [672, 429] width 88 height 13
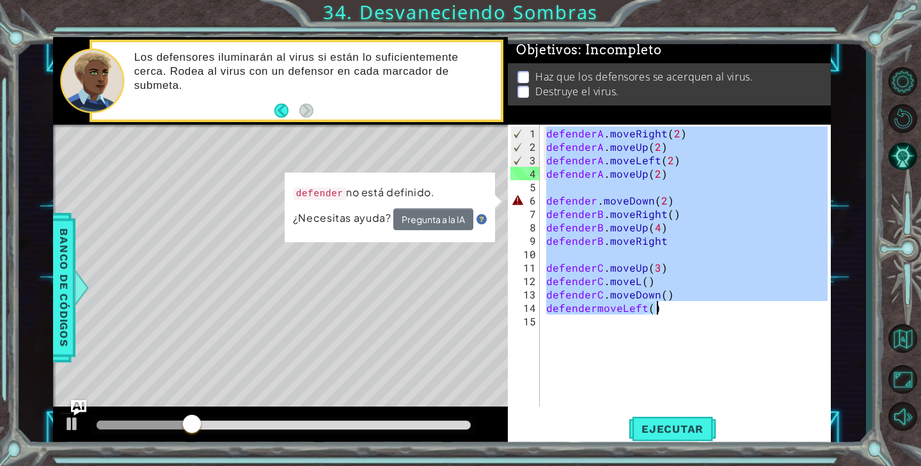
drag, startPoint x: 545, startPoint y: 129, endPoint x: 665, endPoint y: 309, distance: 216.1
click at [665, 309] on div "defenderA . moveRight ( 2 ) defenderA . moveUp ( 2 ) defenderA . moveLeft ( 2 )…" at bounding box center [688, 281] width 290 height 309
type textarea "defenderC.moveDown() defendermoveLeft()"
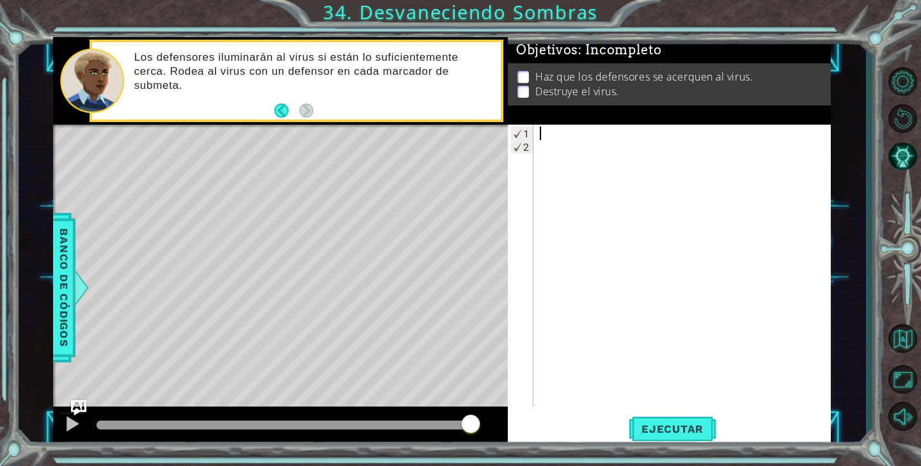
paste textarea "defenderC.moveLeft()"
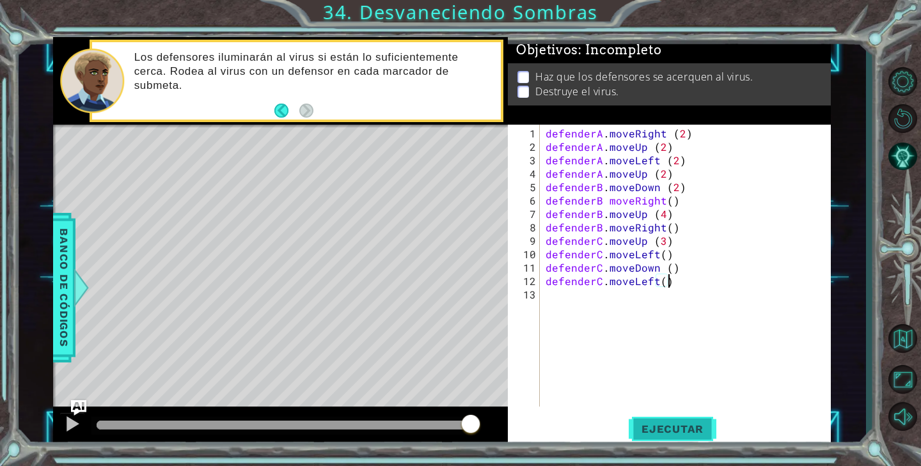
click at [676, 435] on span "Ejecutar" at bounding box center [672, 429] width 88 height 13
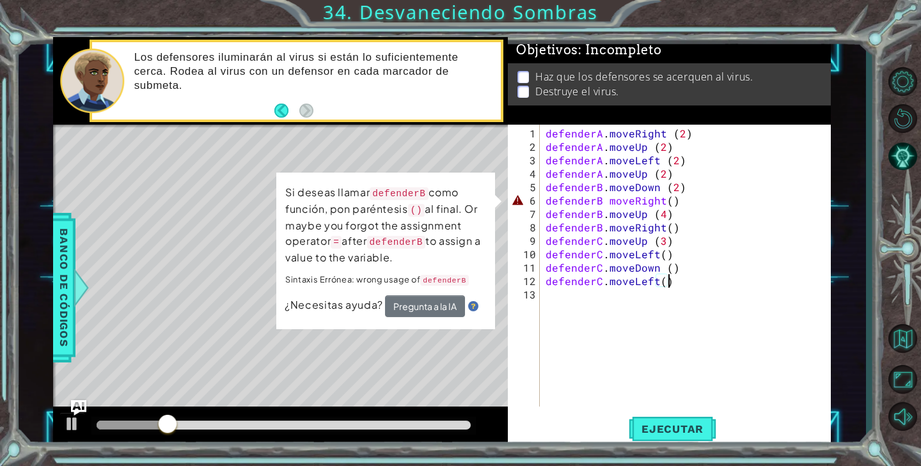
click at [597, 204] on div "defenderA . moveRight ( 2 ) defenderA . moveUp ( 2 ) defenderA . moveLeft ( 2 )…" at bounding box center [688, 281] width 291 height 309
click at [603, 204] on div "defenderA . moveRight ( 2 ) defenderA . moveUp ( 2 ) defenderA . moveLeft ( 2 )…" at bounding box center [688, 281] width 291 height 309
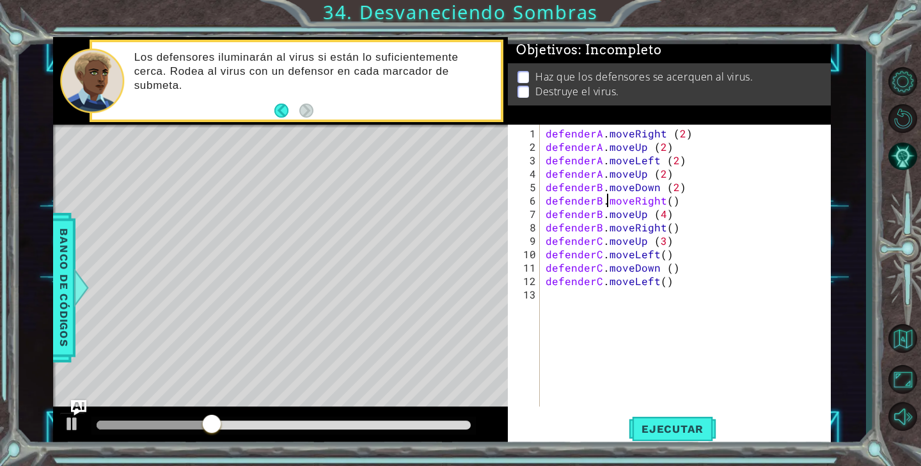
click at [612, 201] on div "defenderA . moveRight ( 2 ) defenderA . moveUp ( 2 ) defenderA . moveLeft ( 2 )…" at bounding box center [688, 281] width 291 height 309
type textarea "defenderB.moveRight()"
click at [700, 435] on button "Ejecutar" at bounding box center [672, 428] width 88 height 32
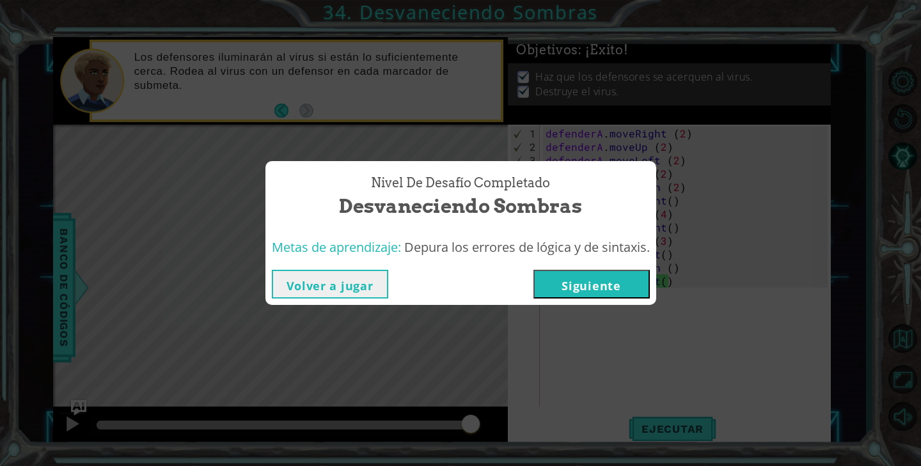
click at [636, 290] on button "Siguiente" at bounding box center [591, 284] width 116 height 29
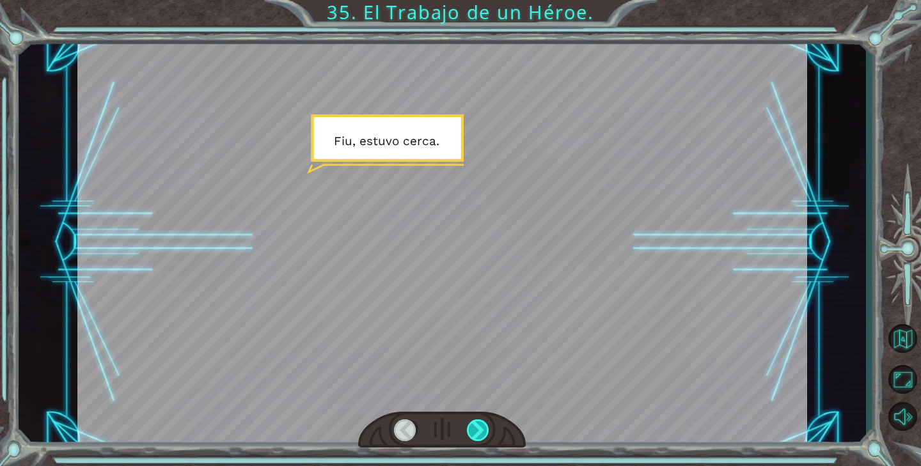
click at [475, 437] on div at bounding box center [478, 430] width 23 height 22
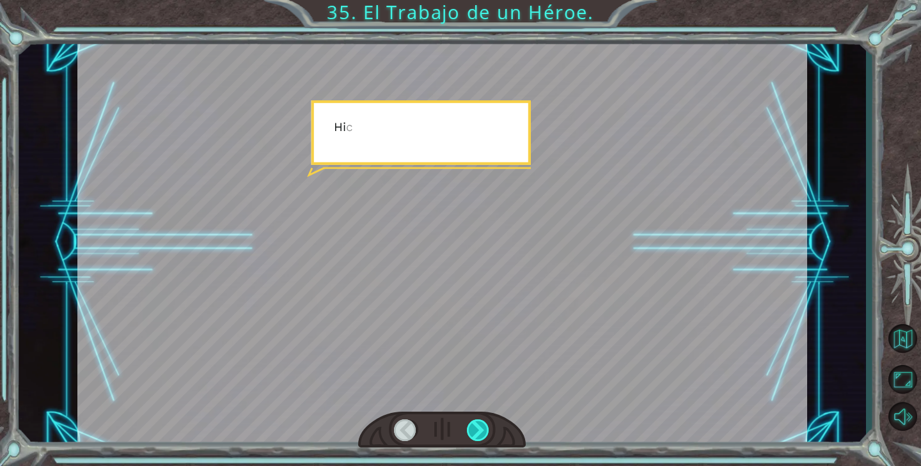
click at [476, 437] on div at bounding box center [478, 430] width 23 height 22
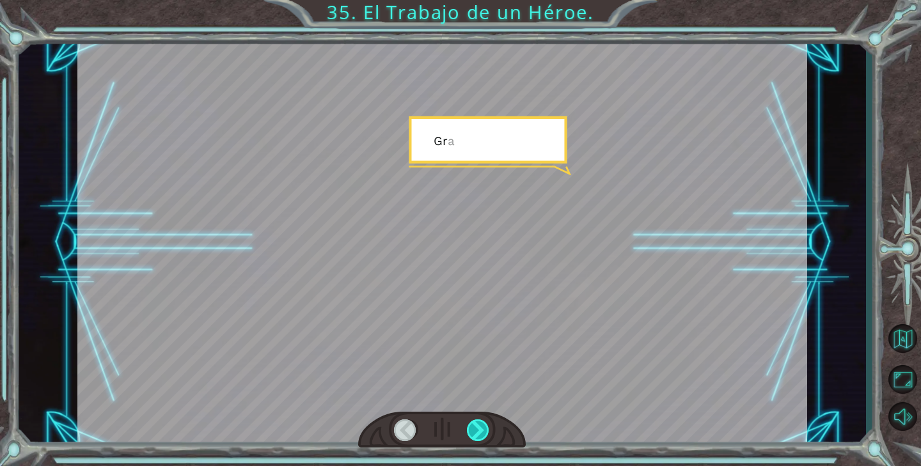
click at [476, 437] on div at bounding box center [478, 430] width 23 height 22
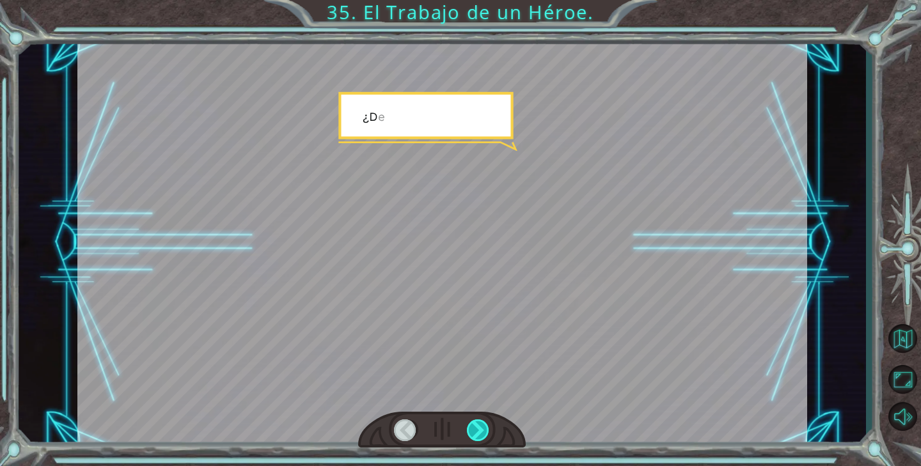
click at [476, 437] on div at bounding box center [478, 430] width 23 height 22
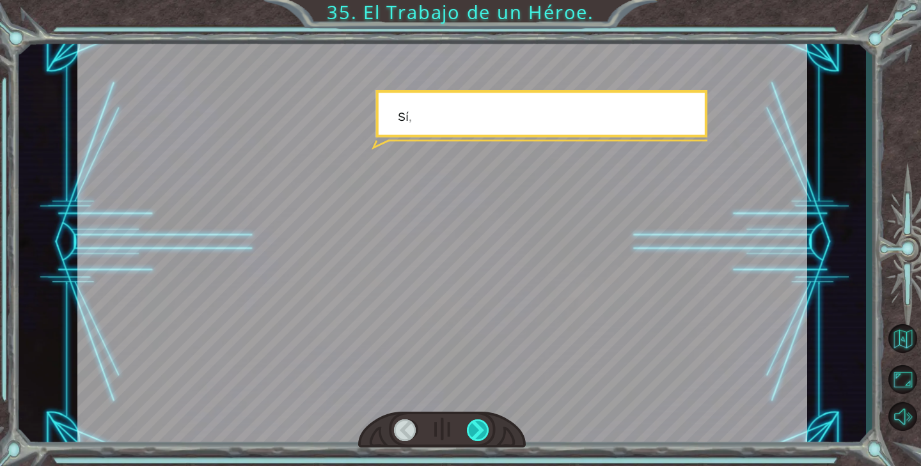
click at [476, 437] on div at bounding box center [478, 430] width 23 height 22
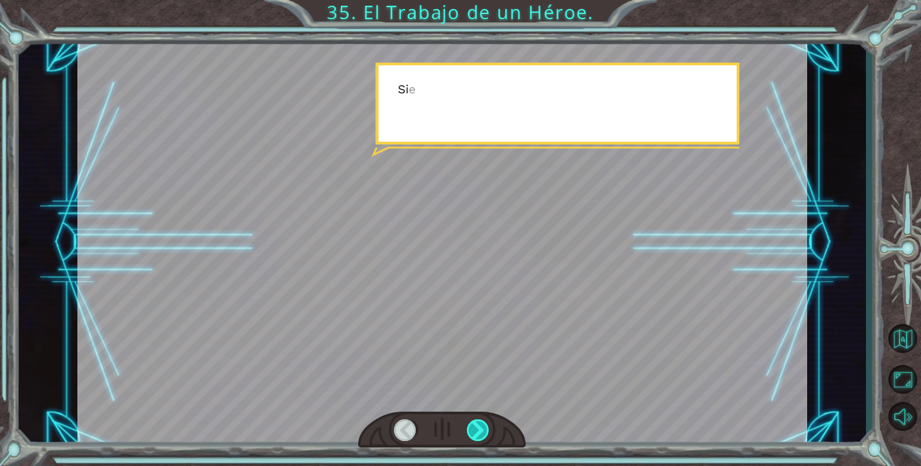
click at [476, 437] on div at bounding box center [478, 430] width 23 height 22
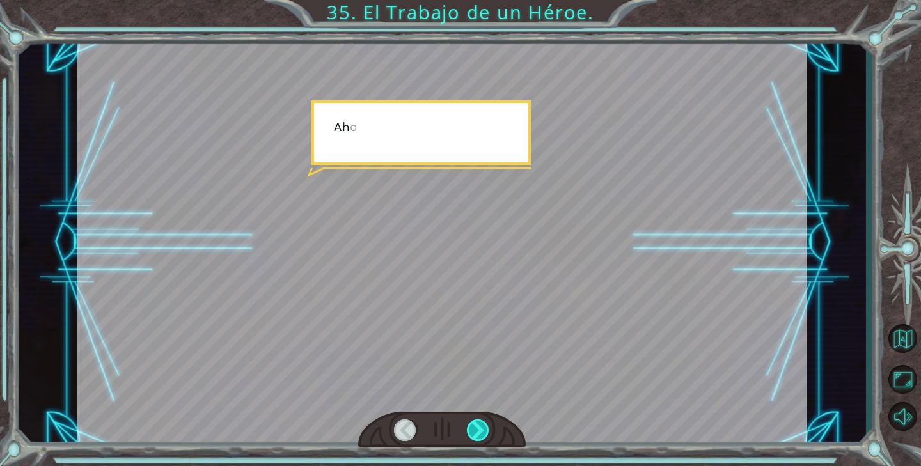
click at [476, 437] on div at bounding box center [478, 430] width 23 height 22
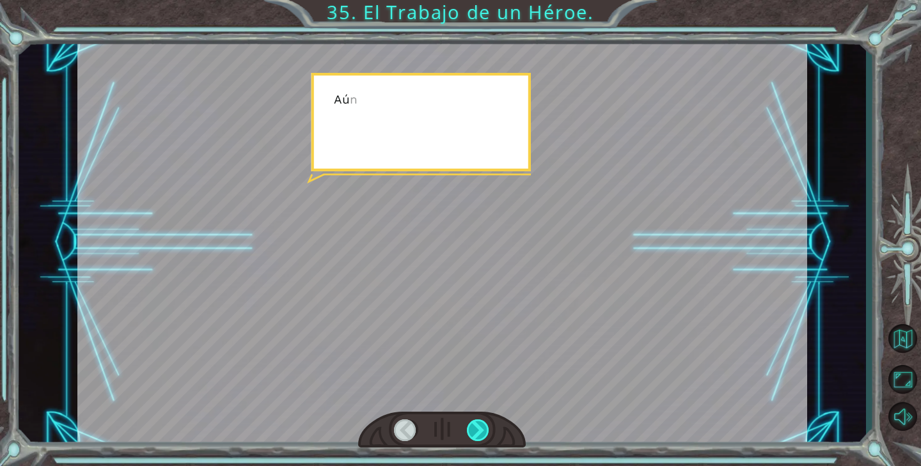
click at [476, 437] on div at bounding box center [478, 430] width 23 height 22
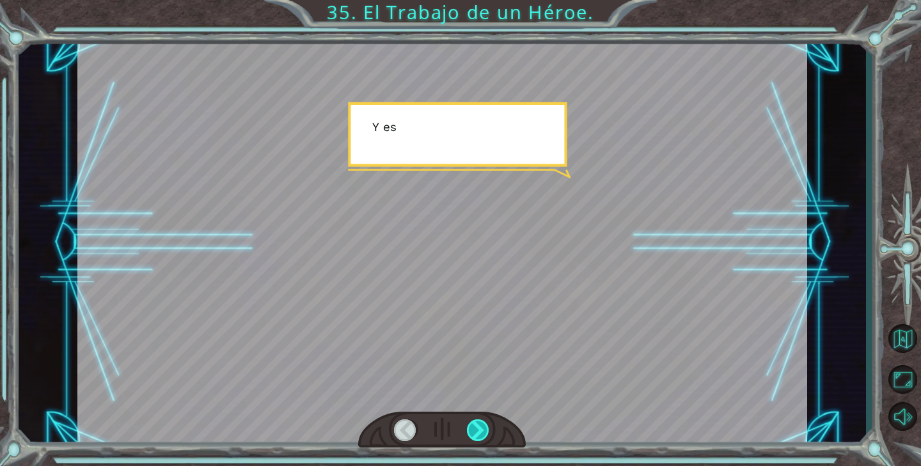
click at [476, 437] on div at bounding box center [478, 430] width 23 height 22
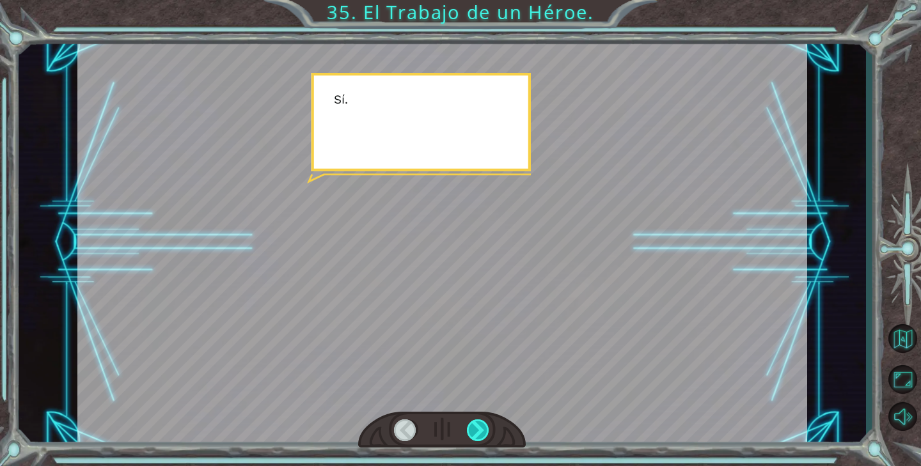
click at [476, 437] on div at bounding box center [478, 430] width 23 height 22
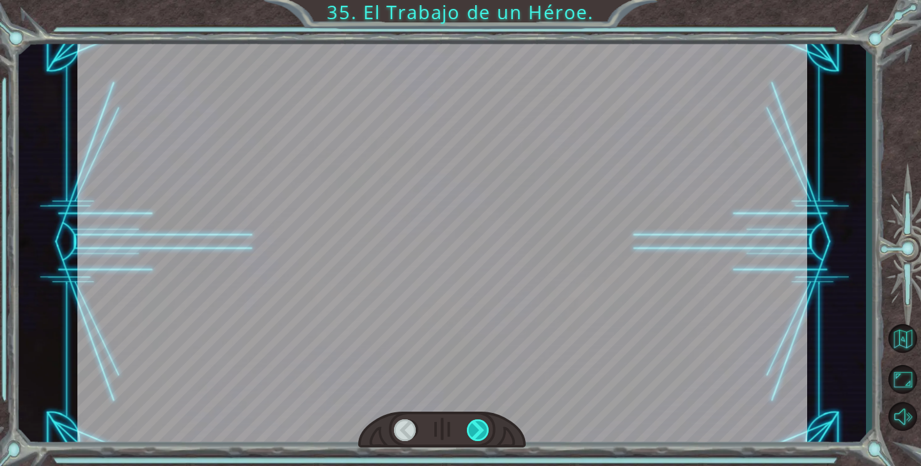
click at [476, 437] on div at bounding box center [478, 430] width 23 height 22
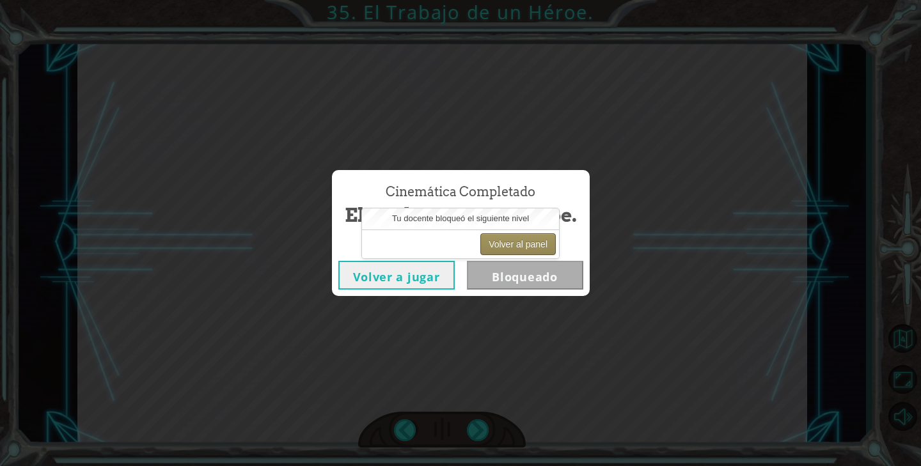
click at [522, 247] on button "Volver al panel" at bounding box center [517, 244] width 75 height 22
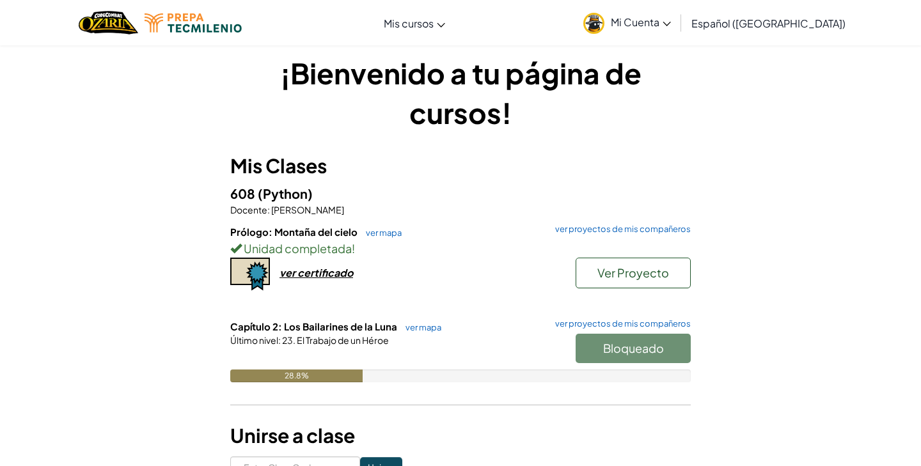
scroll to position [12, 0]
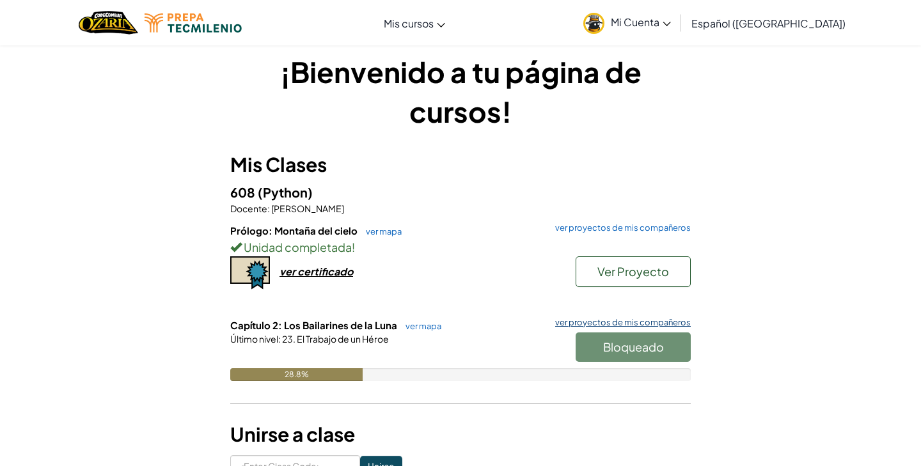
click at [635, 320] on link "ver proyectos de mis compañeros" at bounding box center [619, 322] width 142 height 8
